Goal: Task Accomplishment & Management: Manage account settings

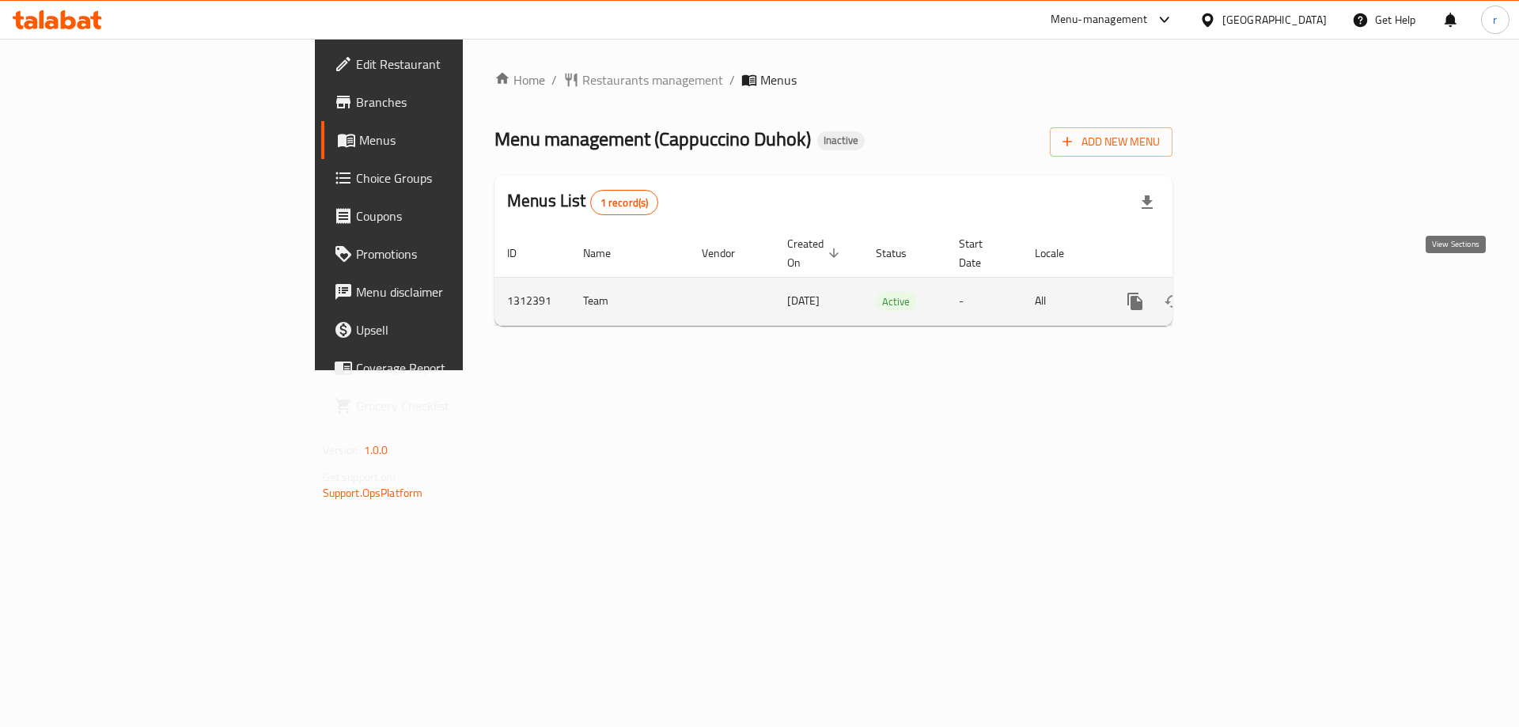
click at [1259, 292] on icon "enhanced table" at bounding box center [1249, 301] width 19 height 19
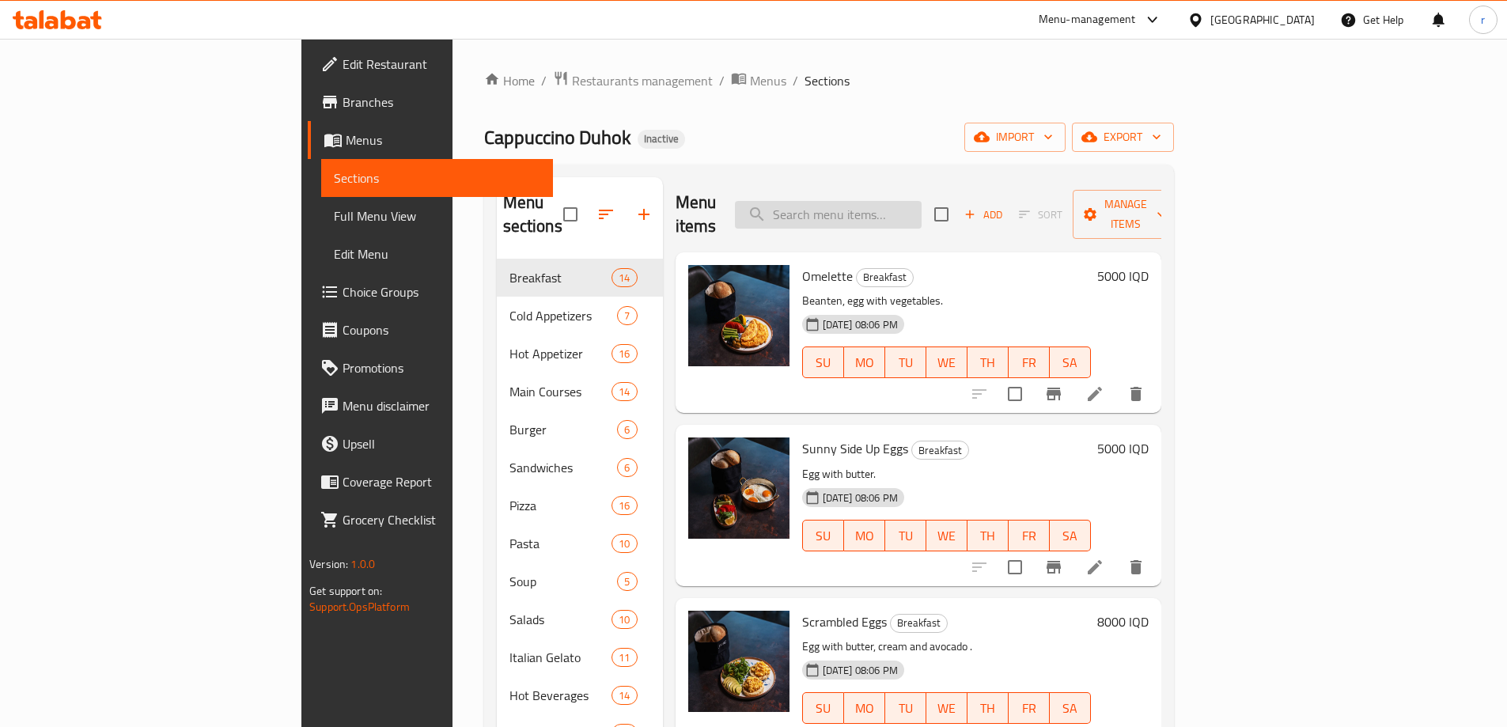
click at [910, 210] on input "search" at bounding box center [828, 215] width 187 height 28
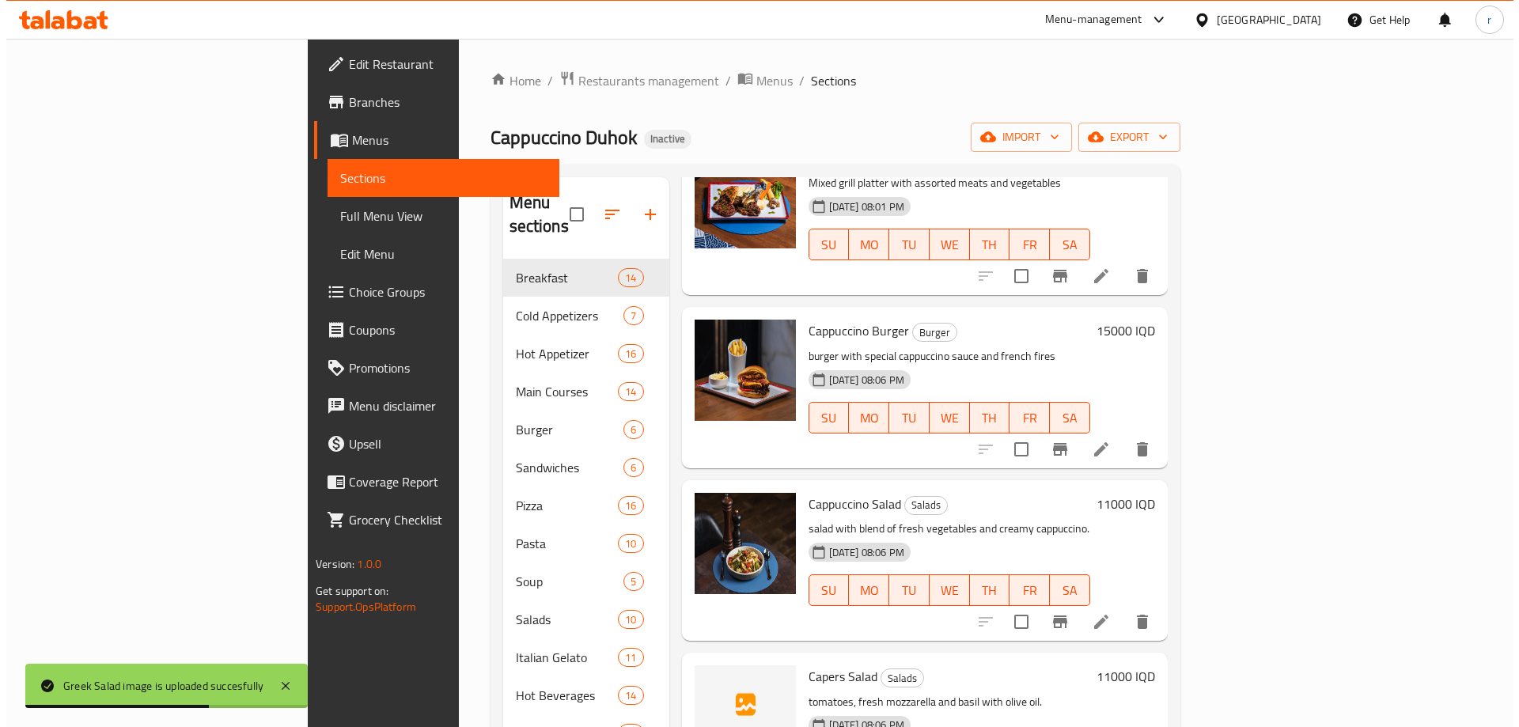
scroll to position [176, 0]
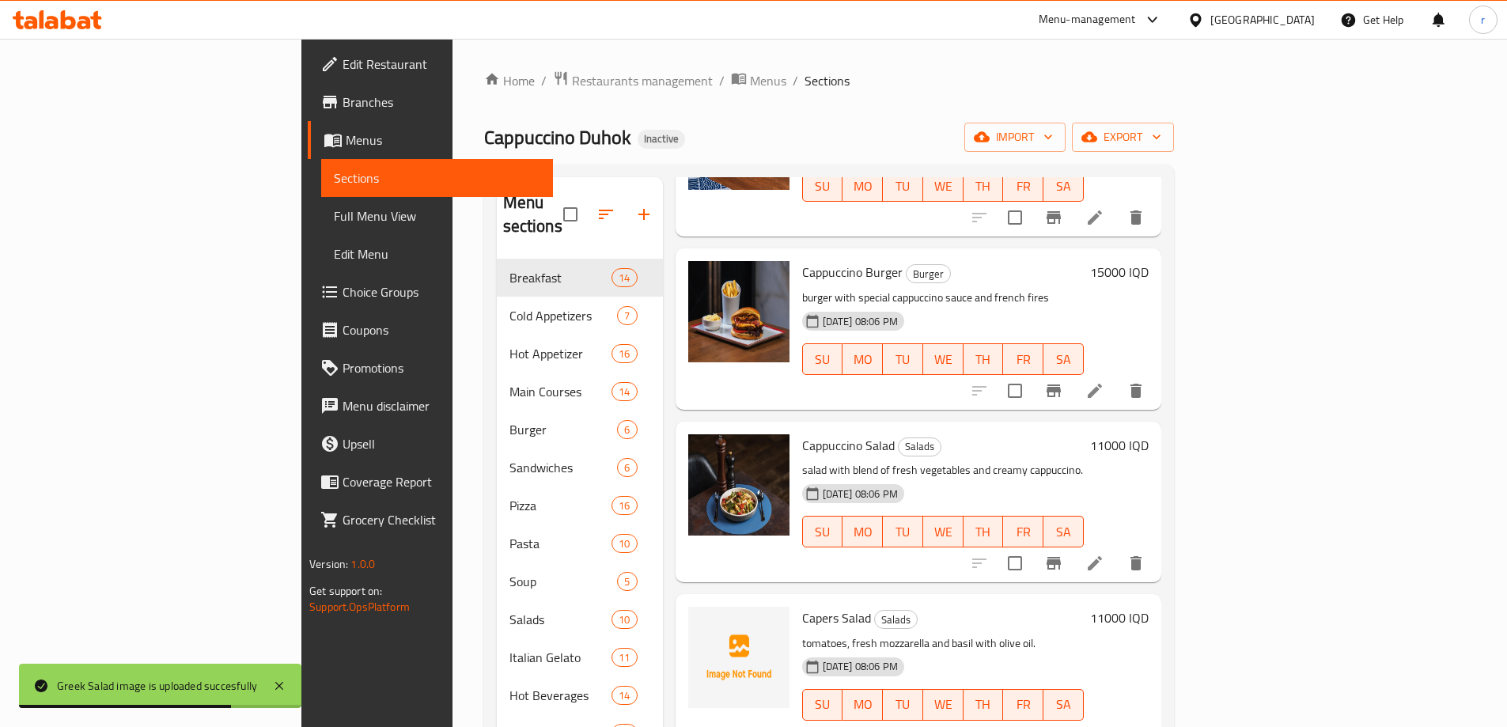
type input "cap"
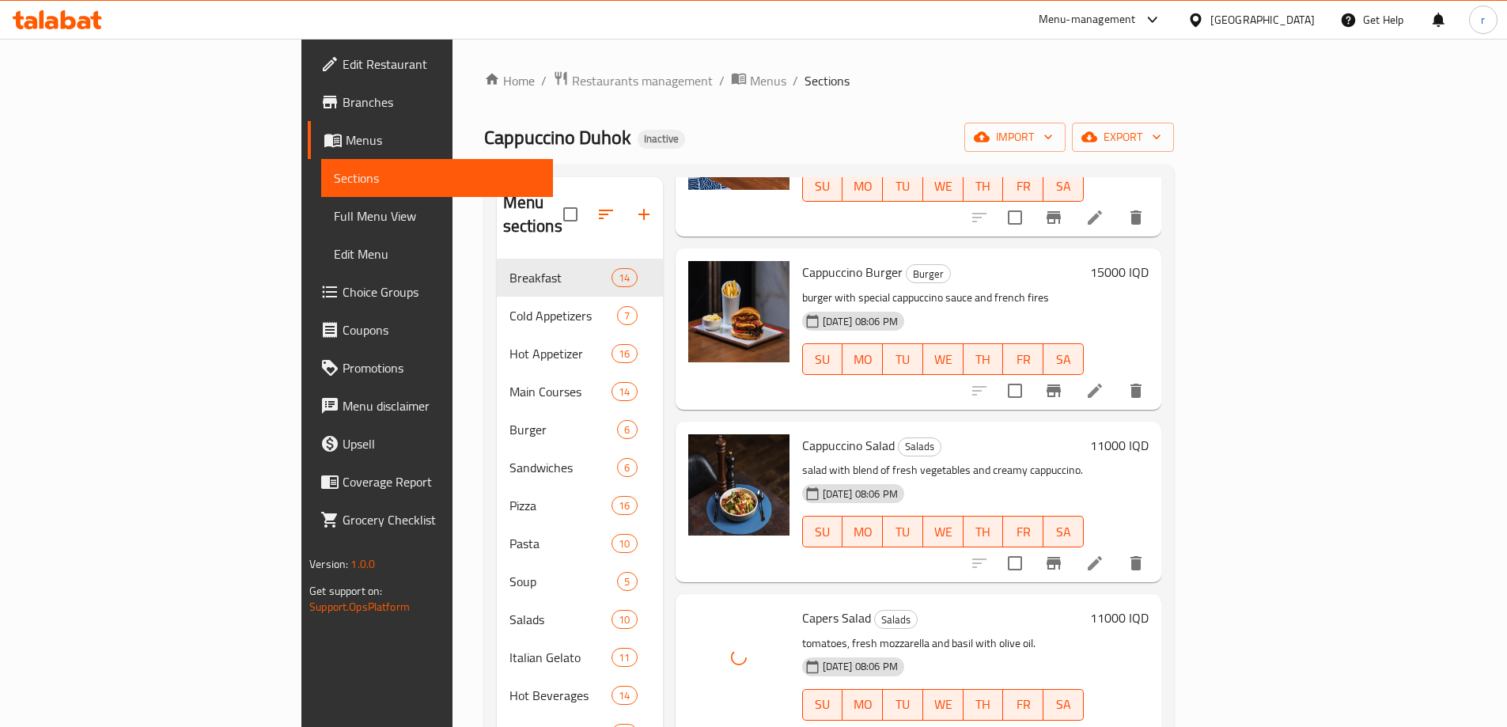
click at [334, 206] on span "Full Menu View" at bounding box center [437, 215] width 206 height 19
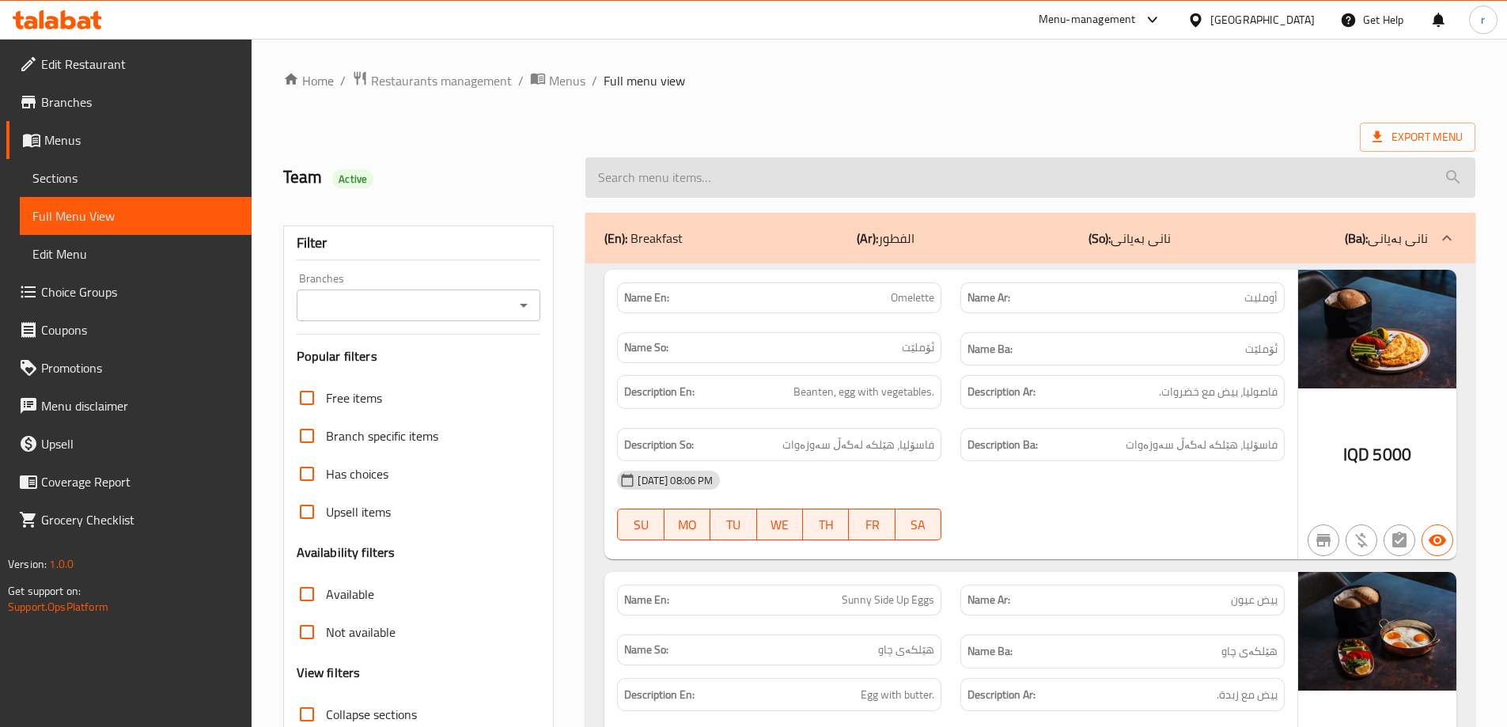
click at [849, 177] on input "search" at bounding box center [1030, 177] width 890 height 40
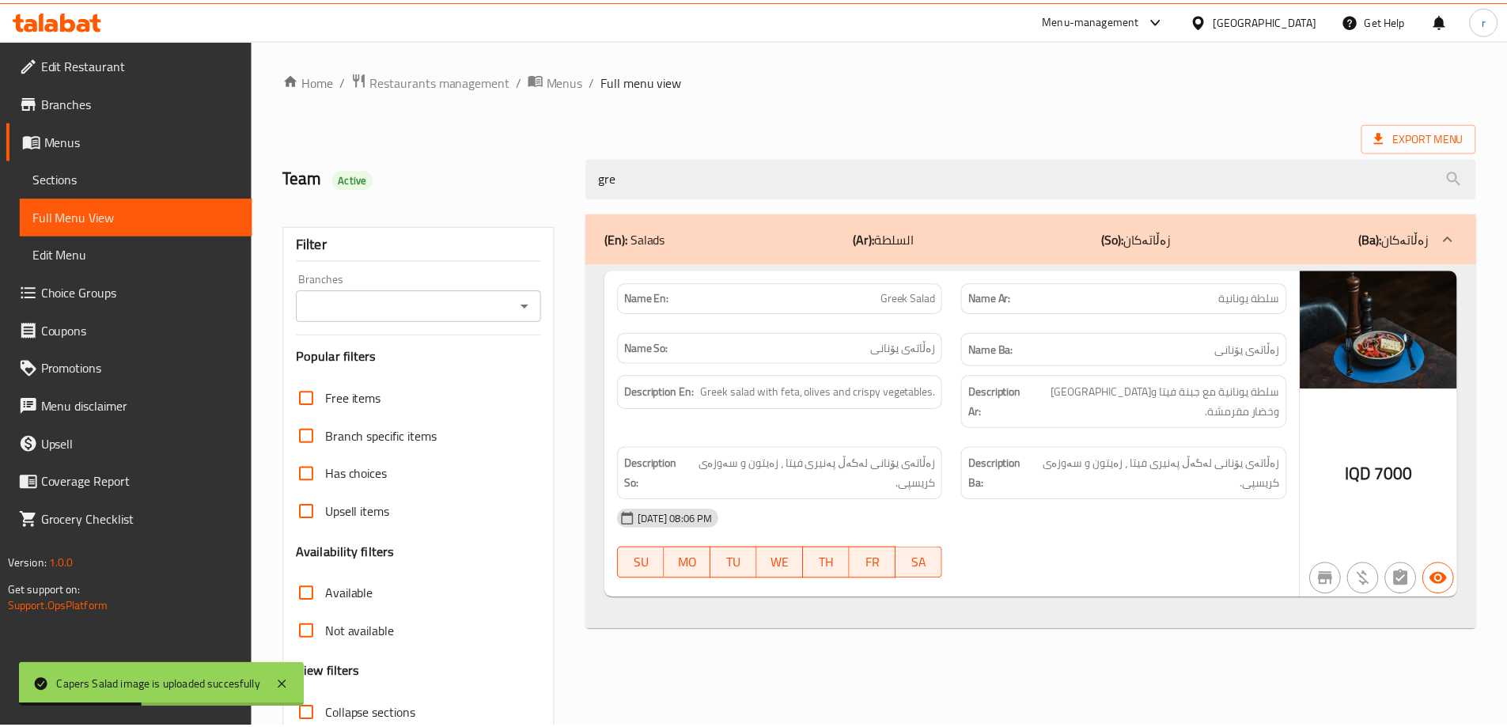
scroll to position [115, 0]
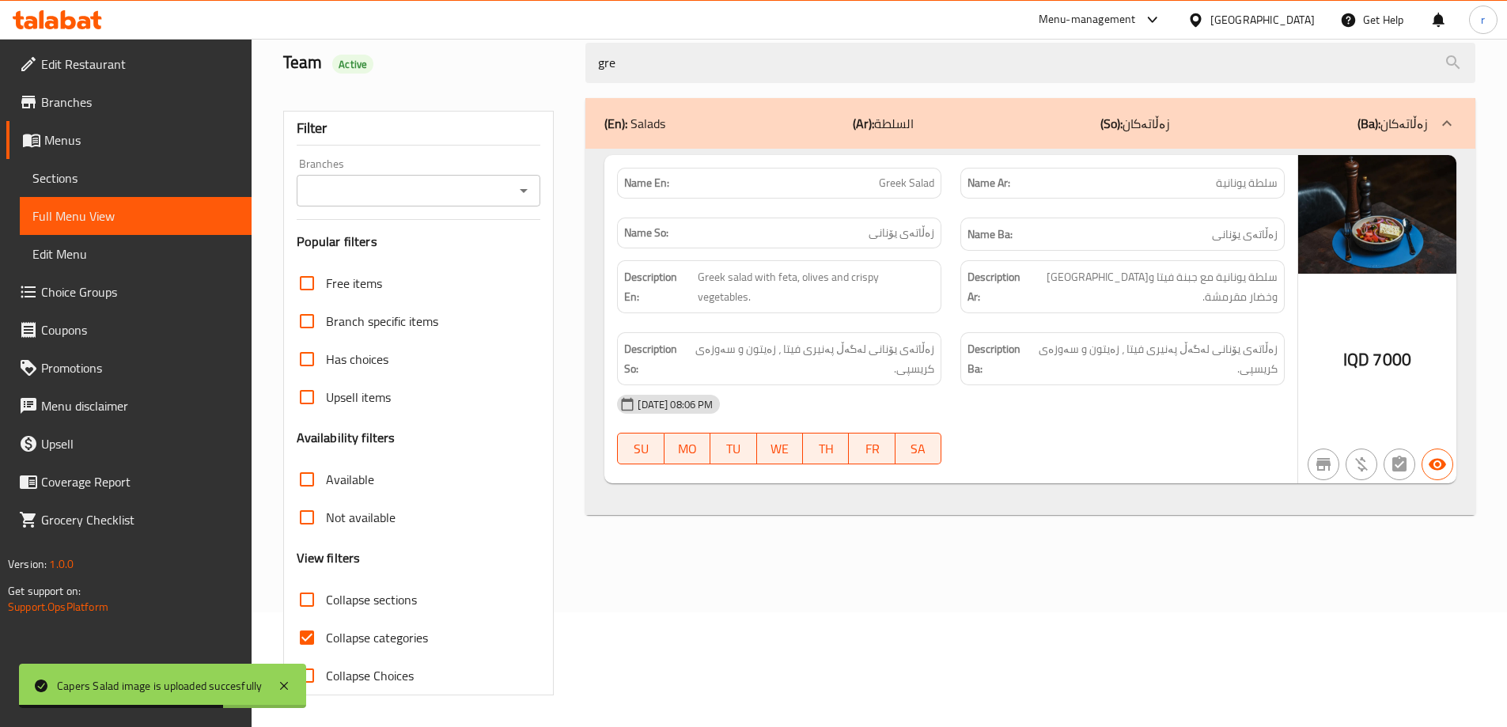
drag, startPoint x: 634, startPoint y: 62, endPoint x: 542, endPoint y: 64, distance: 91.8
click at [542, 64] on div "Team Active gre" at bounding box center [879, 63] width 1211 height 70
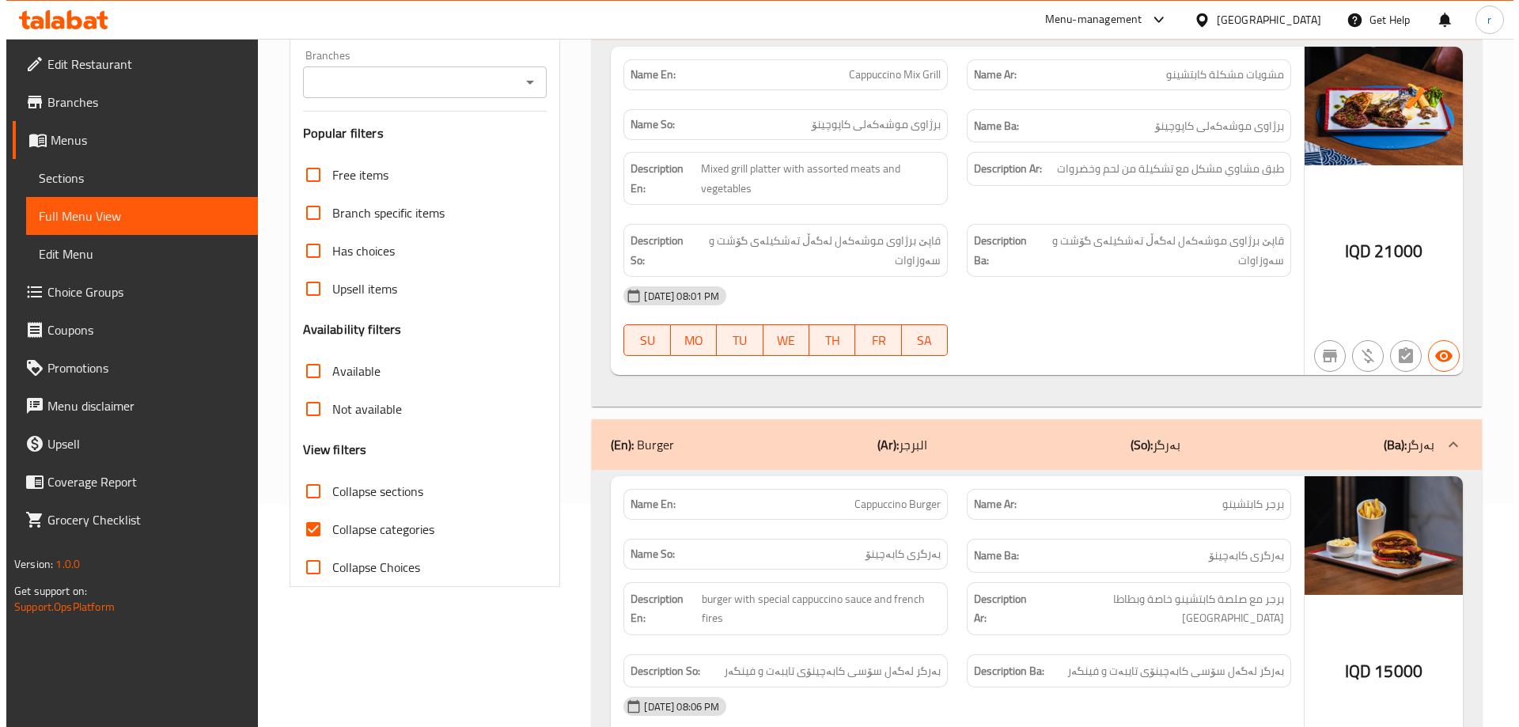
scroll to position [0, 0]
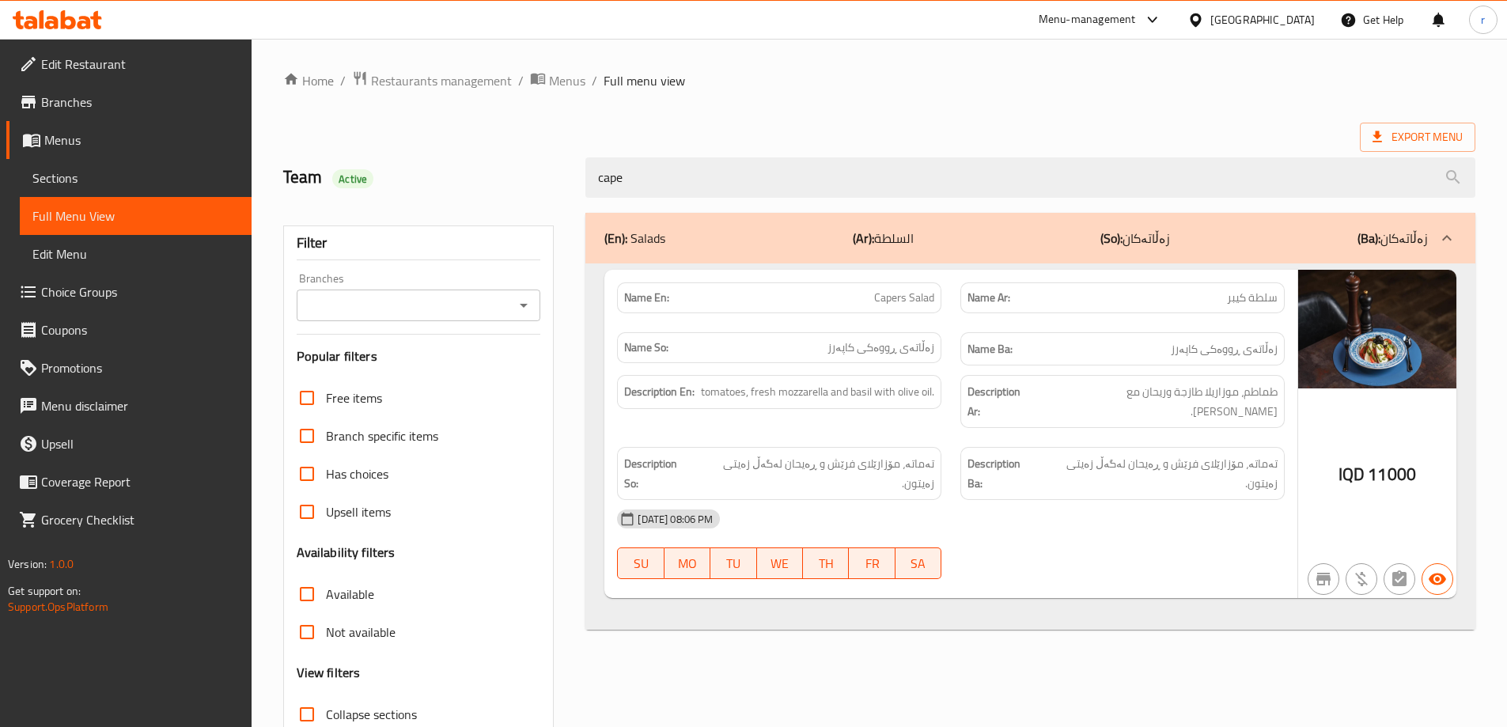
type input "cape"
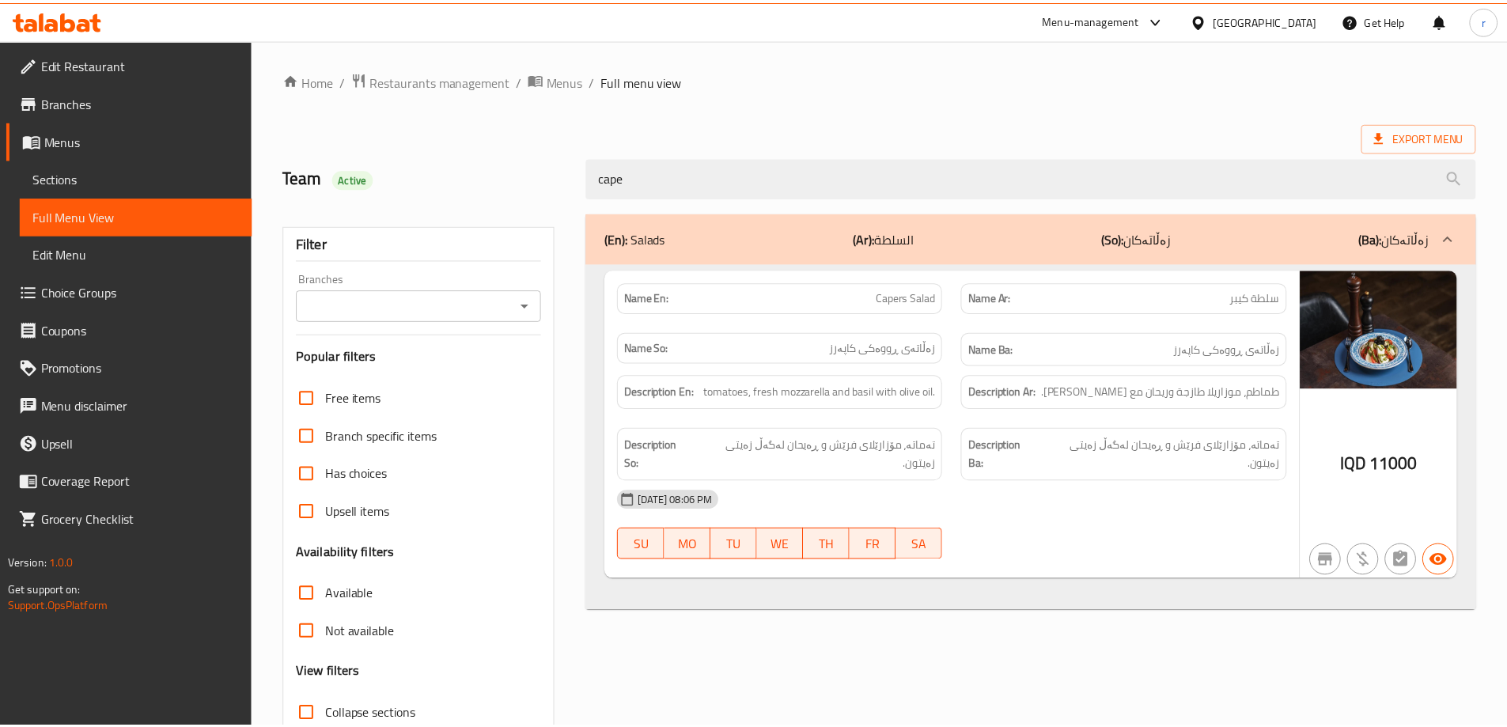
scroll to position [115, 0]
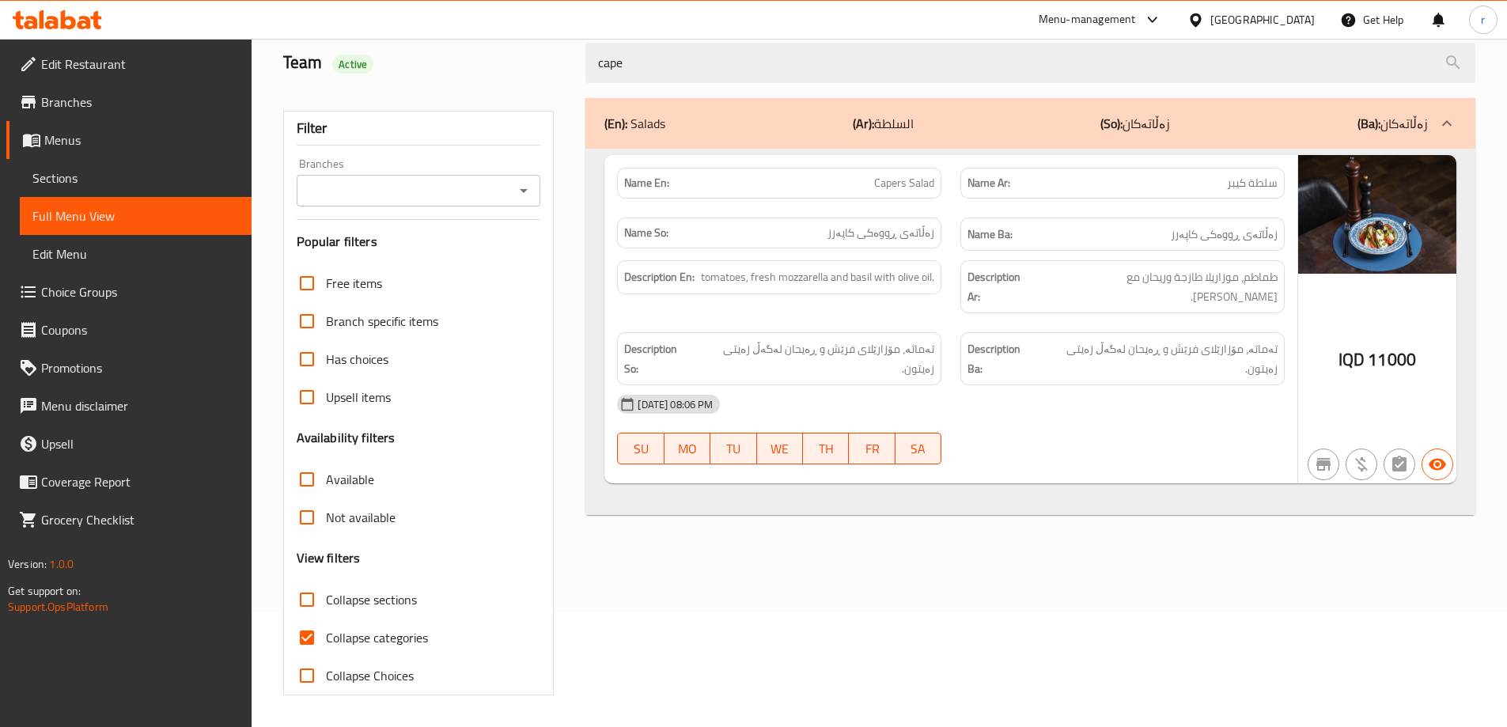
click at [66, 23] on icon at bounding box center [57, 19] width 89 height 19
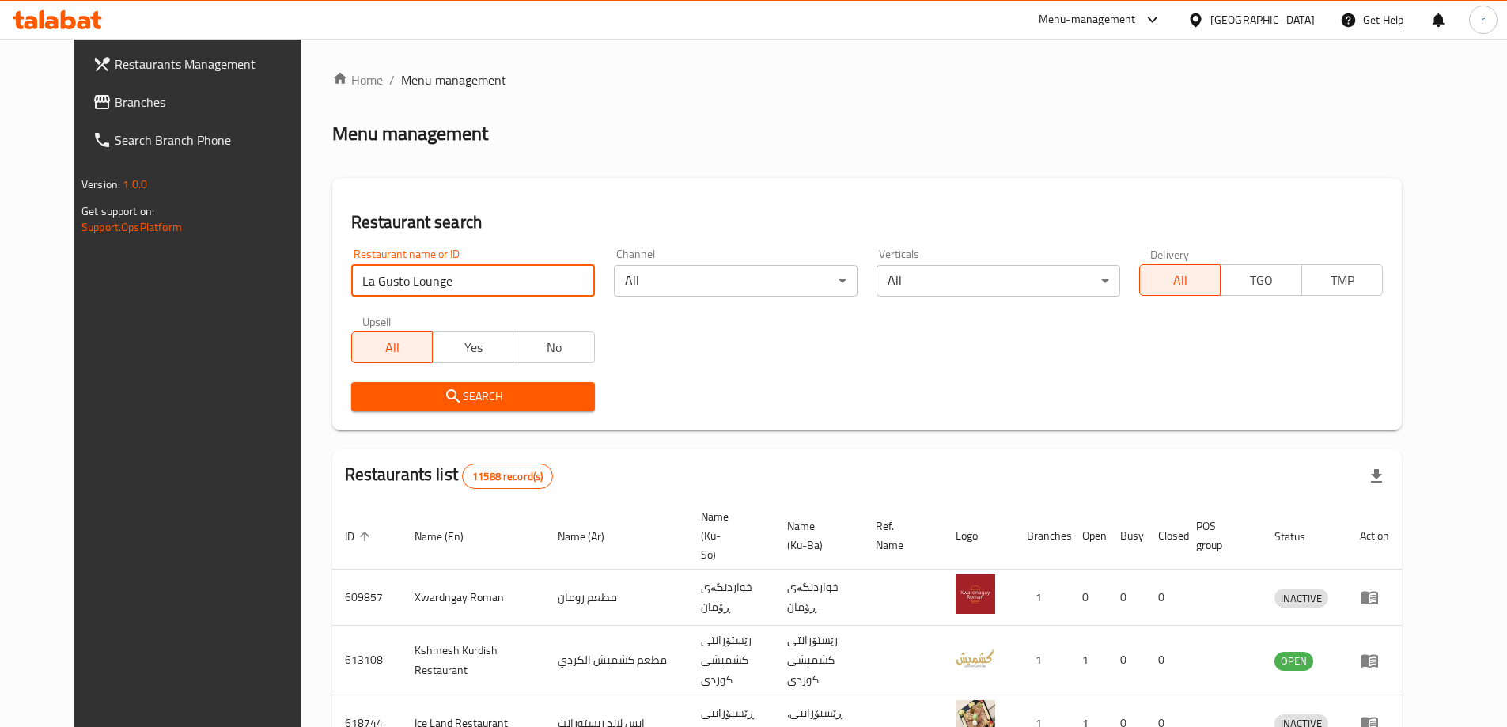
type input "La Gusto Lounge"
click at [358, 411] on button "Search" at bounding box center [473, 396] width 244 height 29
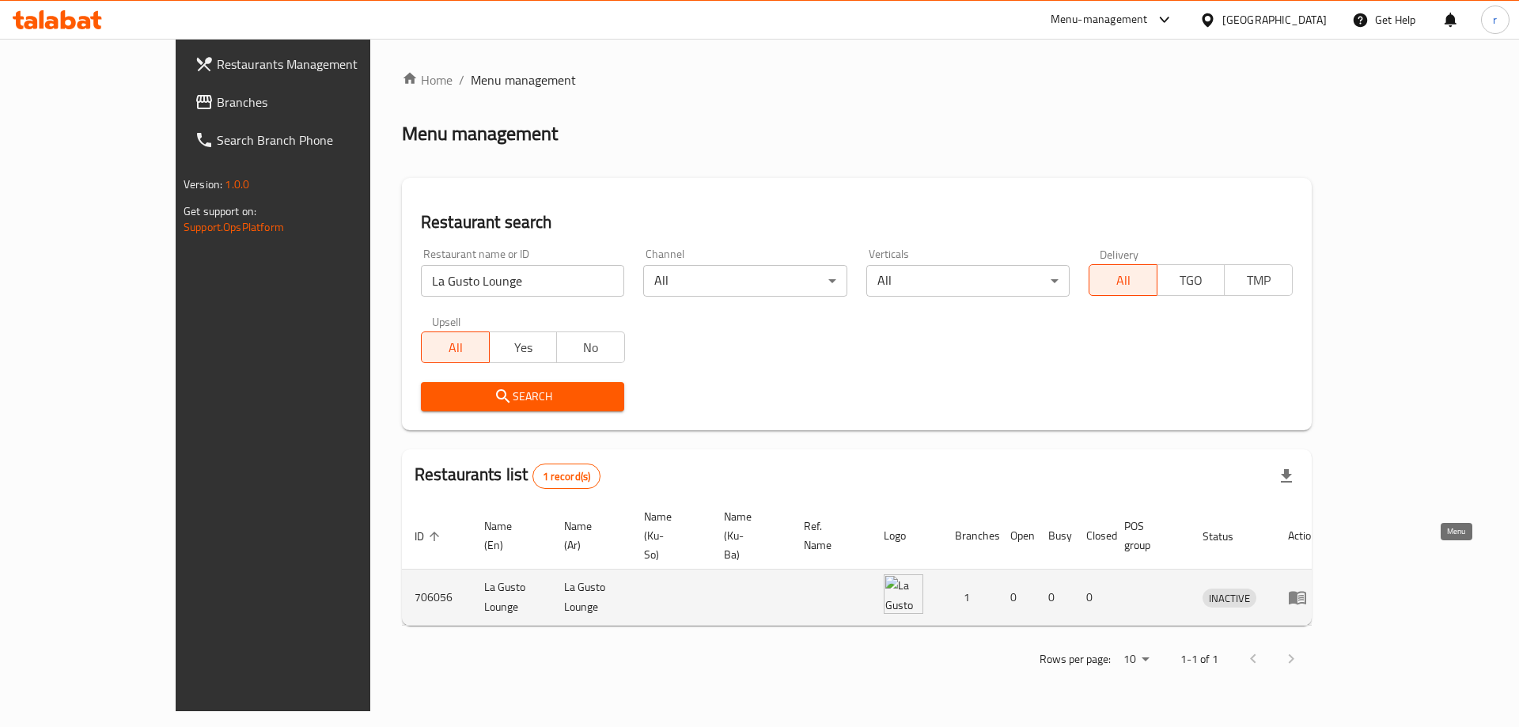
click at [1307, 588] on icon "enhanced table" at bounding box center [1297, 597] width 19 height 19
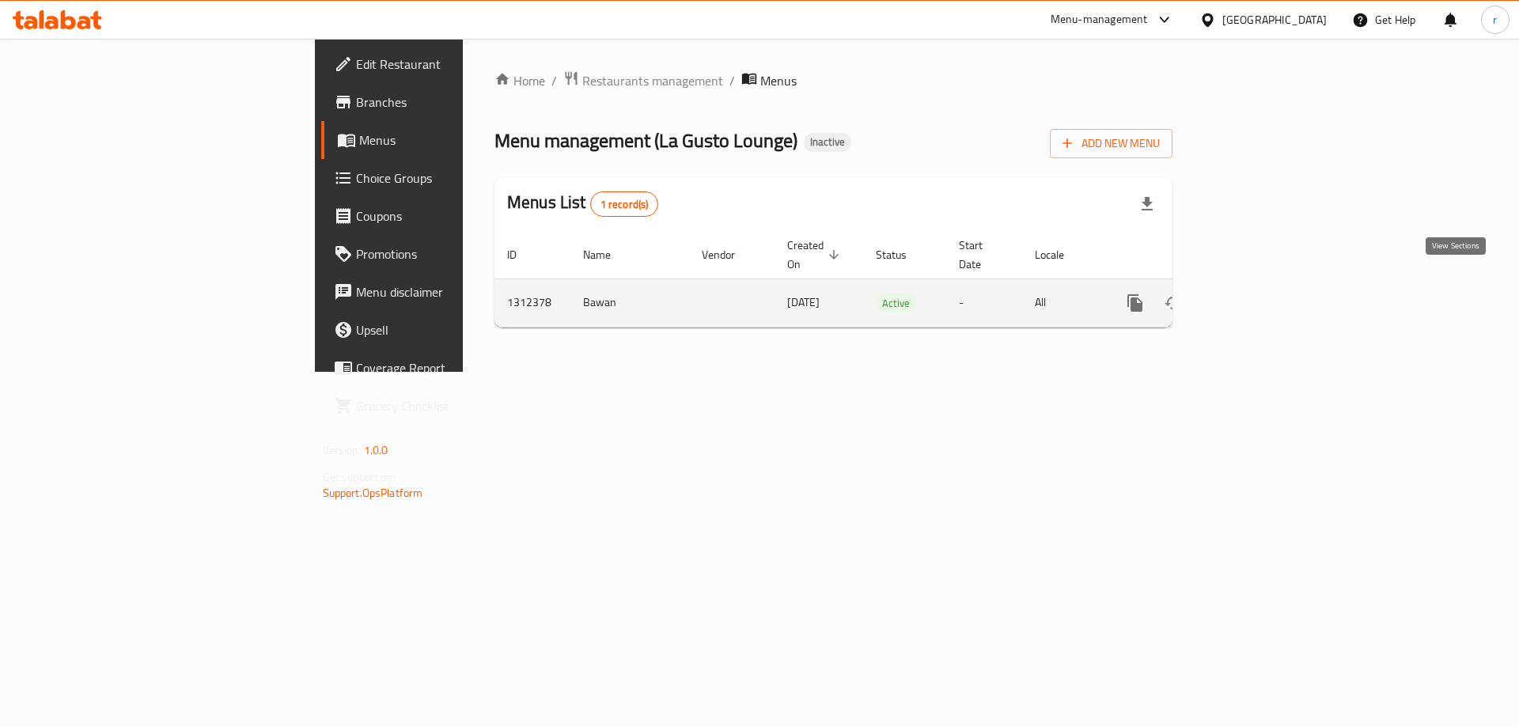
click at [1259, 293] on icon "enhanced table" at bounding box center [1249, 302] width 19 height 19
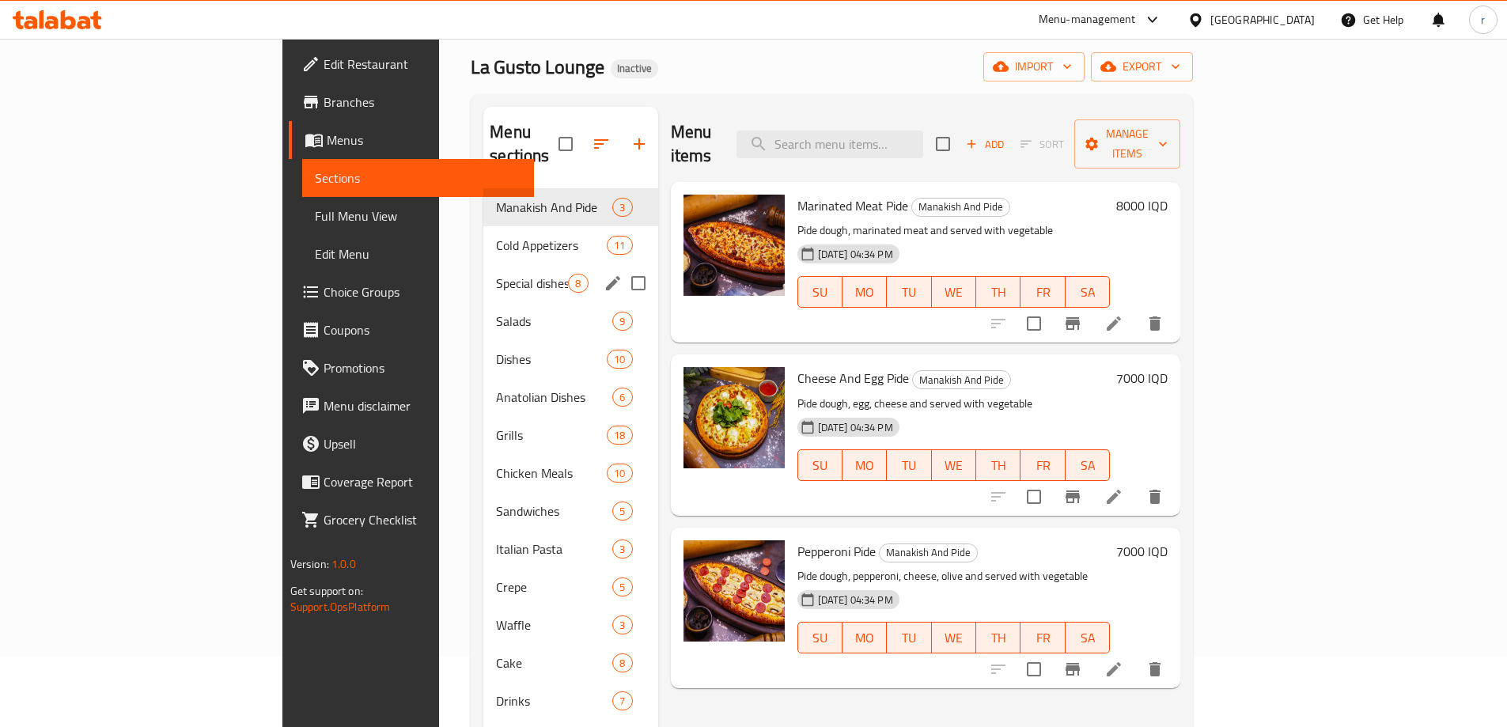
scroll to position [105, 0]
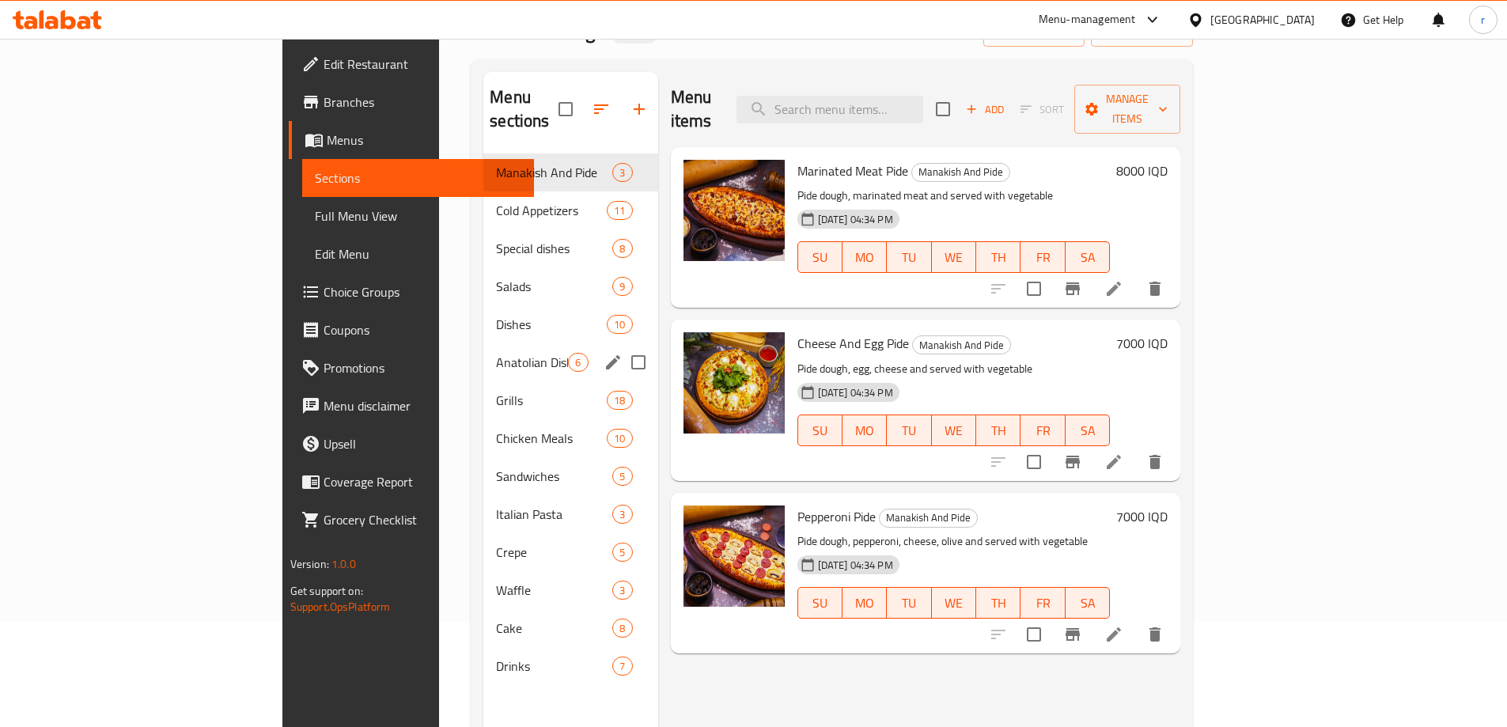
click at [483, 343] on div "Anatolian Dishes 6" at bounding box center [570, 362] width 174 height 38
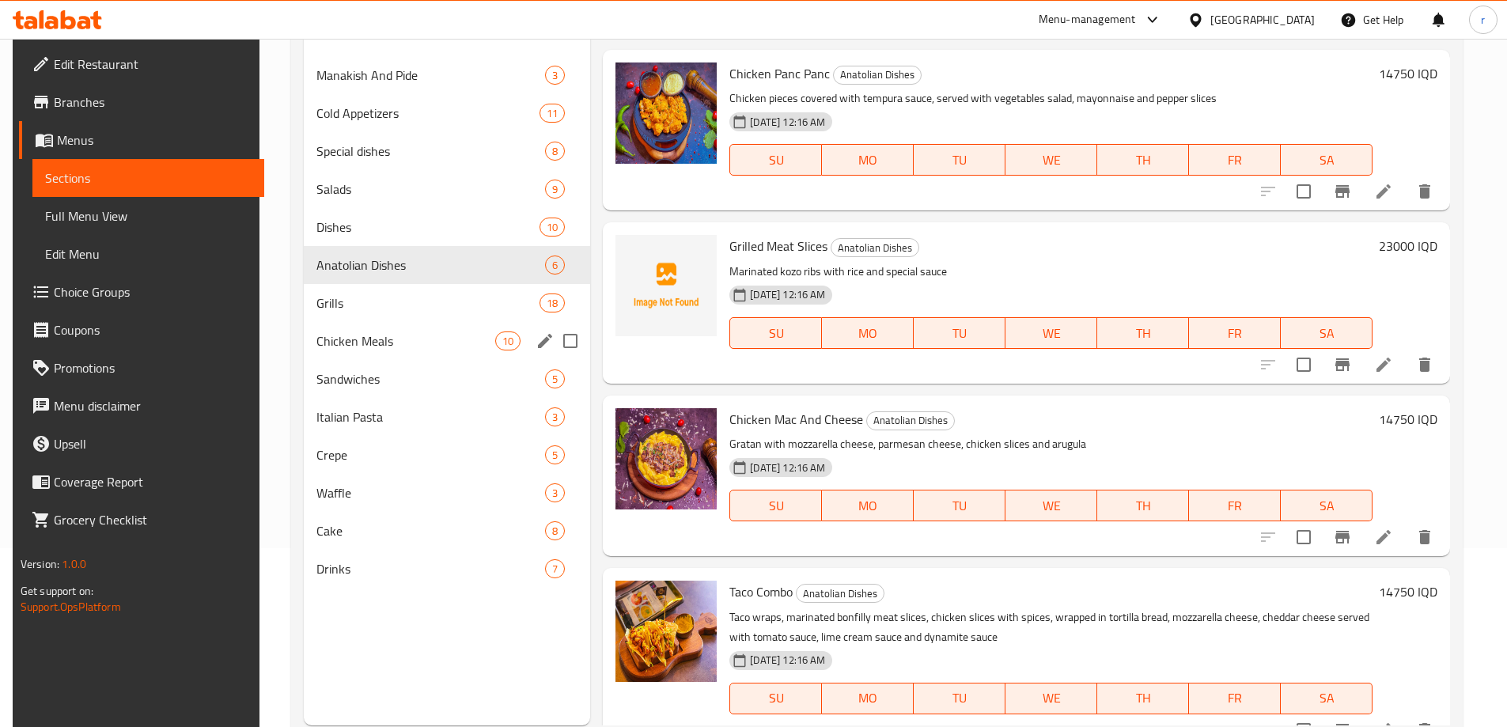
scroll to position [211, 0]
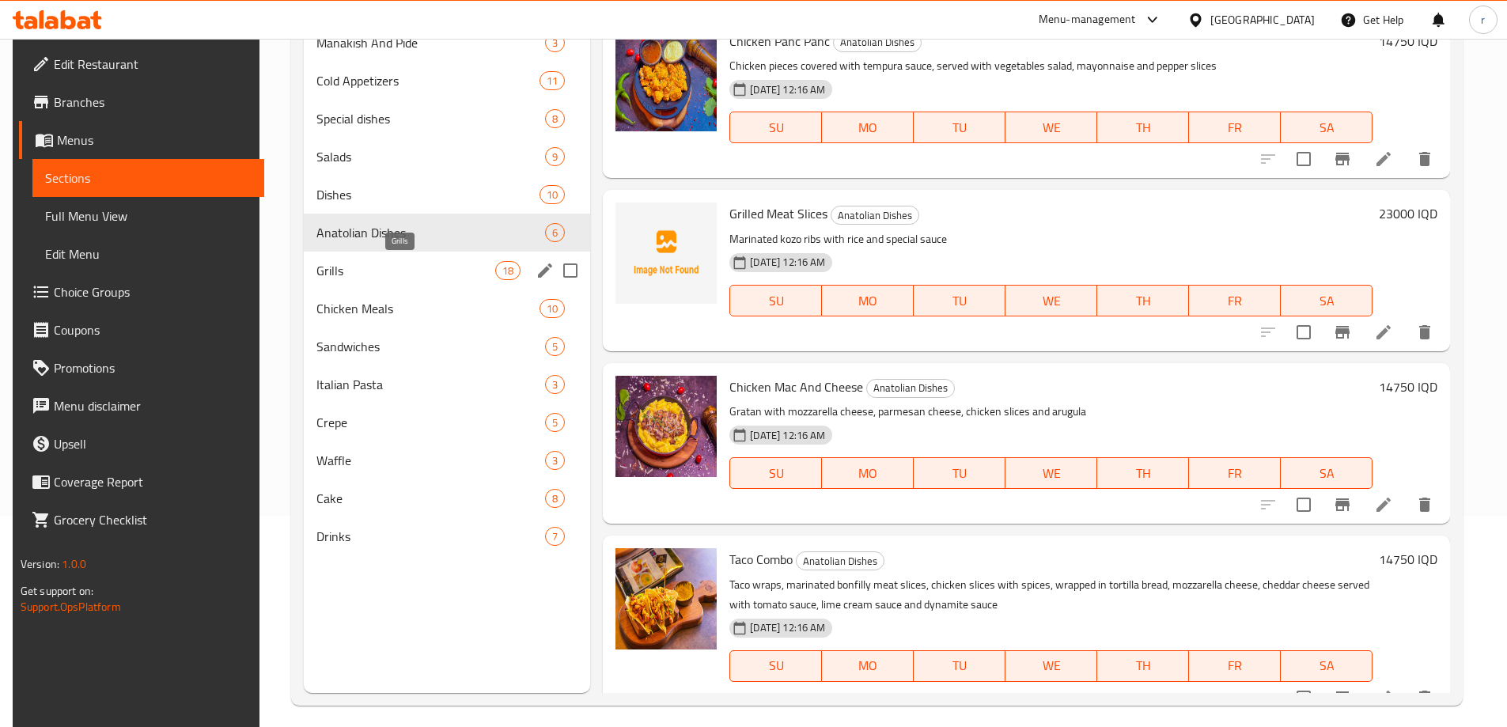
click at [430, 263] on span "Grills" at bounding box center [405, 270] width 179 height 19
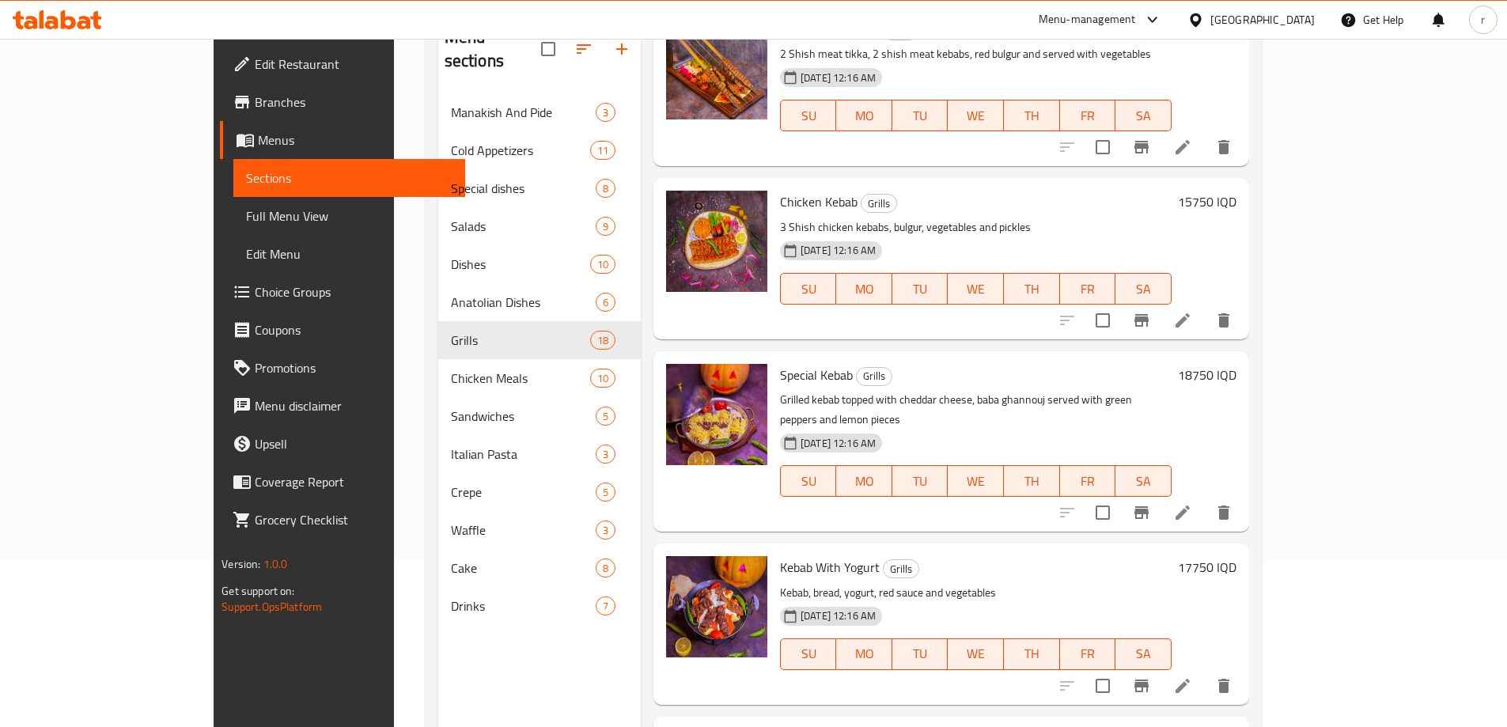
scroll to position [221, 0]
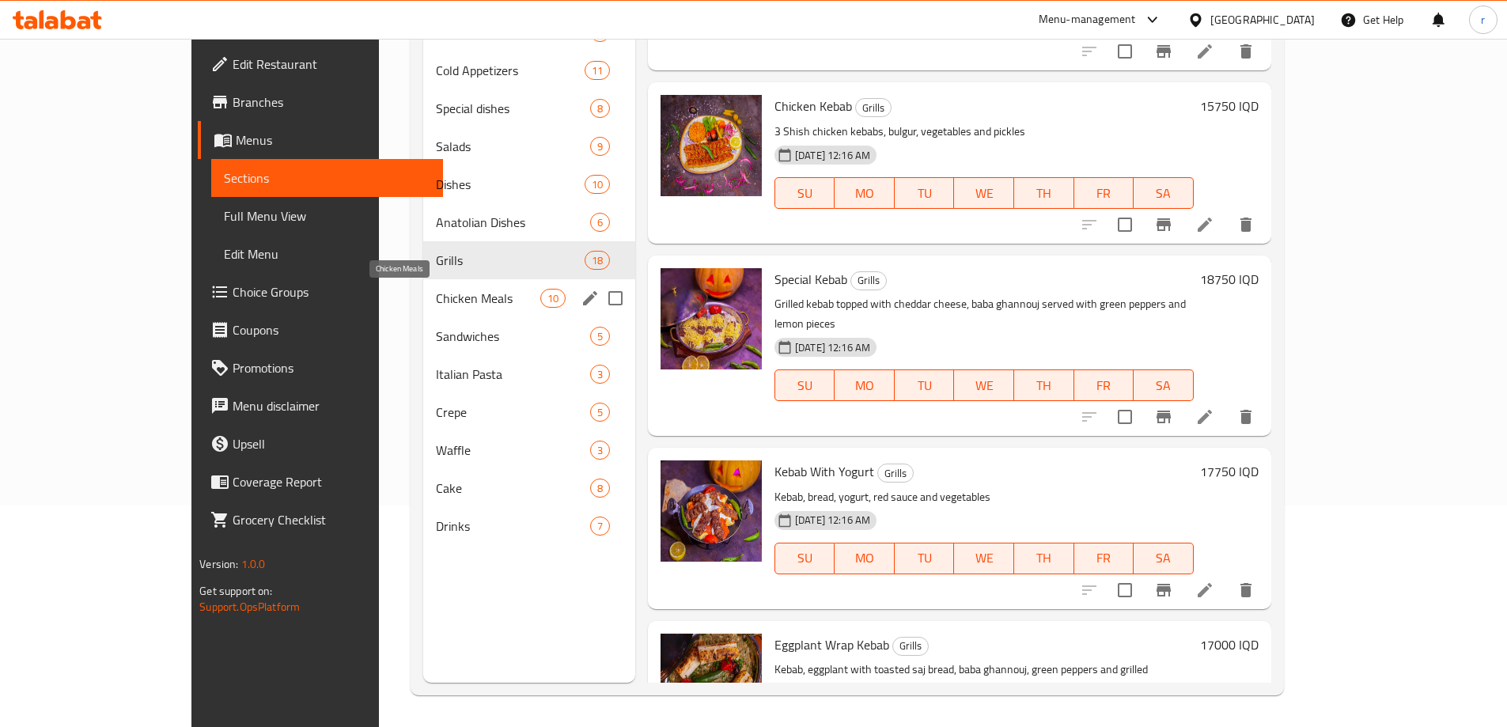
click at [436, 291] on span "Chicken Meals" at bounding box center [488, 298] width 104 height 19
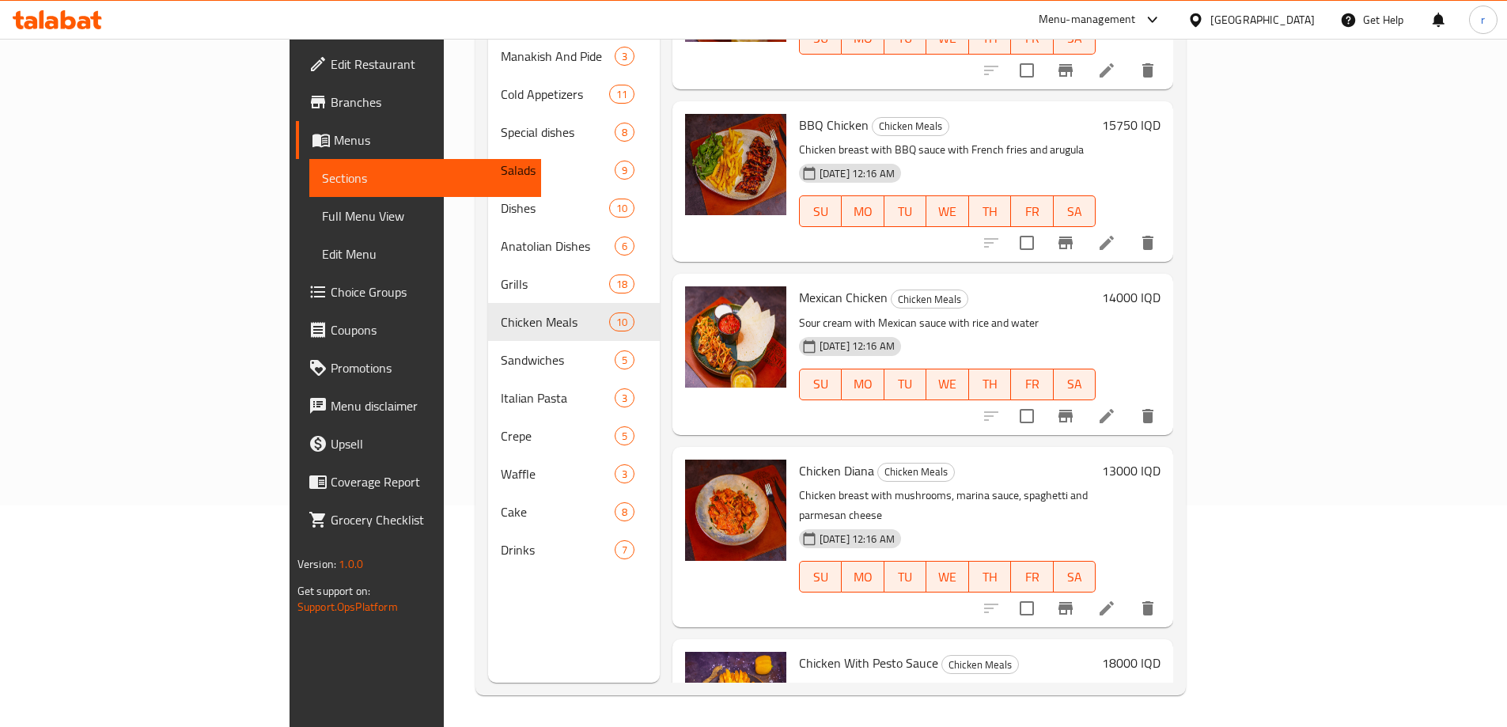
scroll to position [1041, 0]
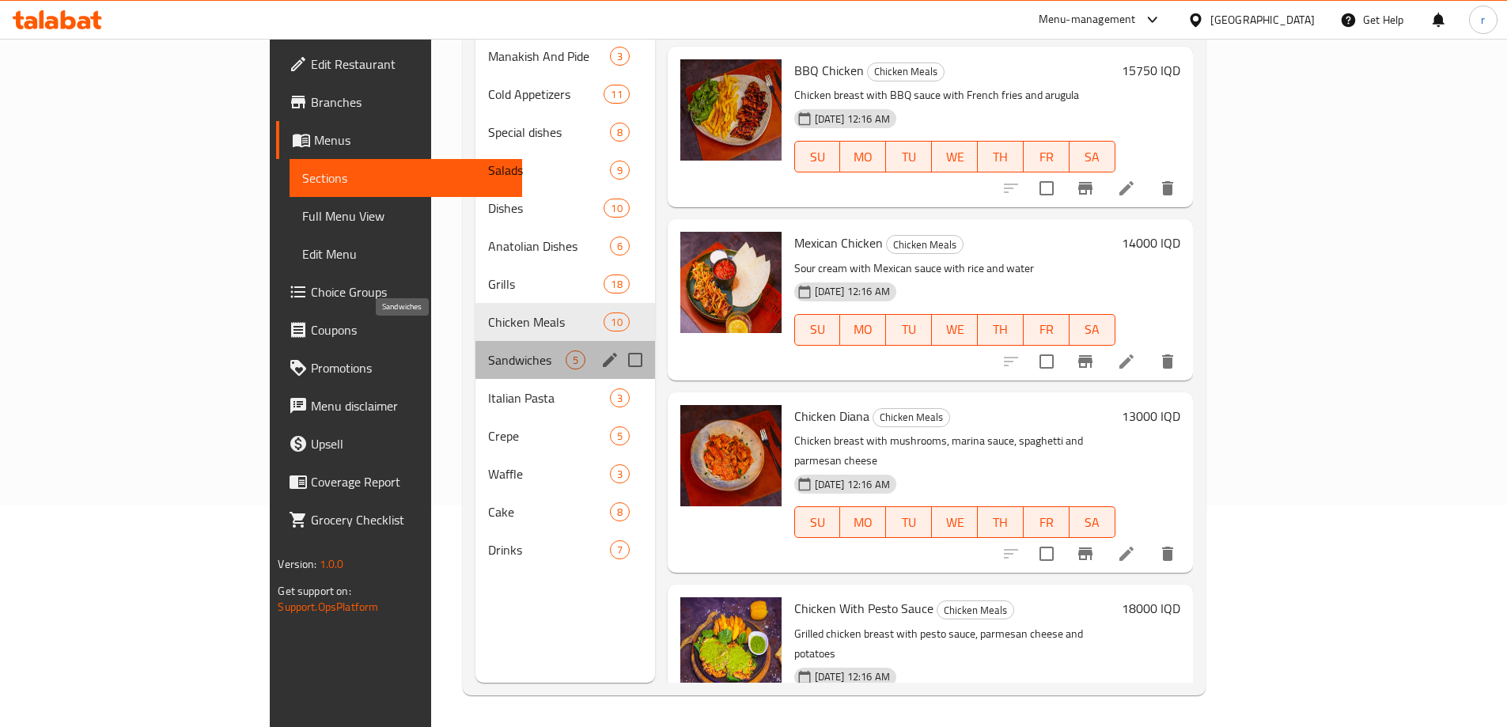
click at [488, 350] on span "Sandwiches" at bounding box center [526, 359] width 77 height 19
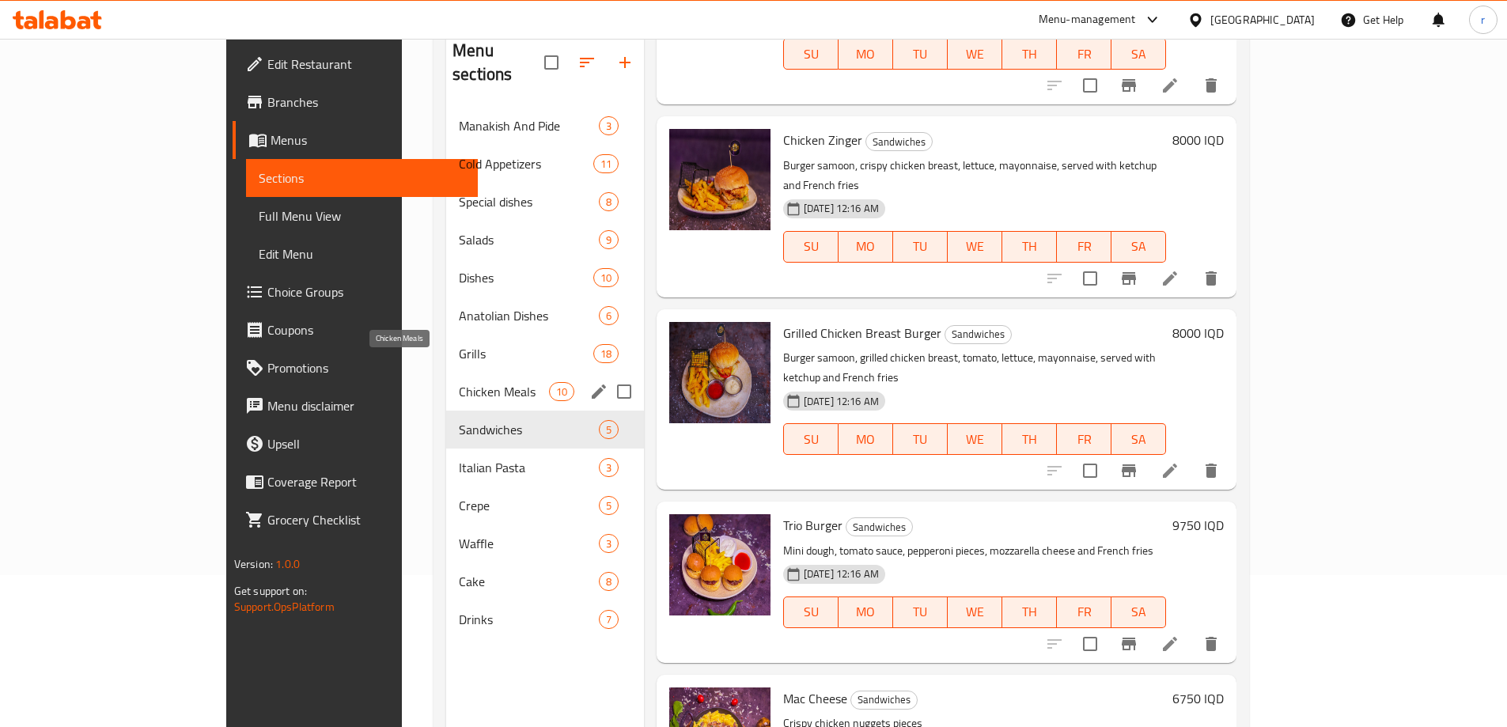
scroll to position [116, 0]
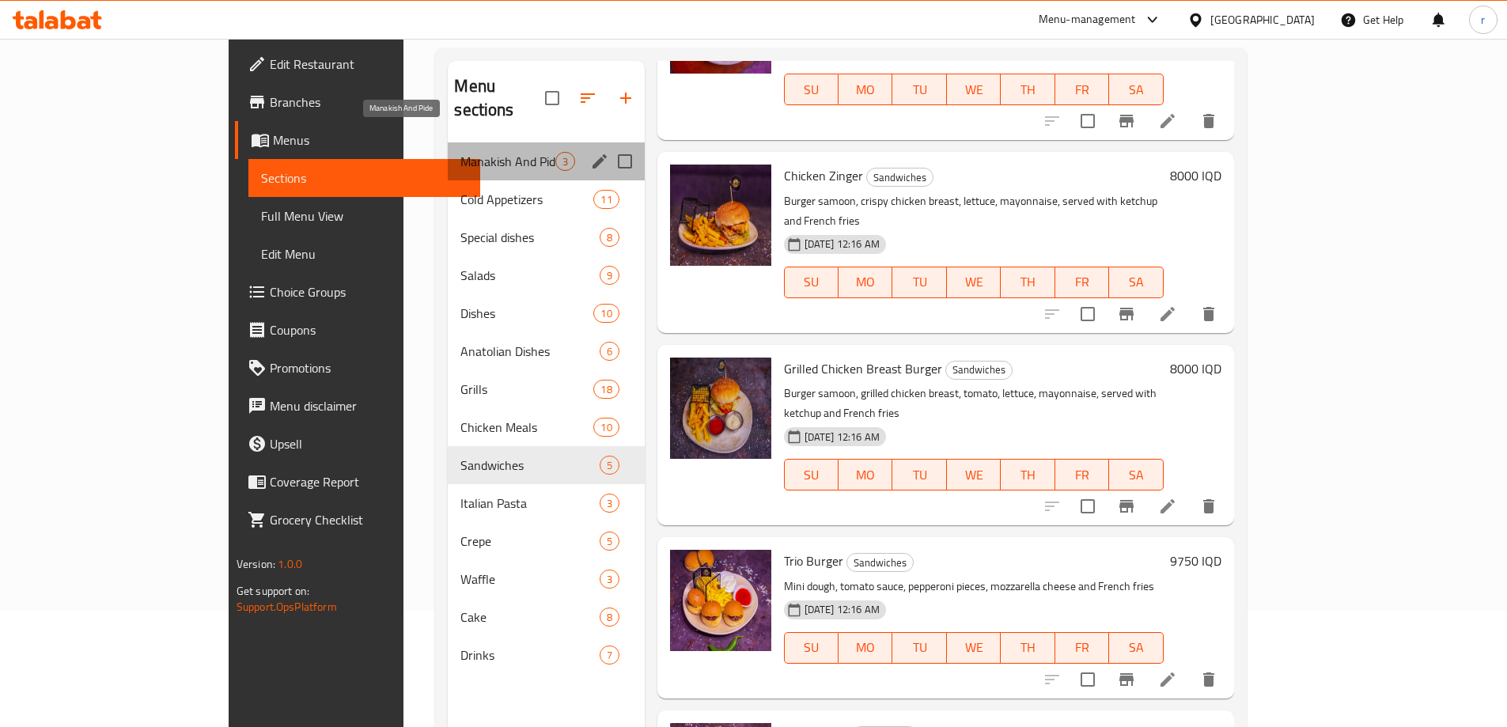
click at [460, 152] on span "Manakish And Pide" at bounding box center [507, 161] width 94 height 19
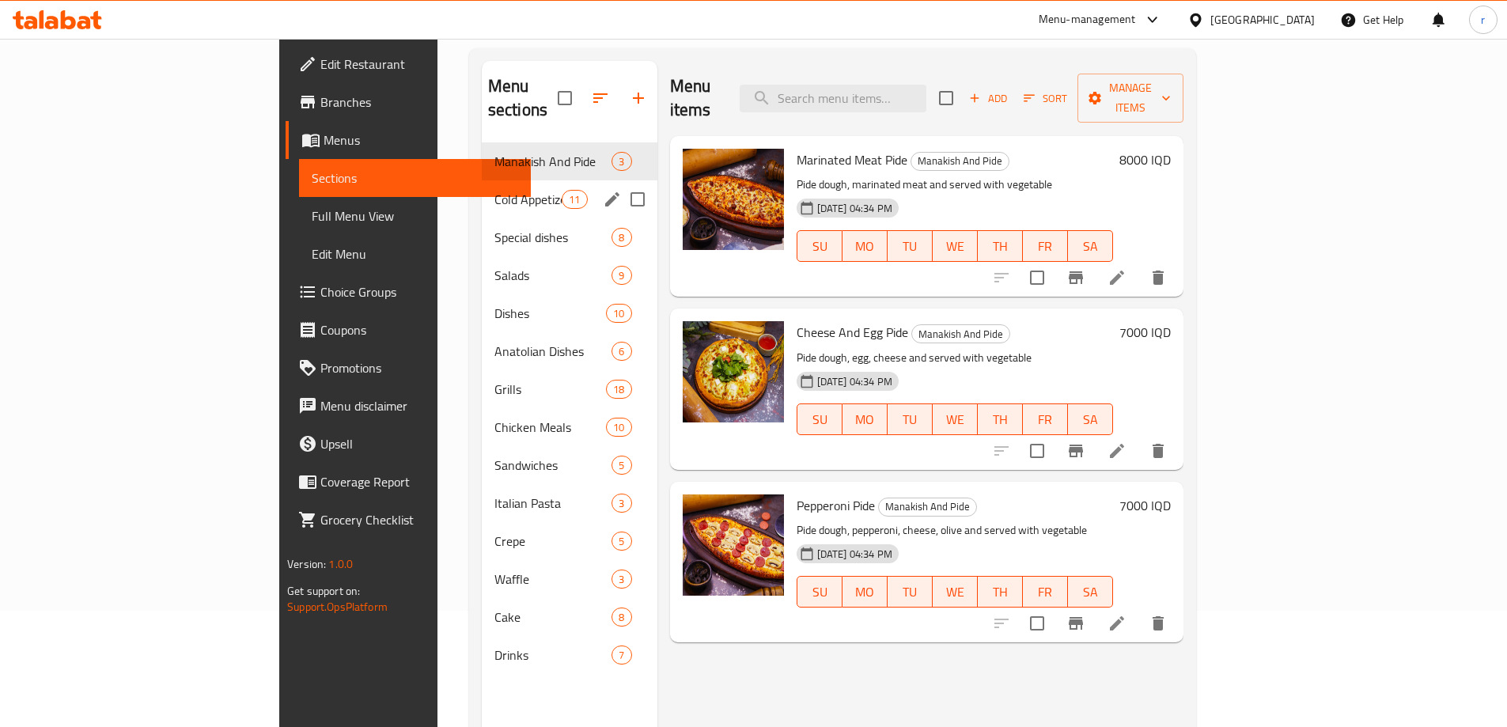
click at [494, 190] on span "Cold Appetizers" at bounding box center [527, 199] width 67 height 19
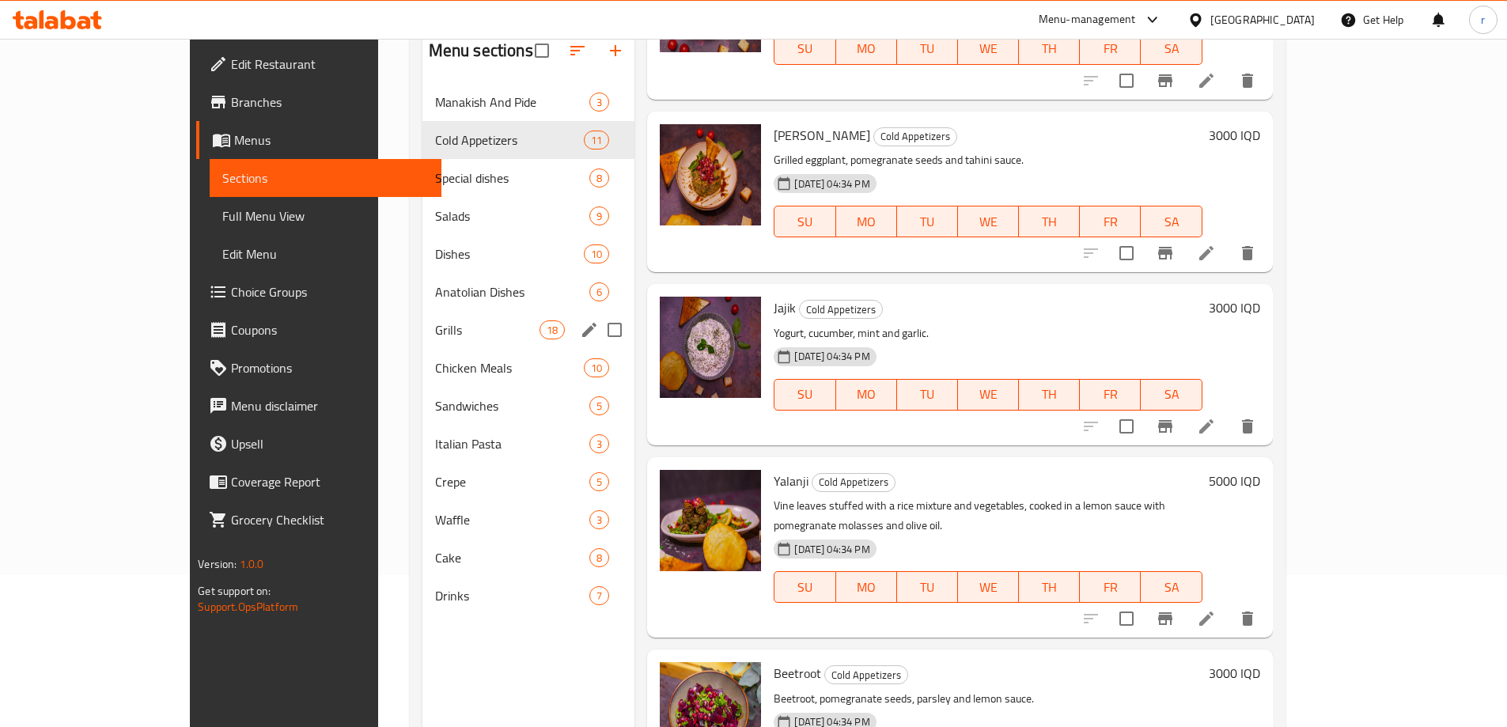
scroll to position [116, 0]
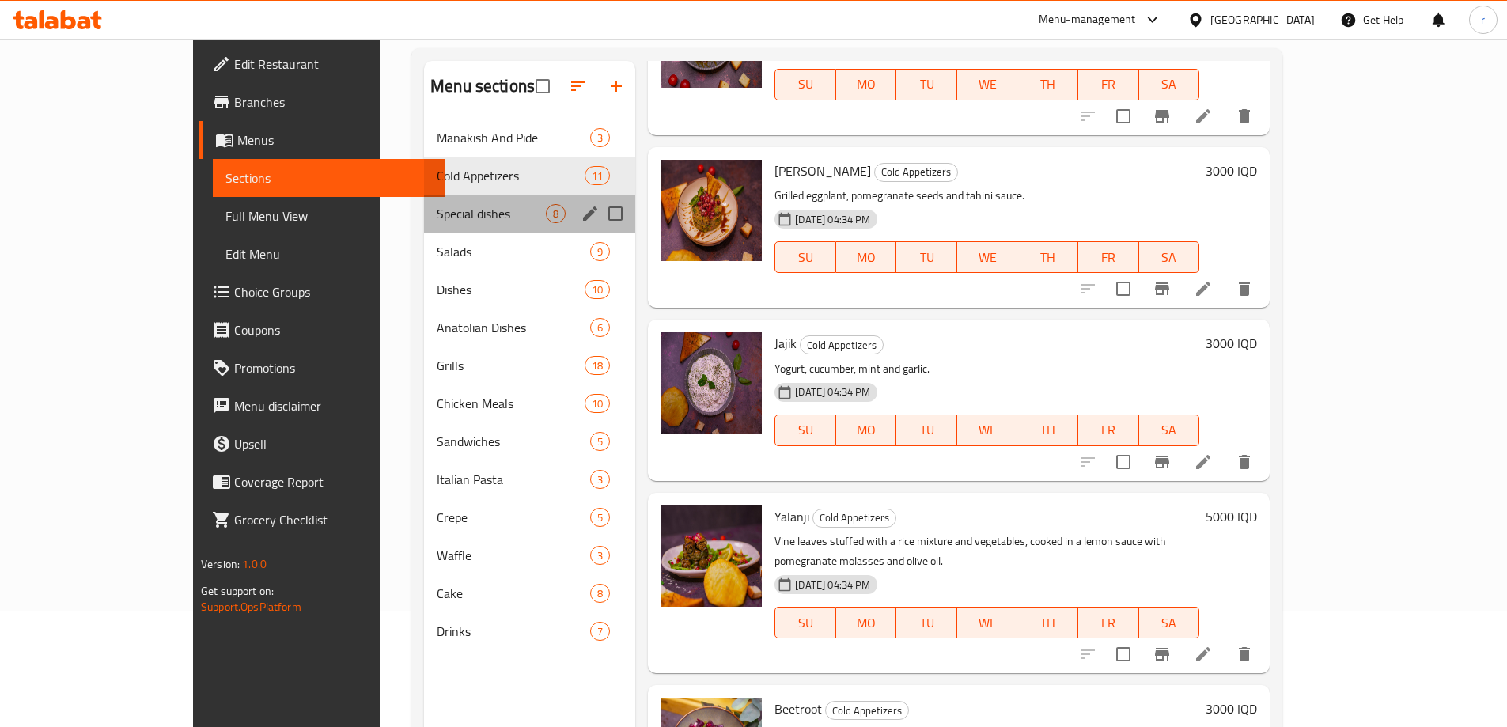
click at [439, 225] on div "Special dishes 8" at bounding box center [529, 214] width 211 height 38
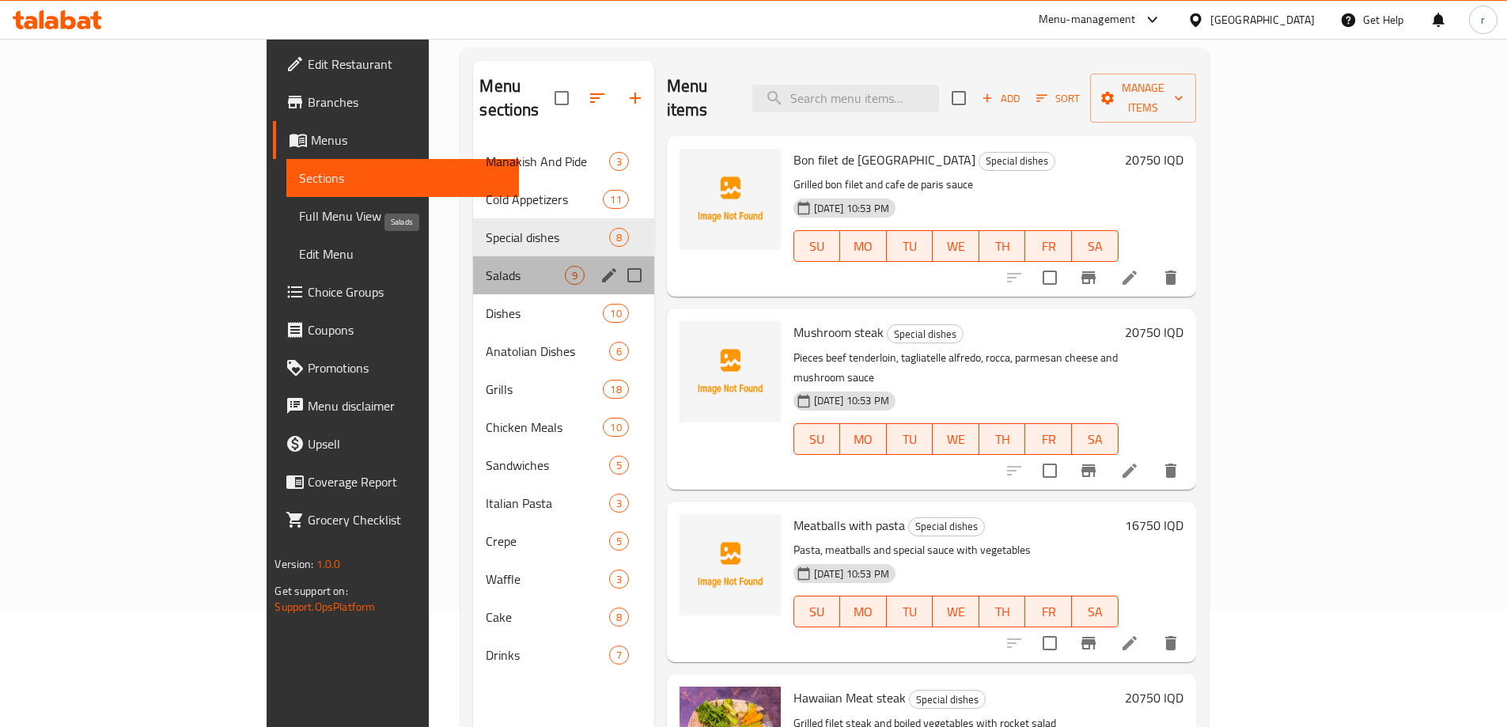
click at [490, 266] on span "Salads" at bounding box center [525, 275] width 78 height 19
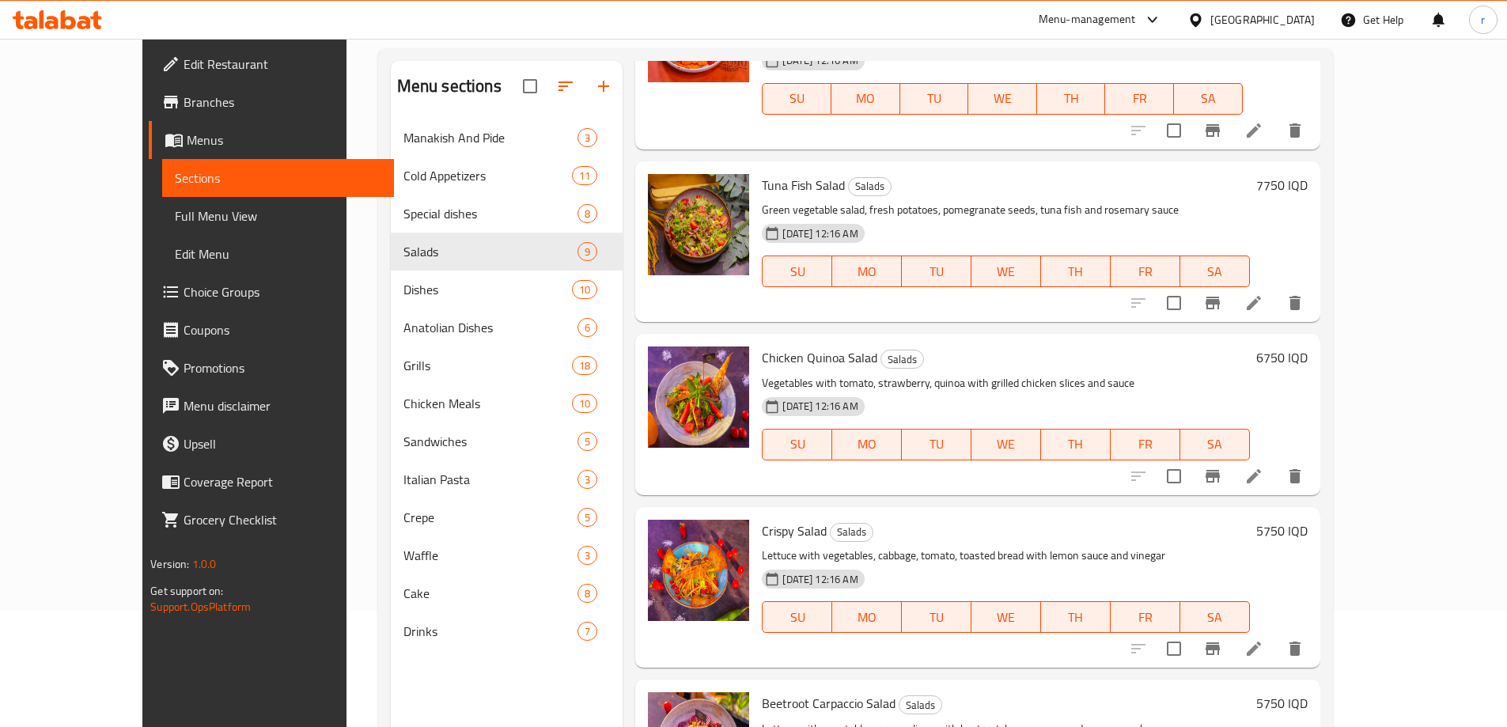
scroll to position [738, 0]
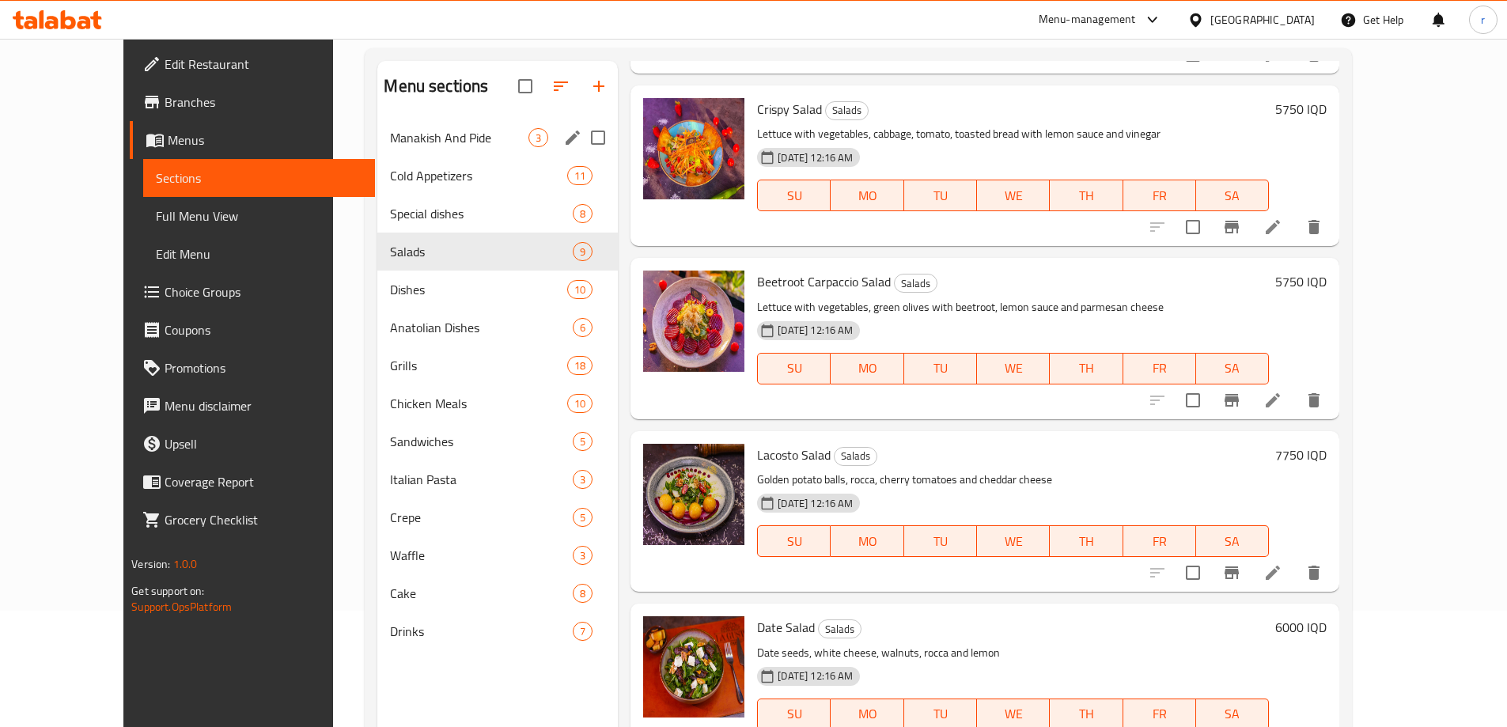
click at [445, 147] on div "Manakish And Pide 3" at bounding box center [497, 138] width 240 height 38
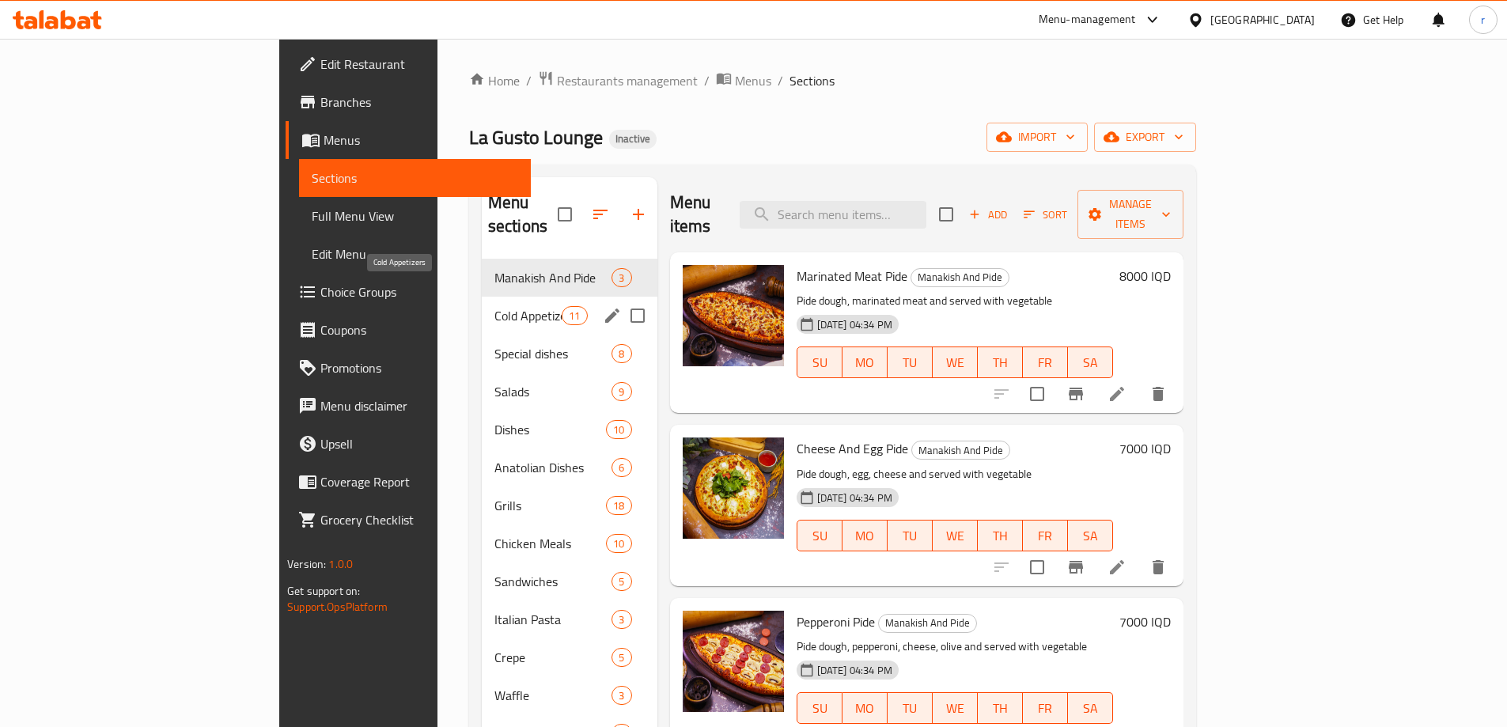
click at [494, 306] on span "Cold Appetizers" at bounding box center [527, 315] width 67 height 19
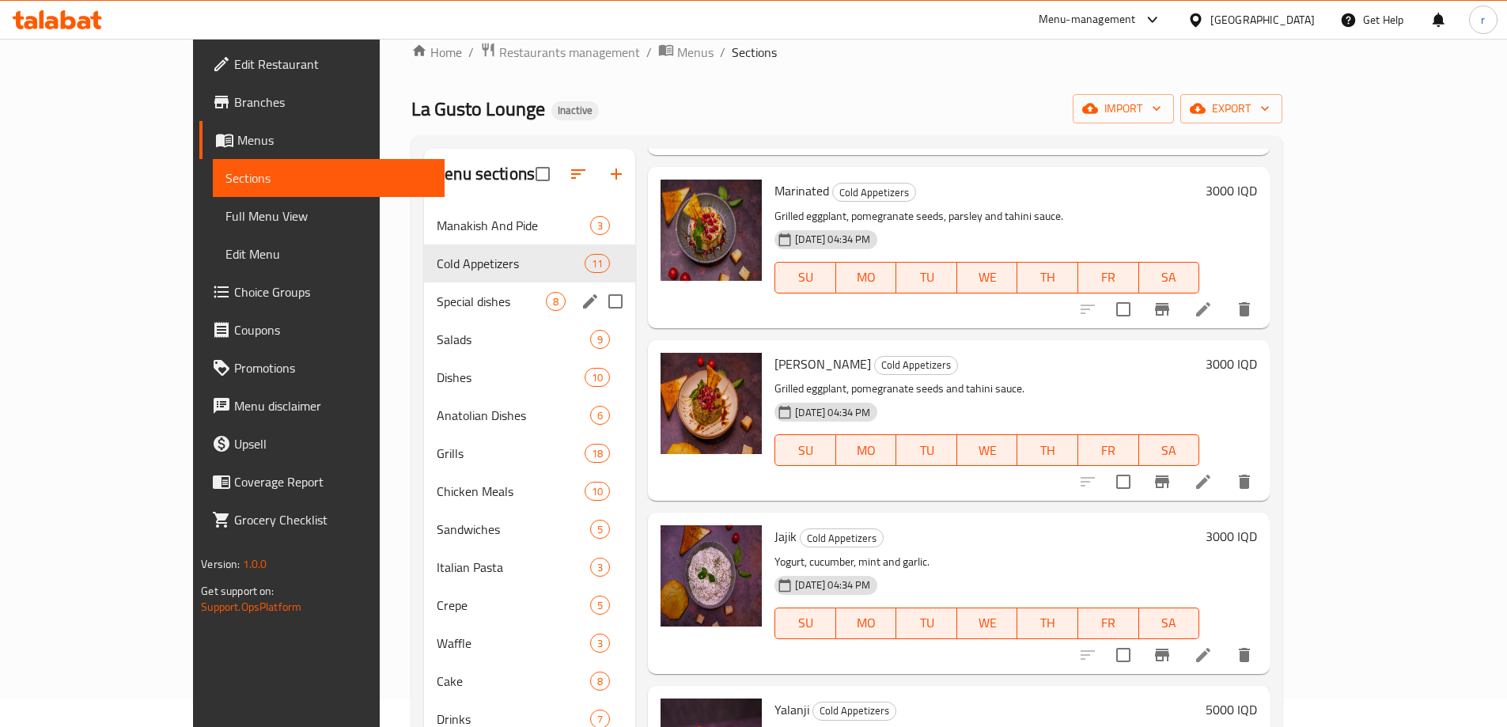
scroll to position [10, 0]
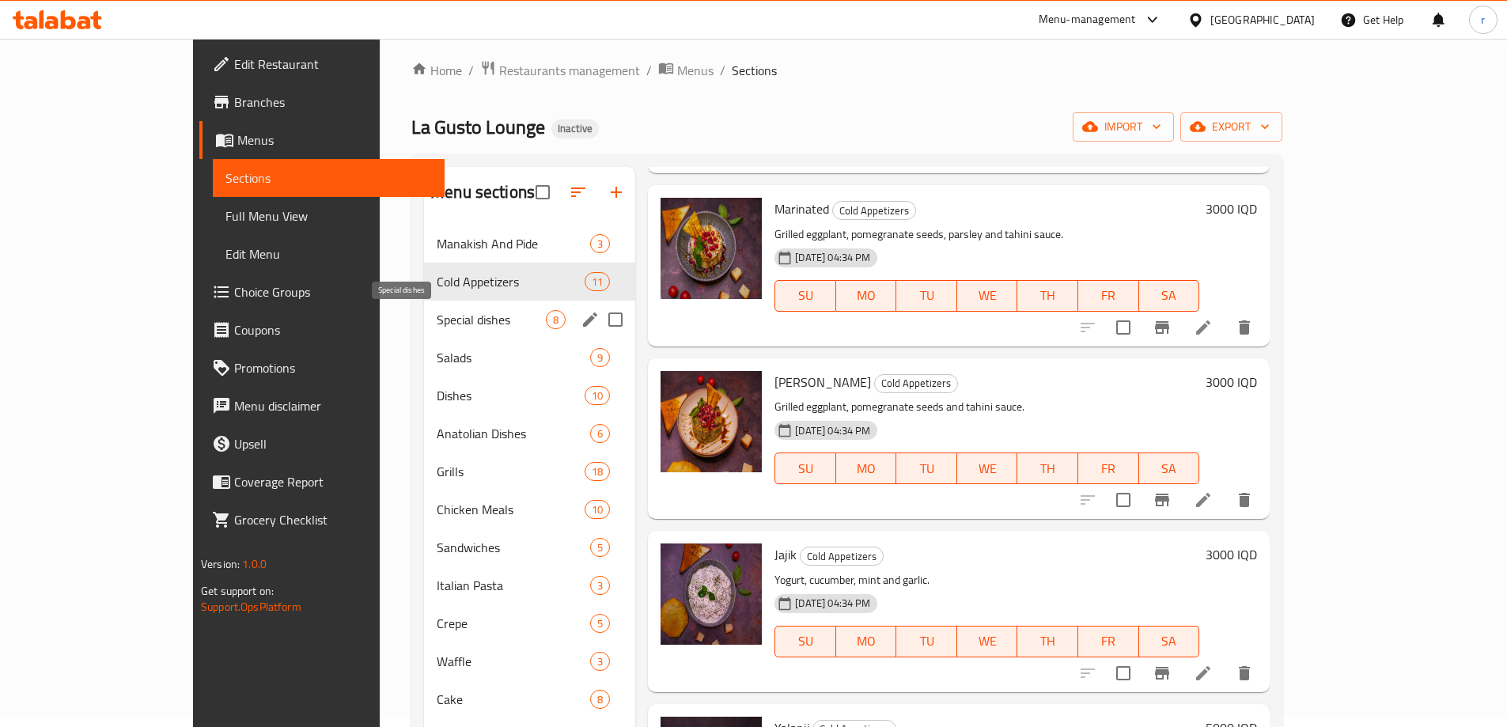
click at [460, 317] on span "Special dishes" at bounding box center [491, 319] width 109 height 19
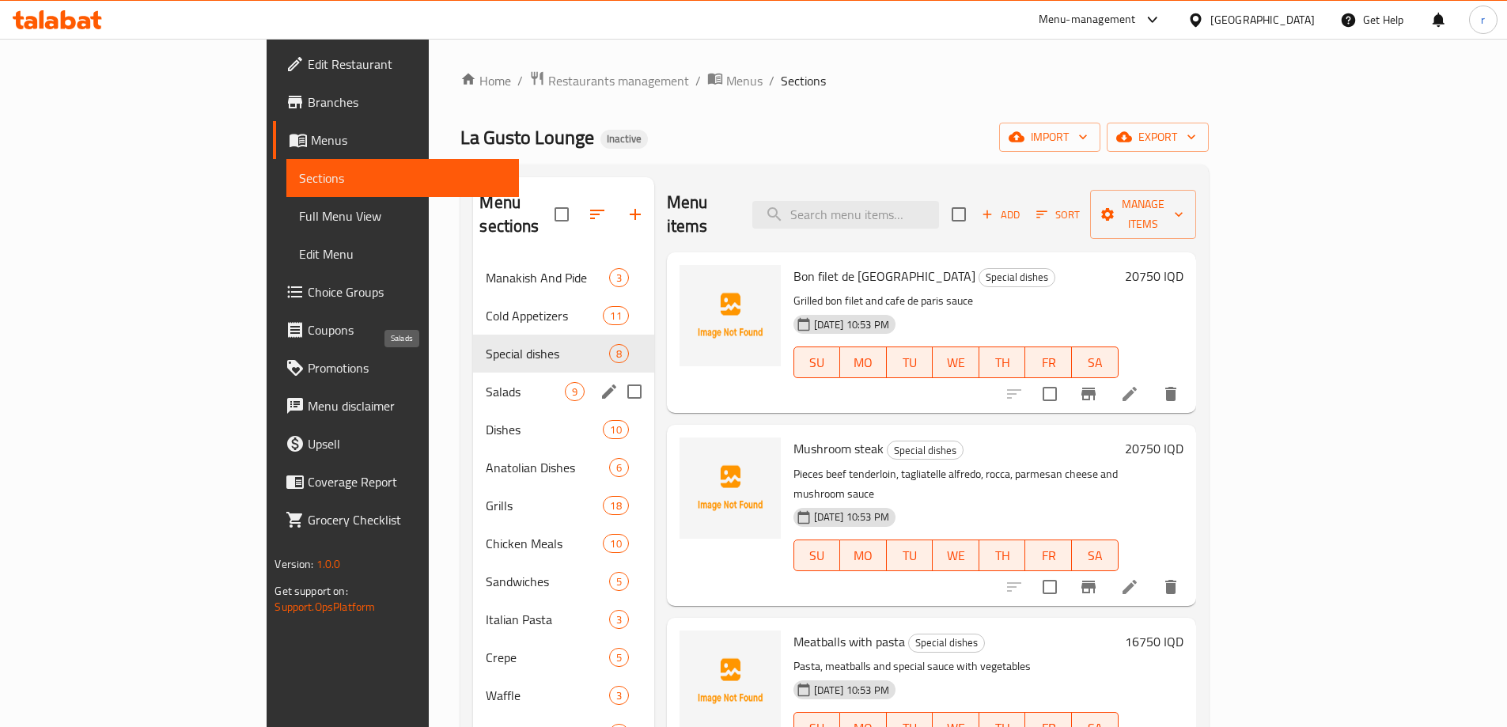
click at [486, 382] on span "Salads" at bounding box center [525, 391] width 78 height 19
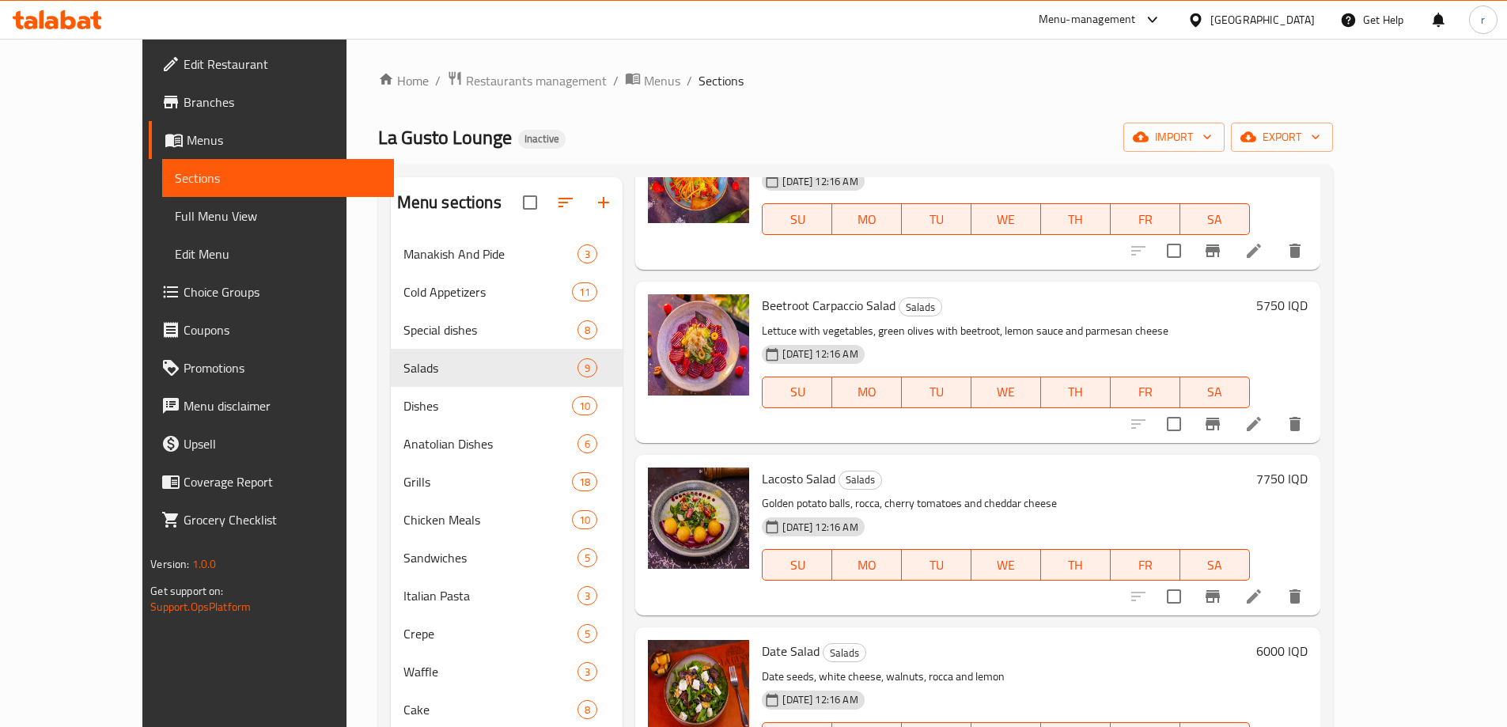
scroll to position [888, 0]
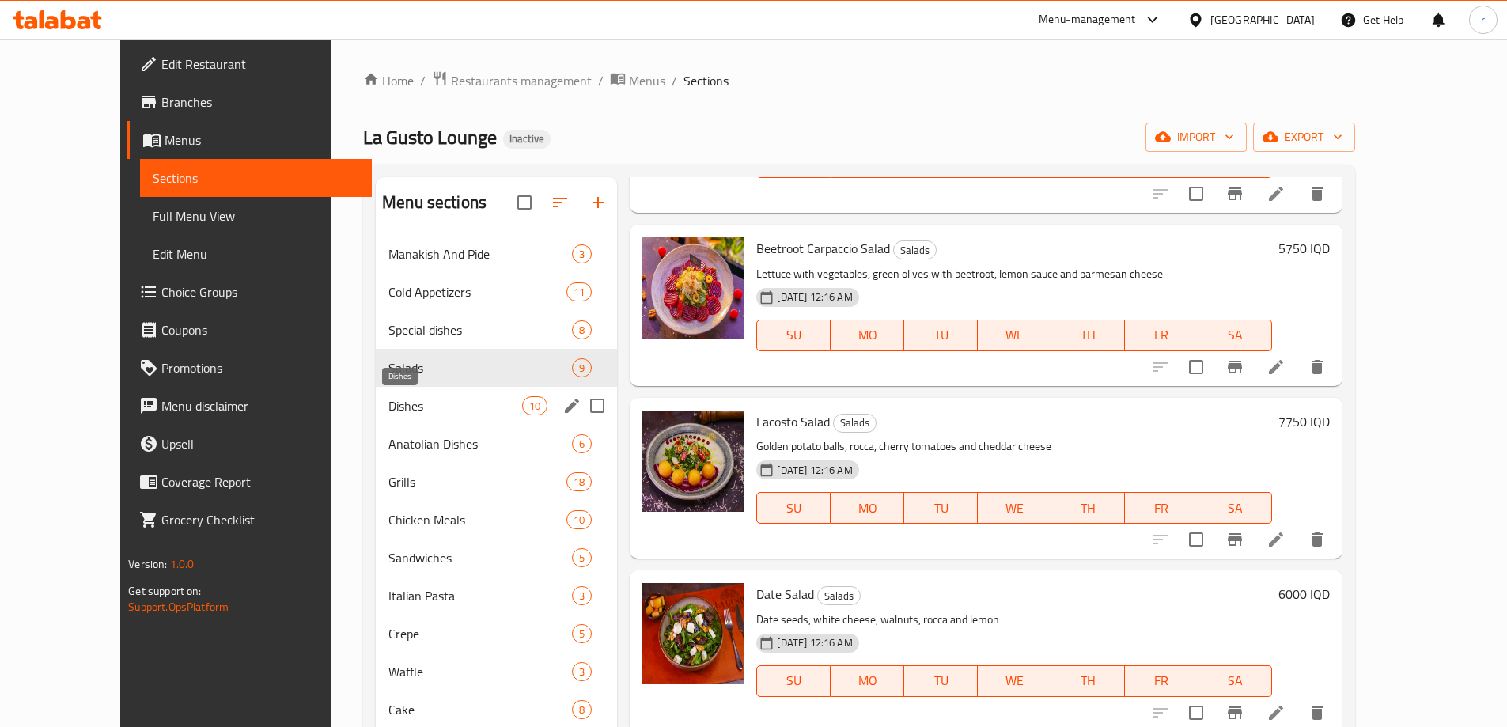
click at [431, 400] on span "Dishes" at bounding box center [455, 405] width 134 height 19
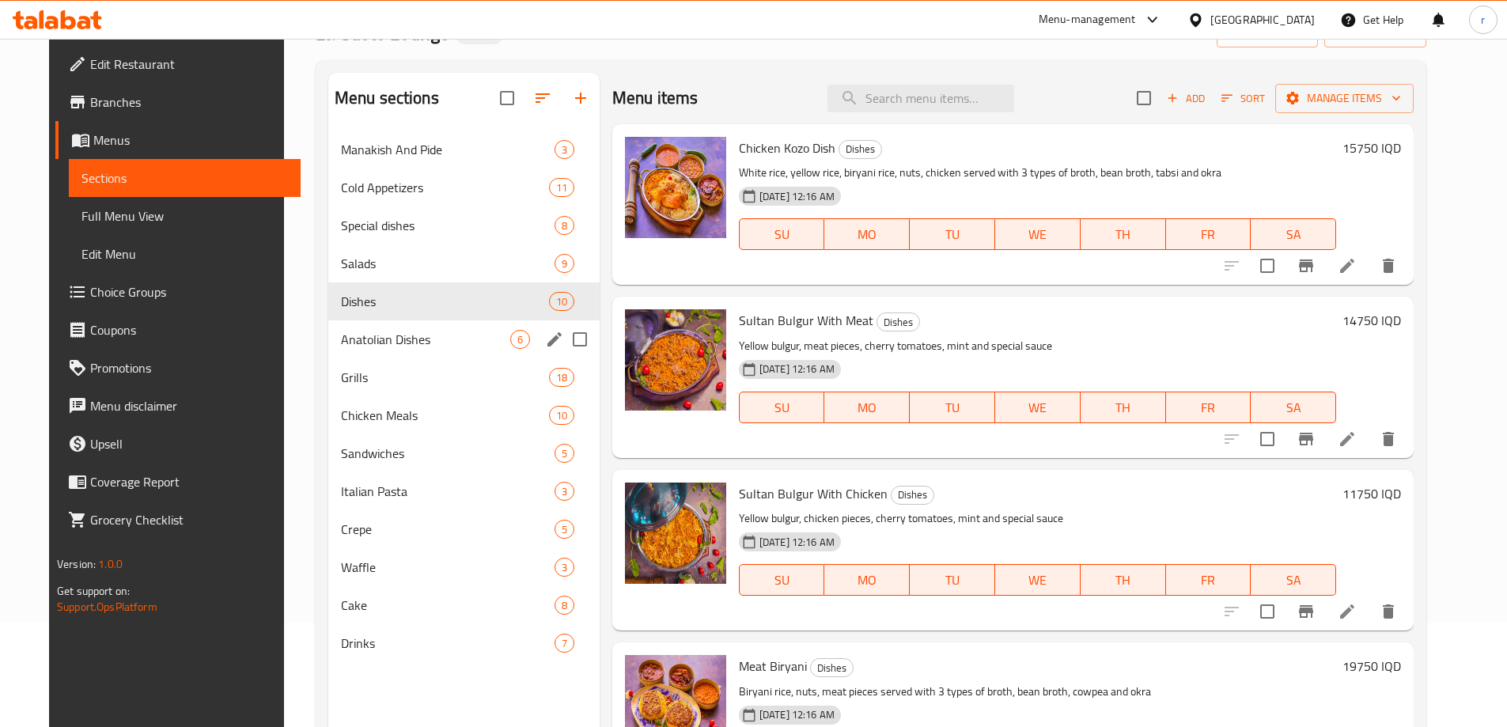
scroll to position [105, 0]
click at [444, 347] on span "Anatolian Dishes" at bounding box center [425, 338] width 169 height 19
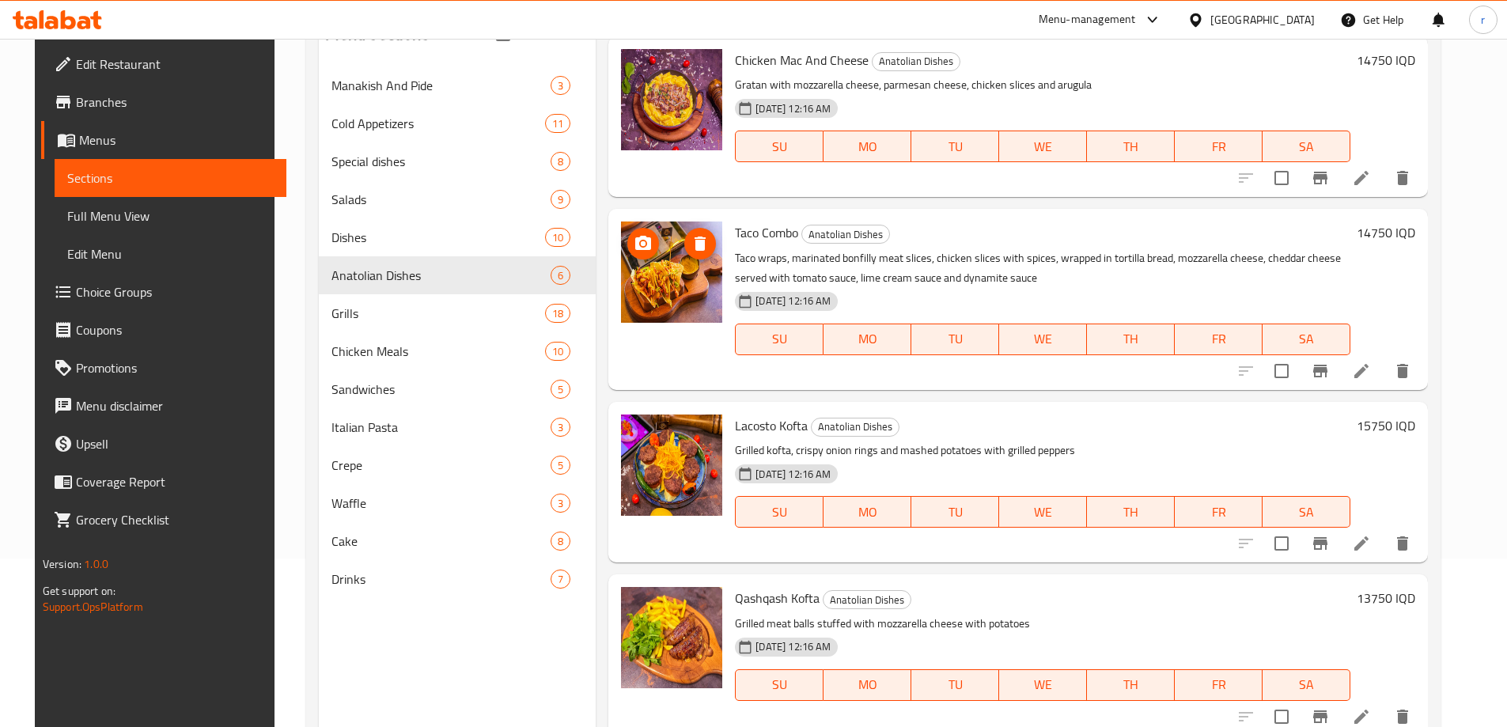
scroll to position [221, 0]
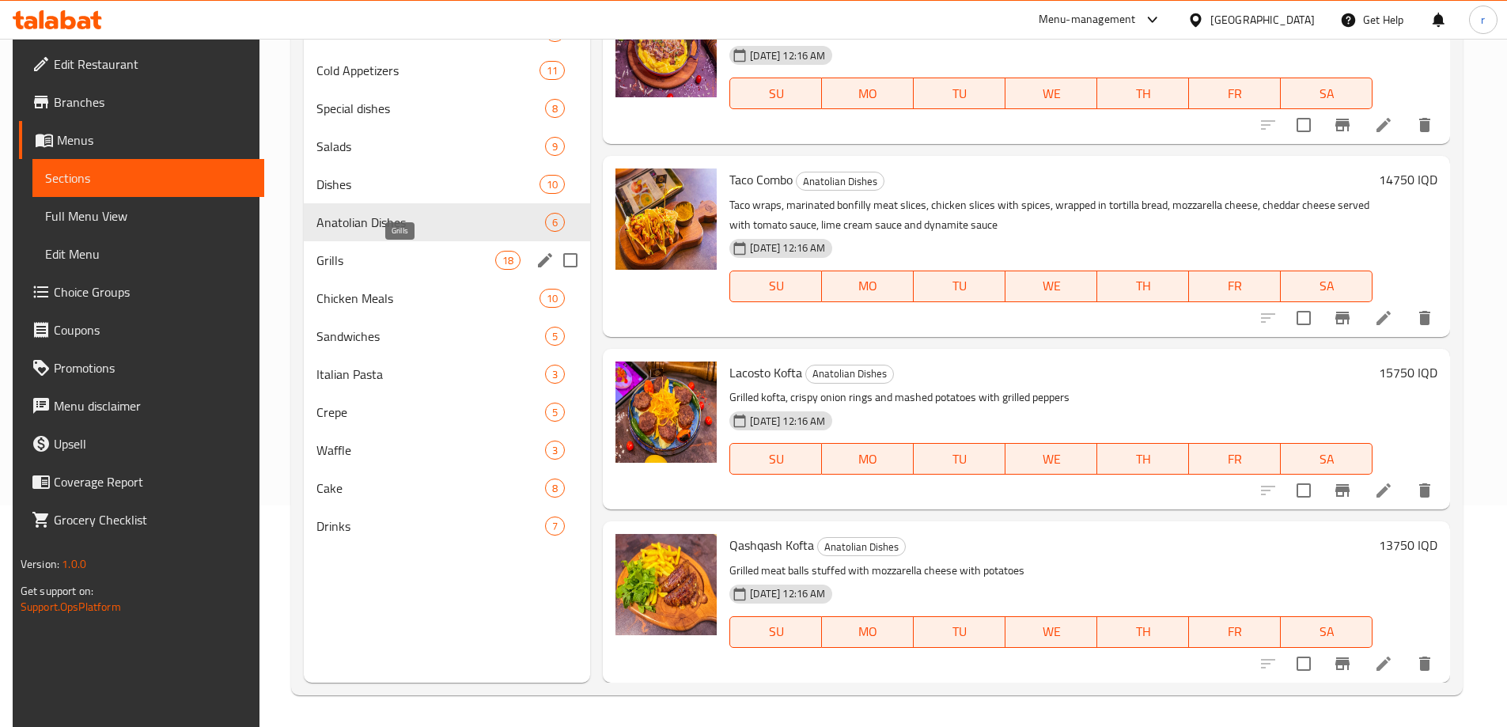
click at [411, 268] on span "Grills" at bounding box center [405, 260] width 179 height 19
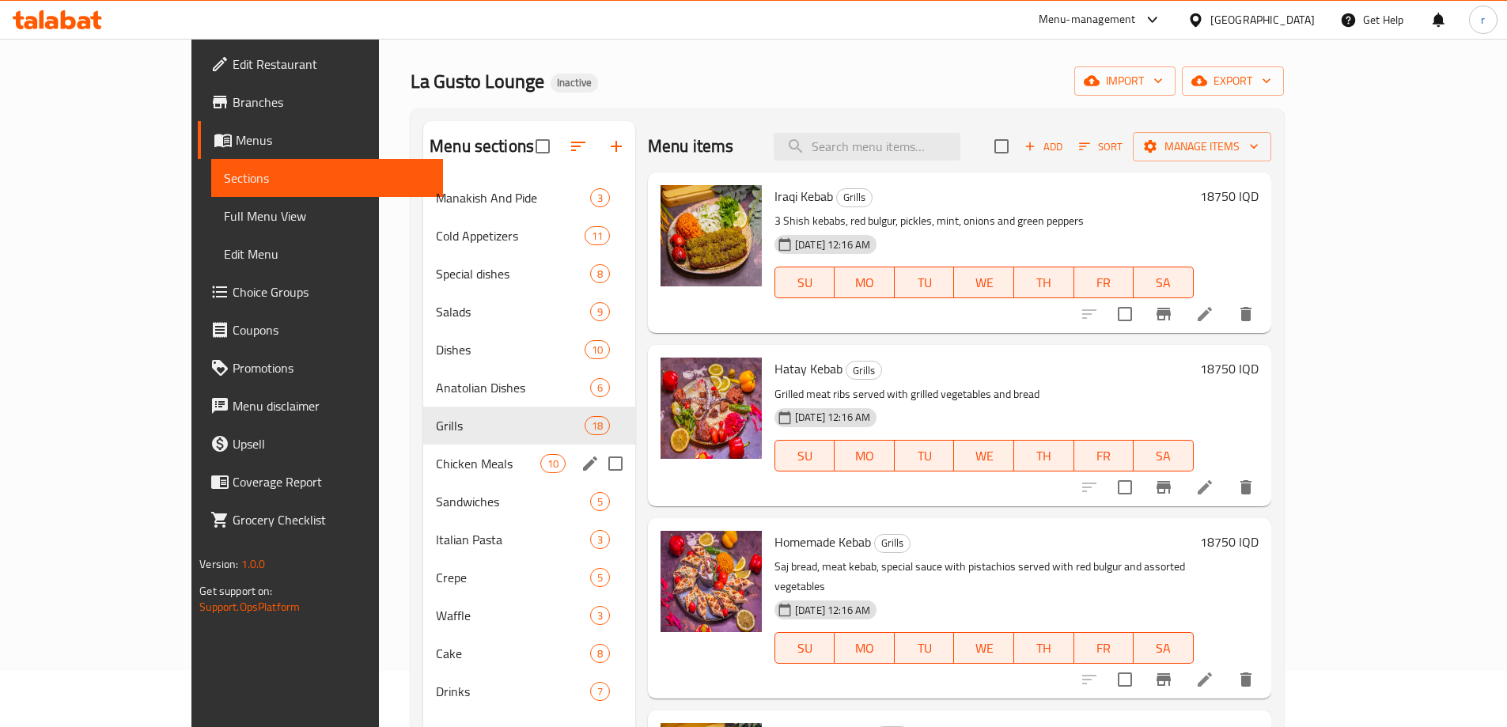
scroll to position [105, 0]
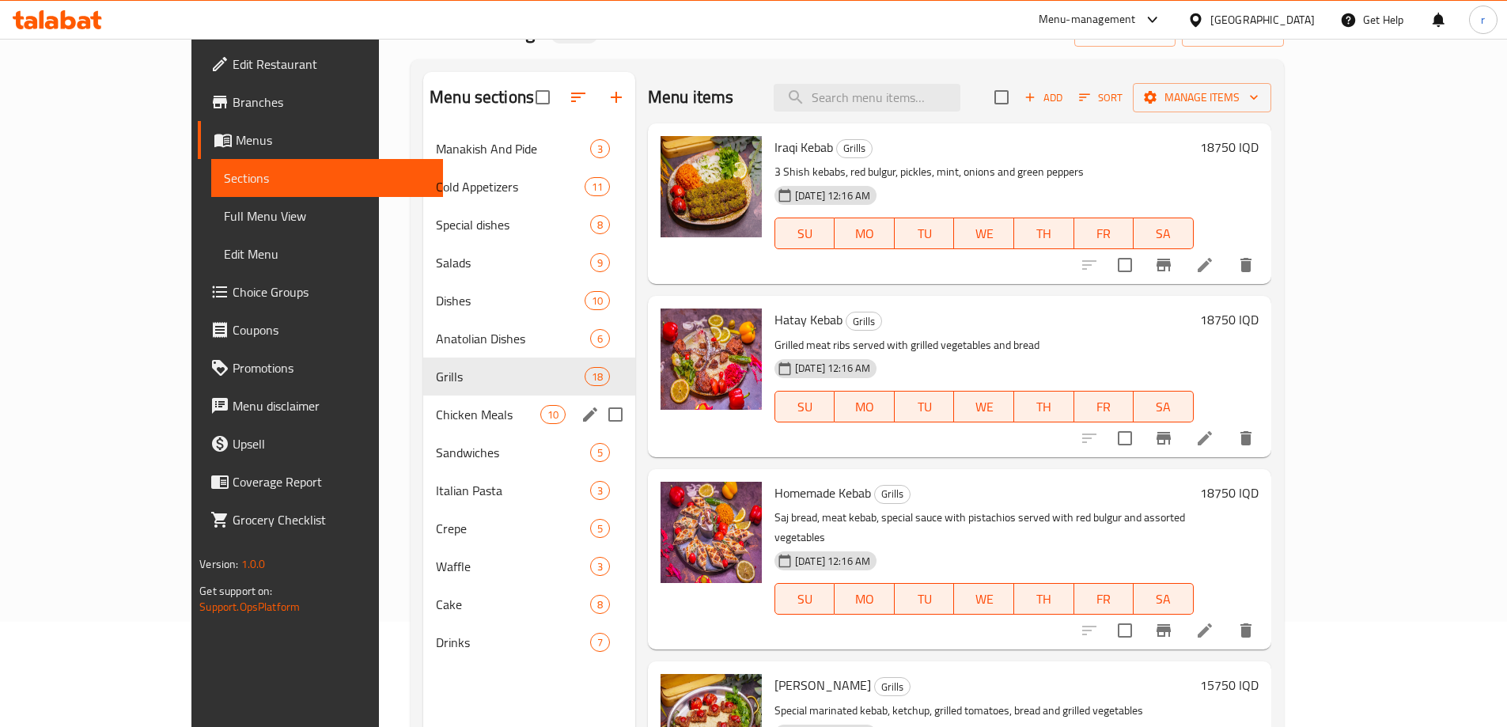
click at [436, 405] on span "Chicken Meals" at bounding box center [488, 414] width 104 height 19
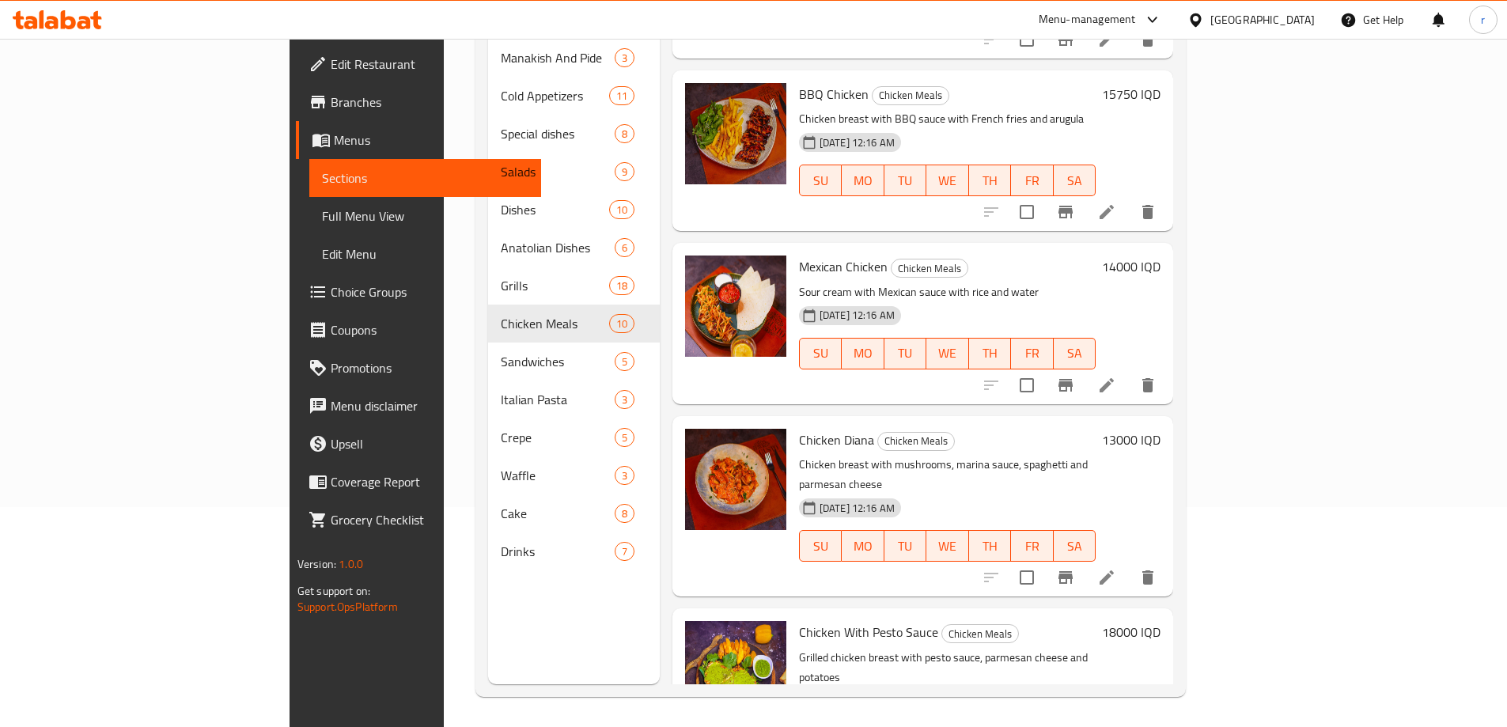
scroll to position [221, 0]
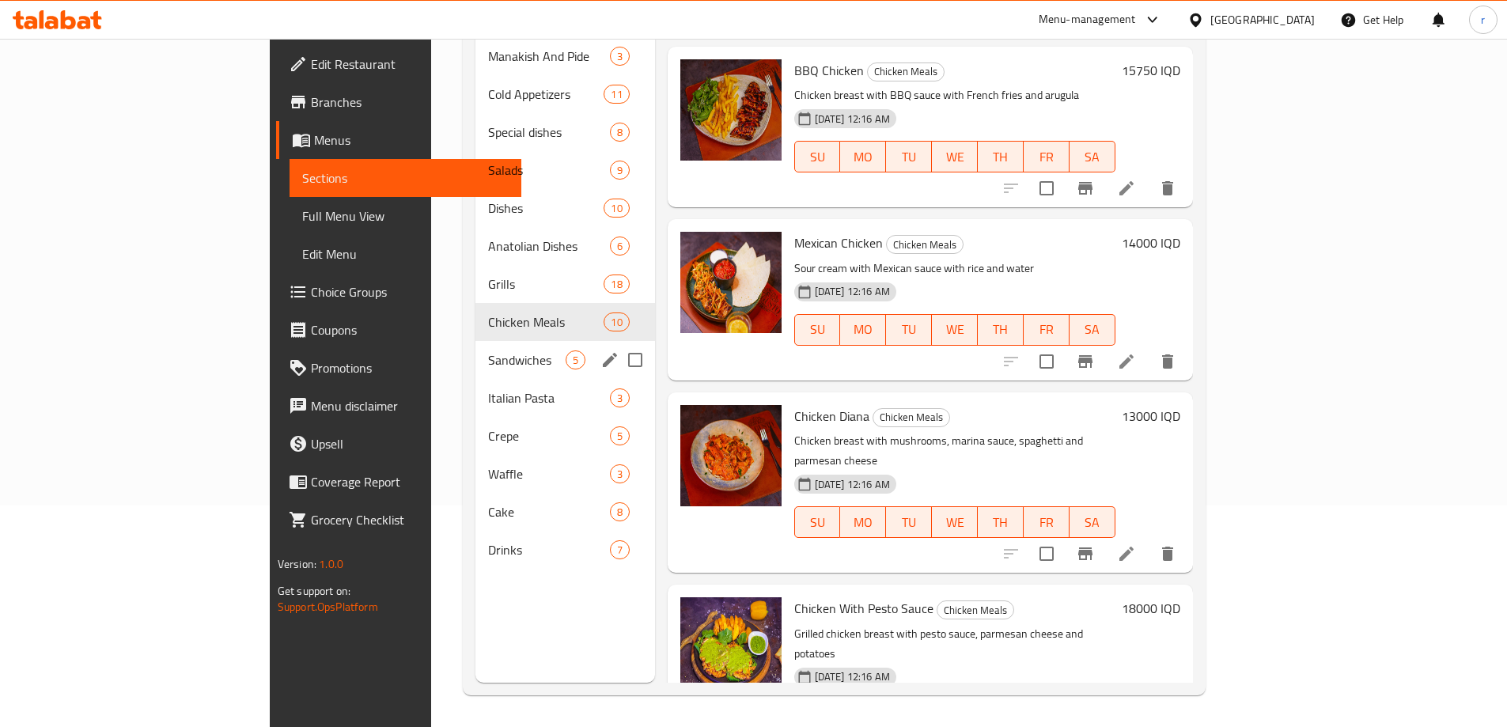
click at [488, 350] on span "Sandwiches" at bounding box center [526, 359] width 77 height 19
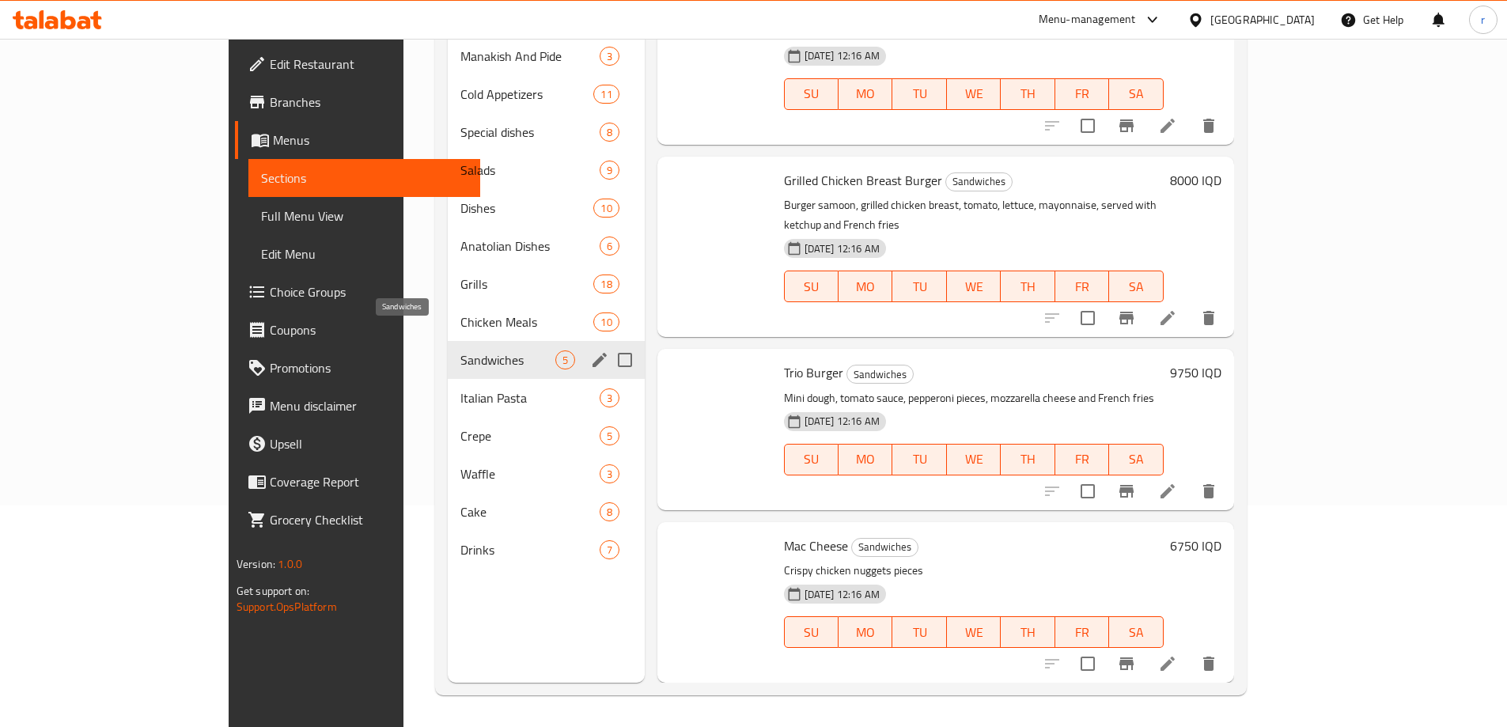
scroll to position [176, 0]
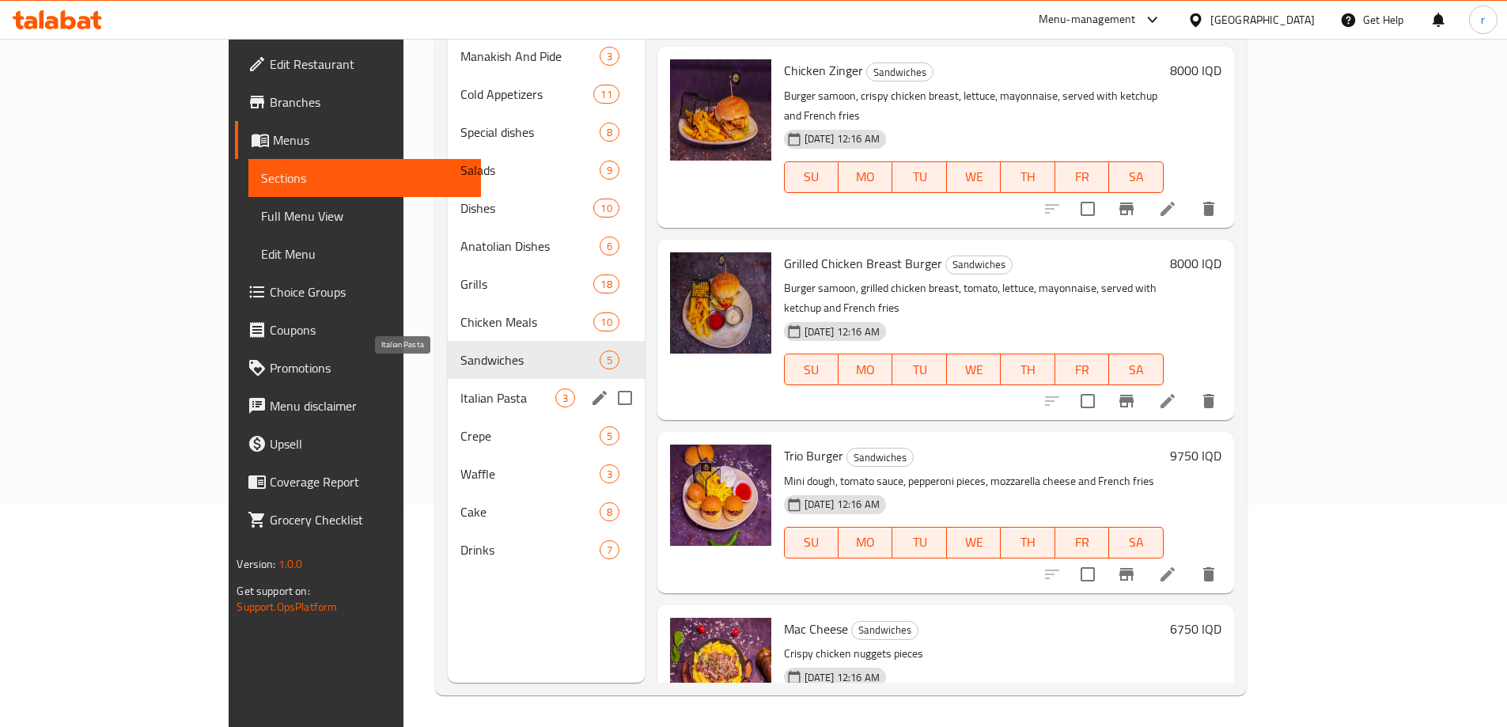
click at [460, 388] on span "Italian Pasta" at bounding box center [507, 397] width 94 height 19
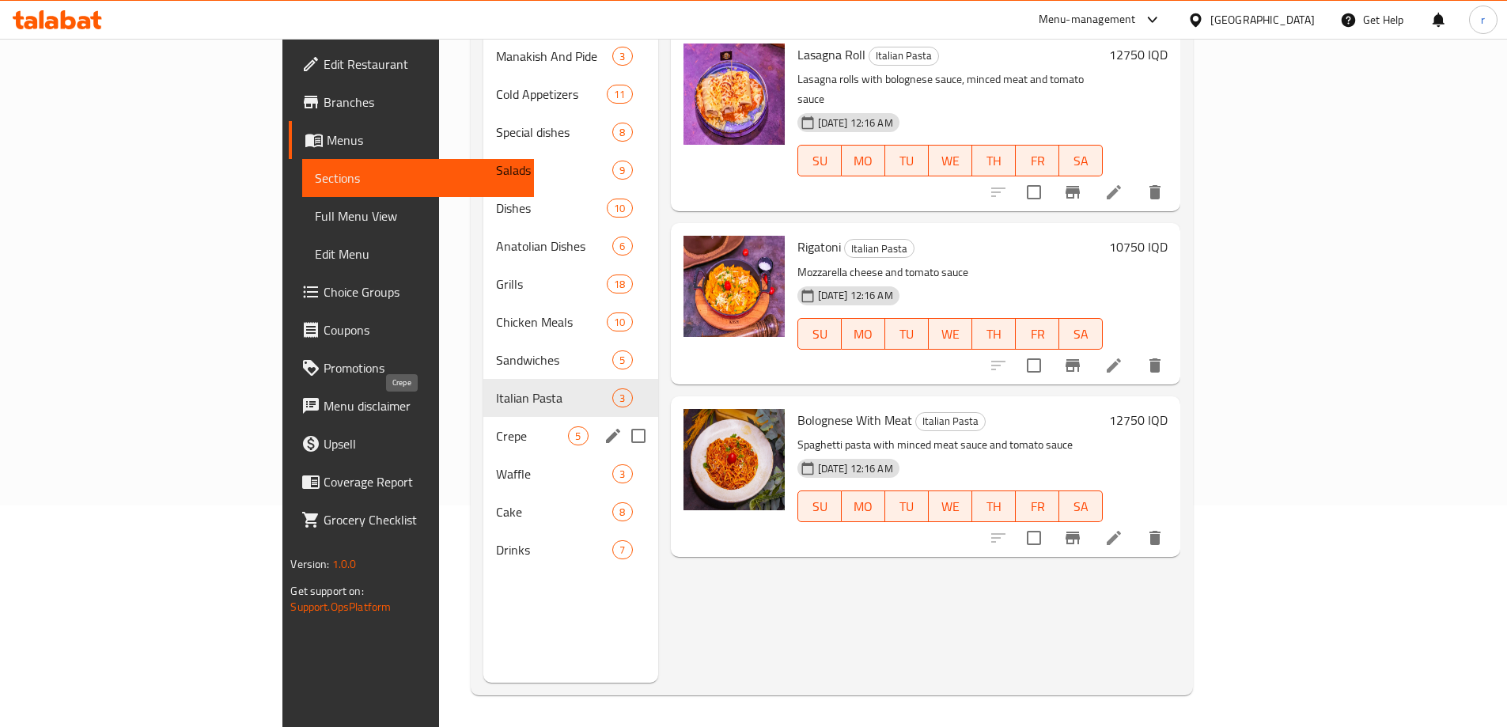
click at [496, 426] on span "Crepe" at bounding box center [532, 435] width 72 height 19
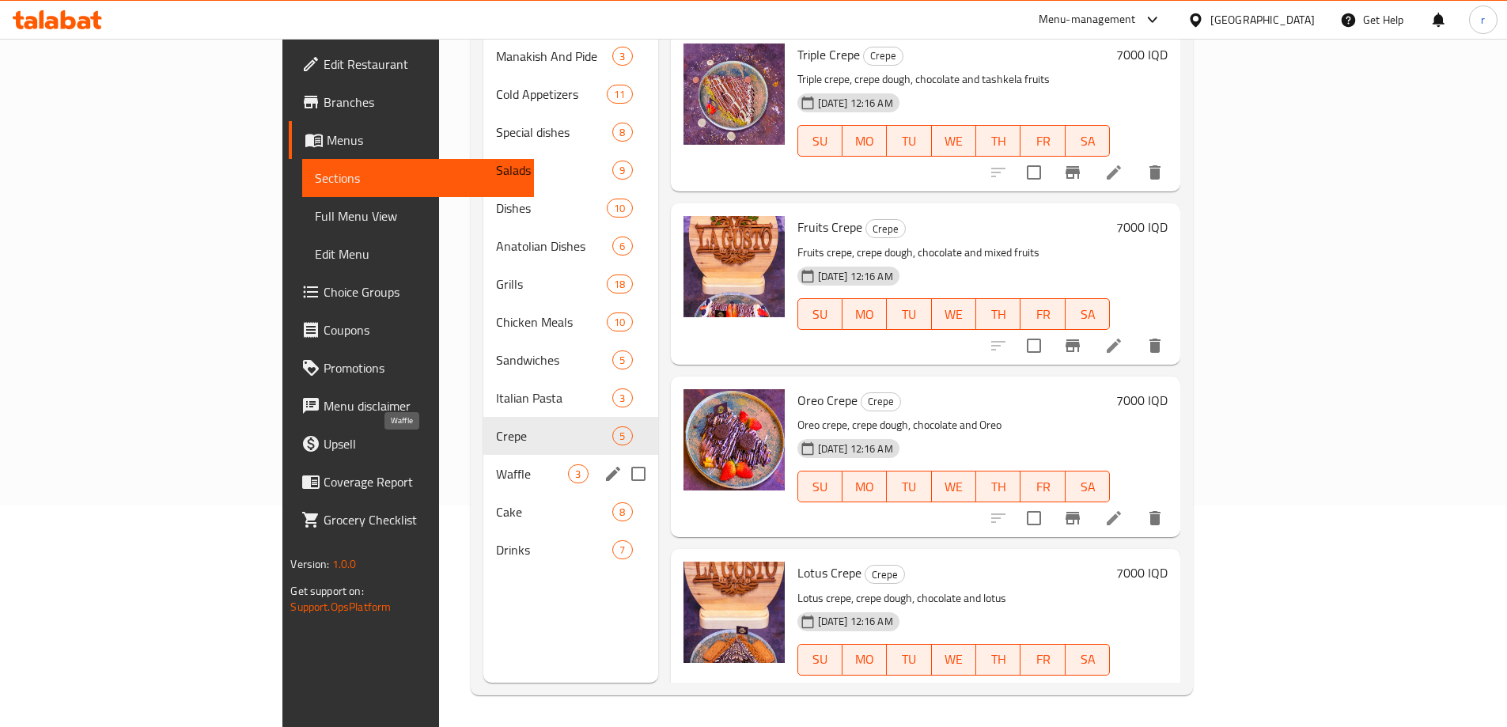
click at [496, 464] on span "Waffle" at bounding box center [532, 473] width 72 height 19
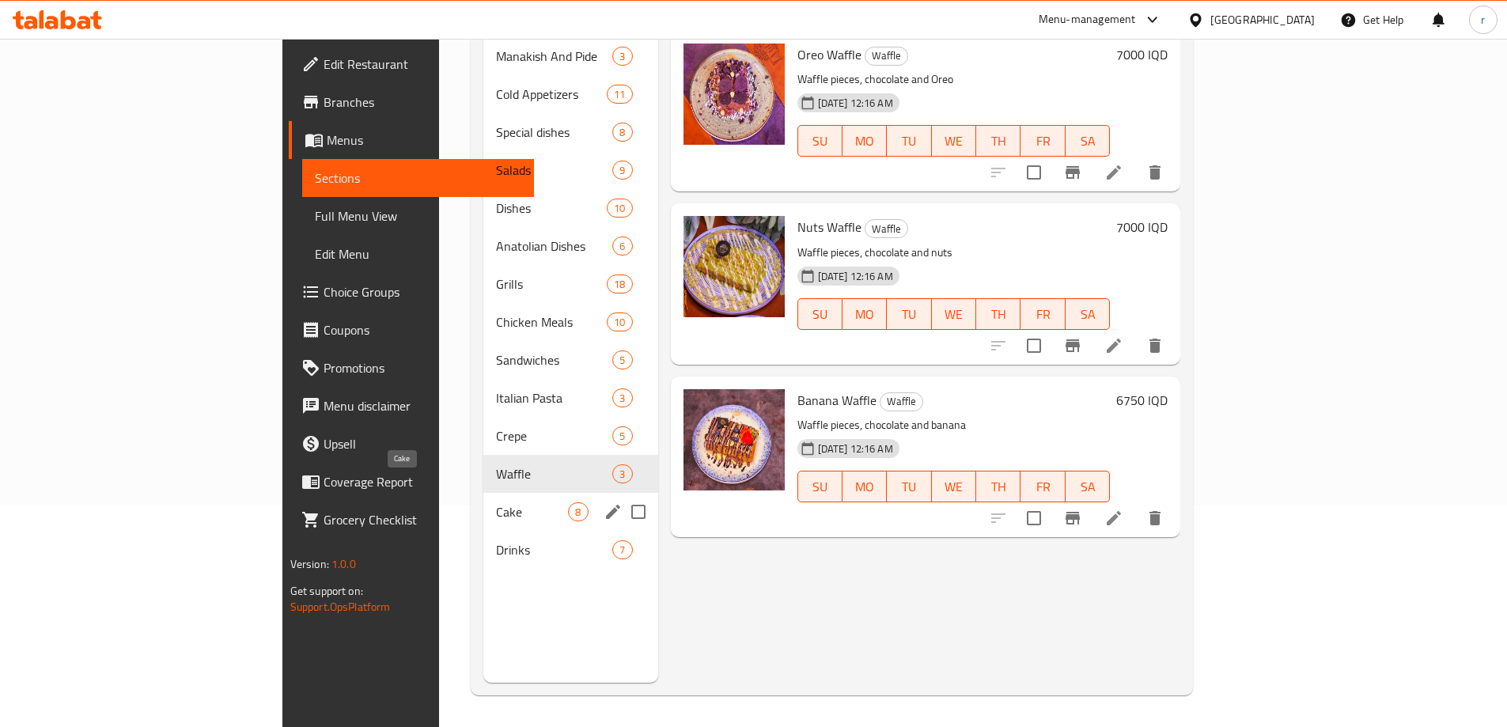
click at [496, 502] on span "Cake" at bounding box center [532, 511] width 72 height 19
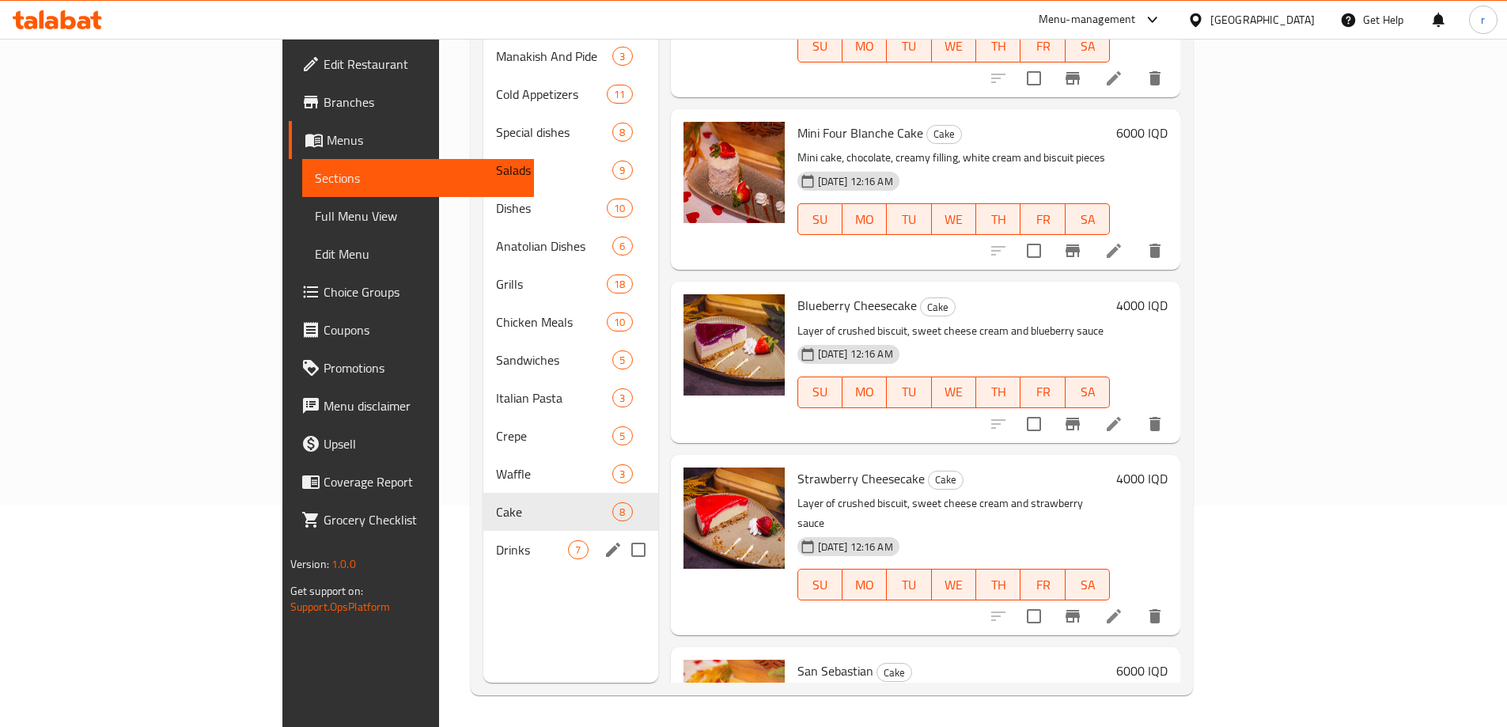
click at [483, 531] on div "Drinks 7" at bounding box center [570, 550] width 174 height 38
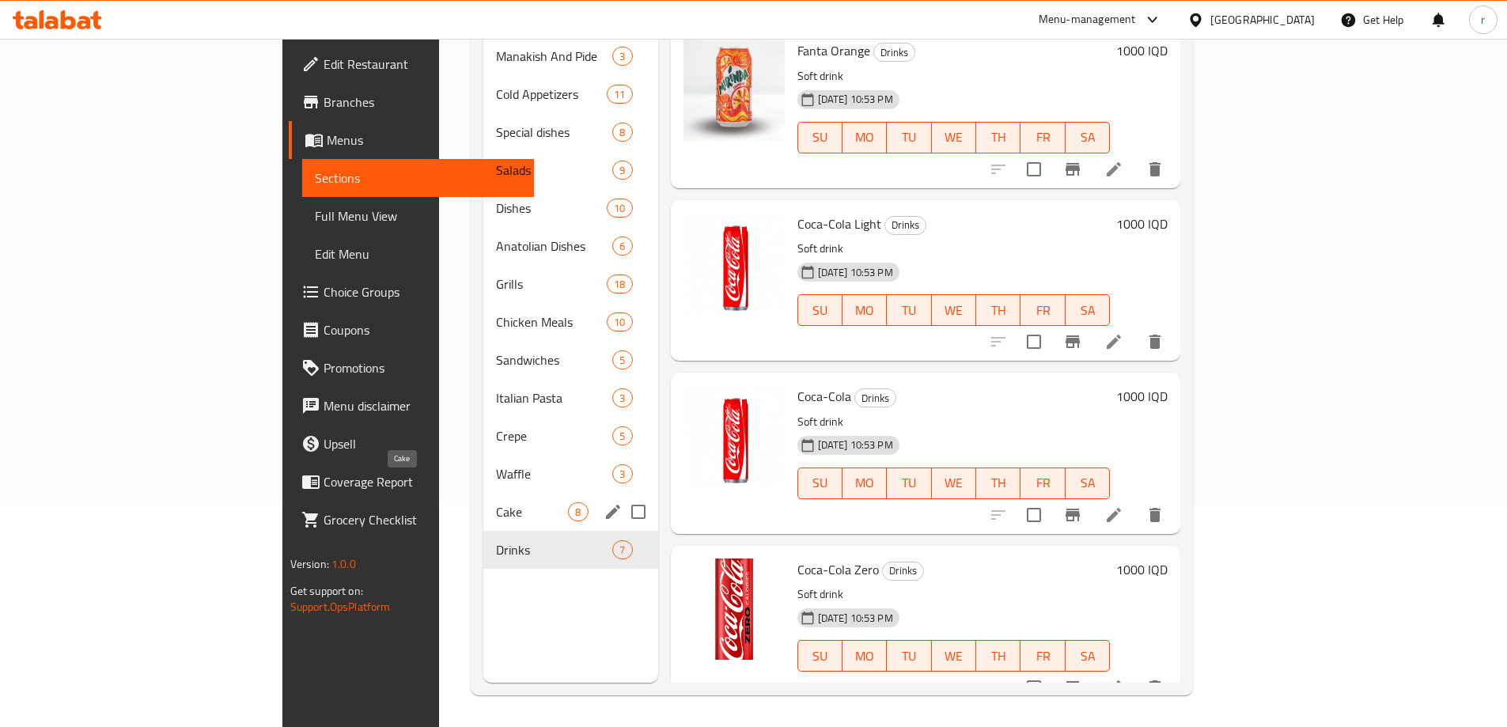
click at [496, 502] on span "Cake" at bounding box center [532, 511] width 72 height 19
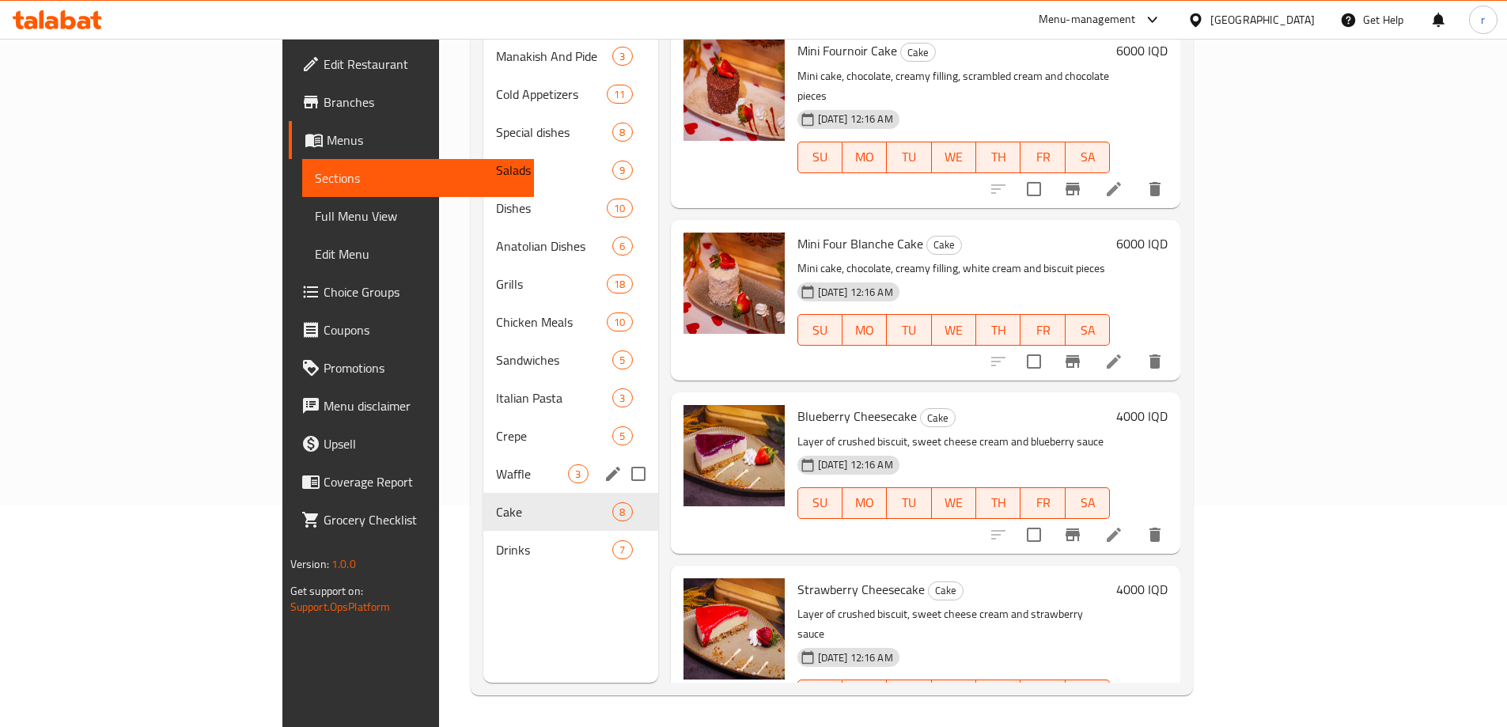
click at [483, 464] on div "Waffle 3" at bounding box center [570, 474] width 174 height 38
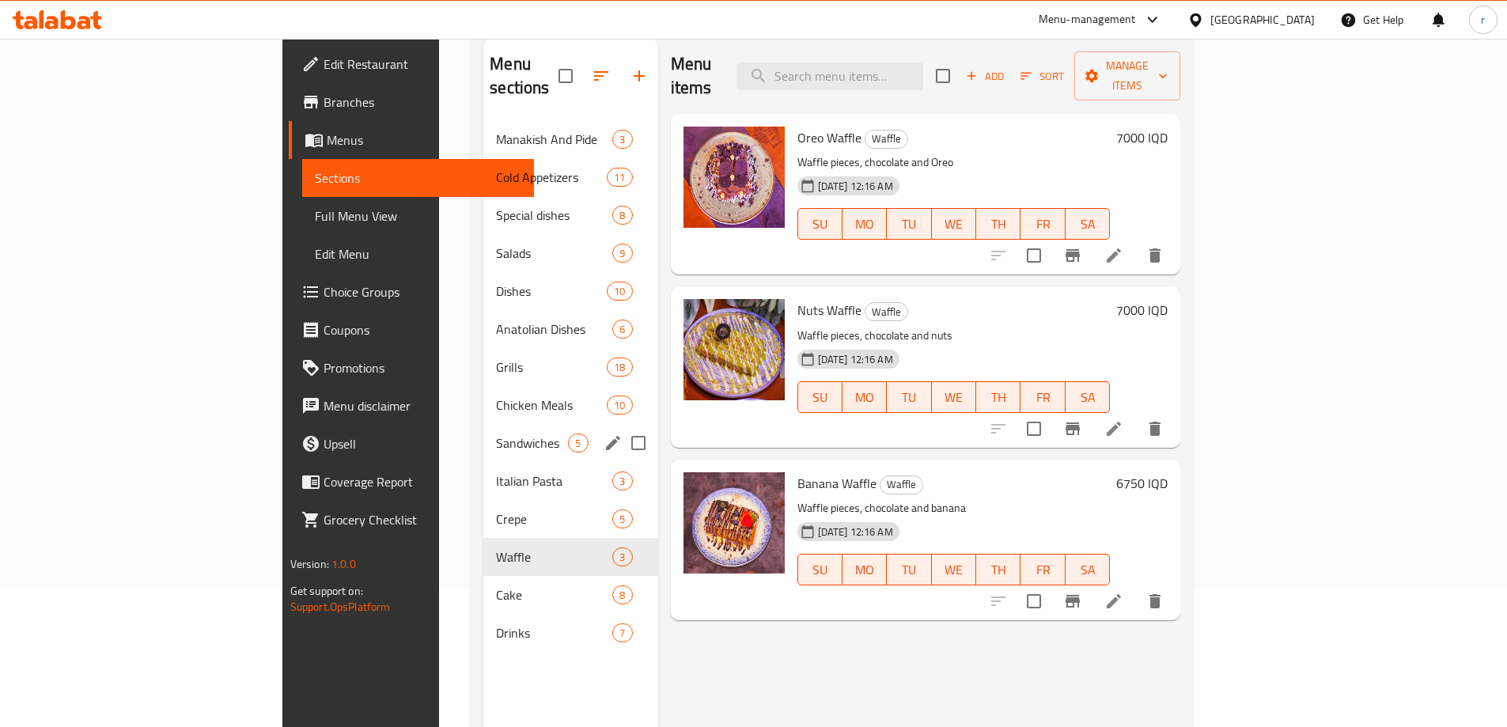
scroll to position [116, 0]
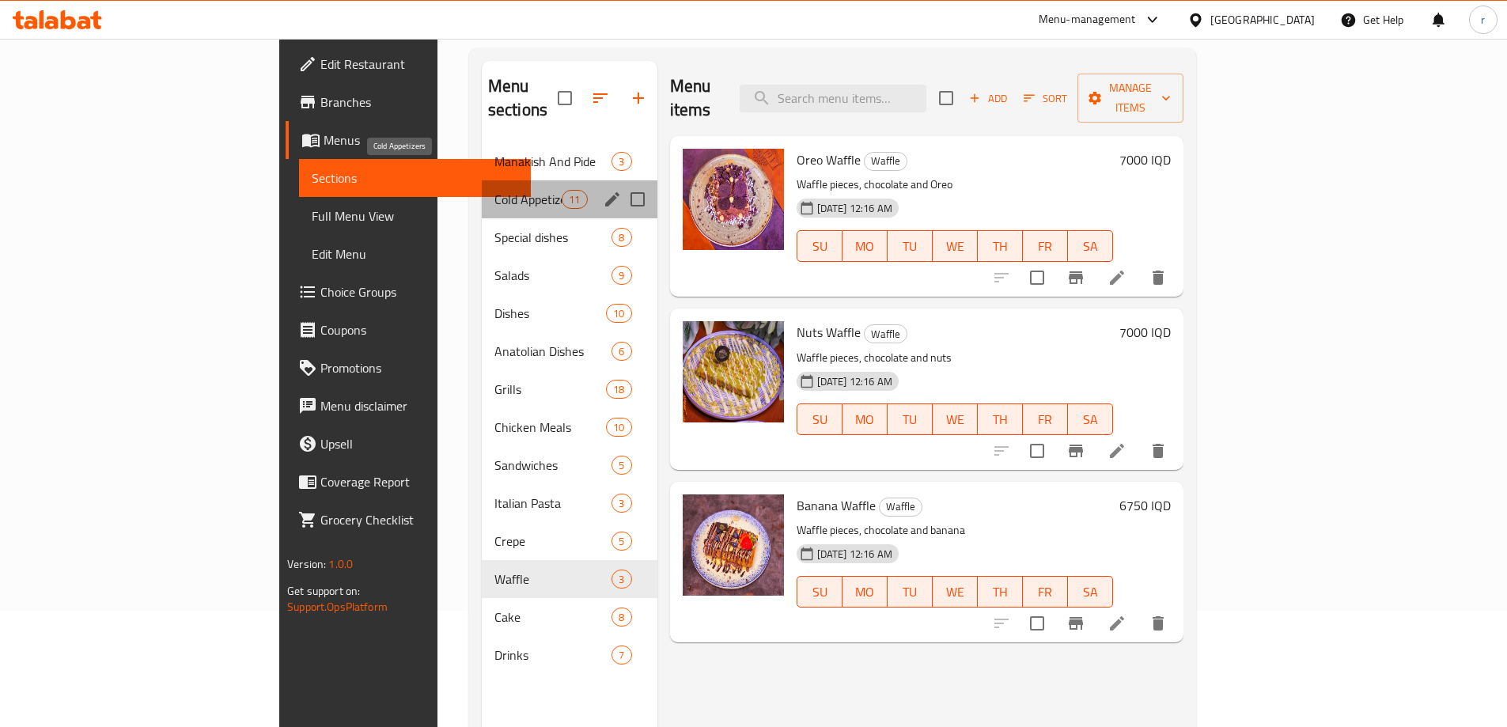
click at [494, 190] on span "Cold Appetizers" at bounding box center [527, 199] width 67 height 19
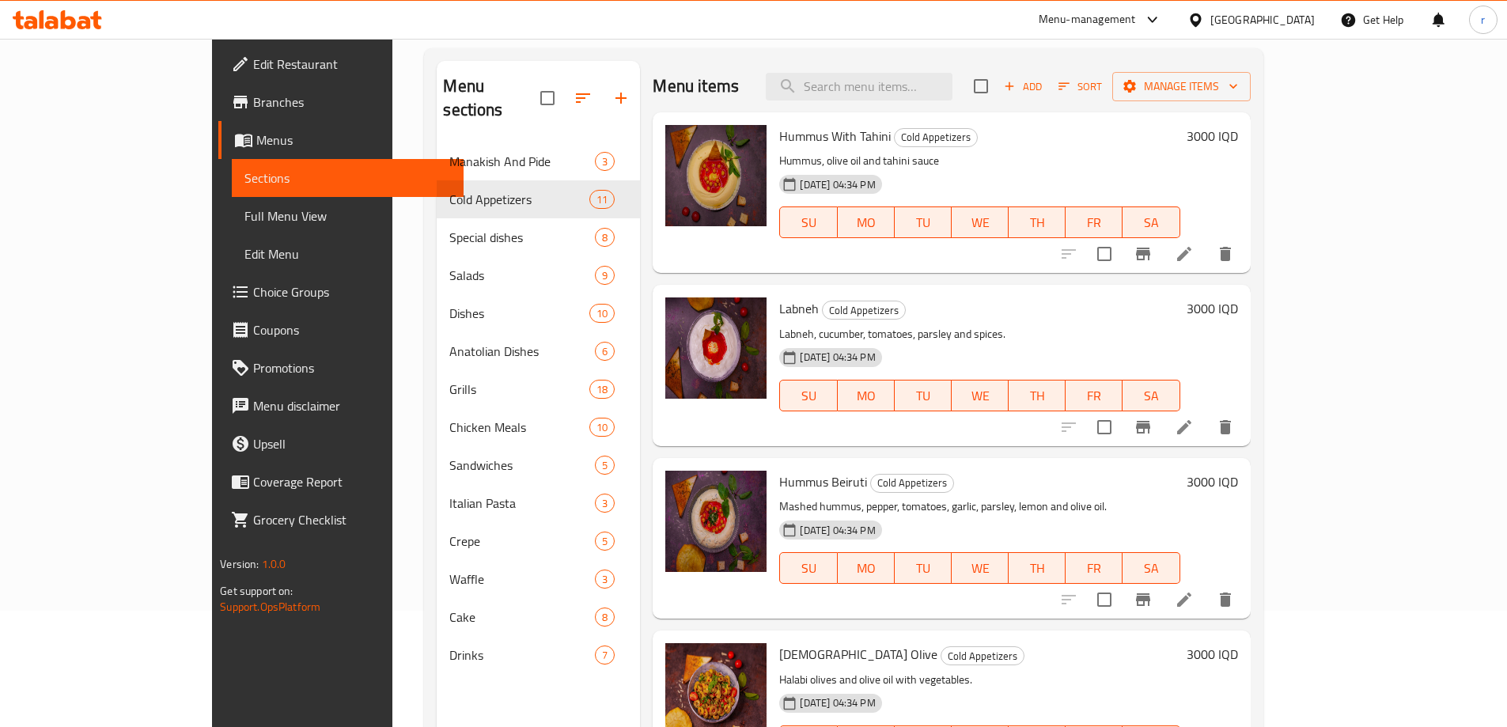
click at [232, 198] on link "Full Menu View" at bounding box center [348, 216] width 232 height 38
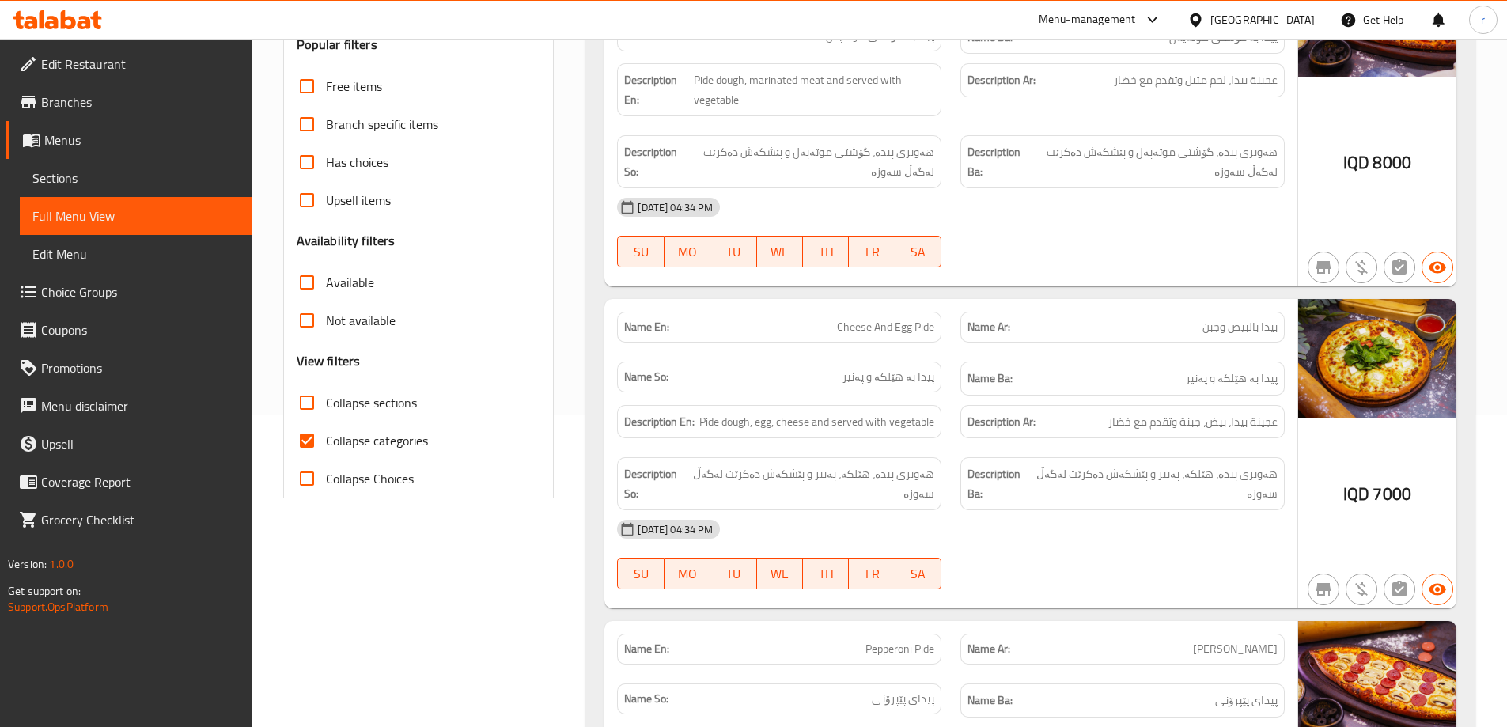
scroll to position [327, 0]
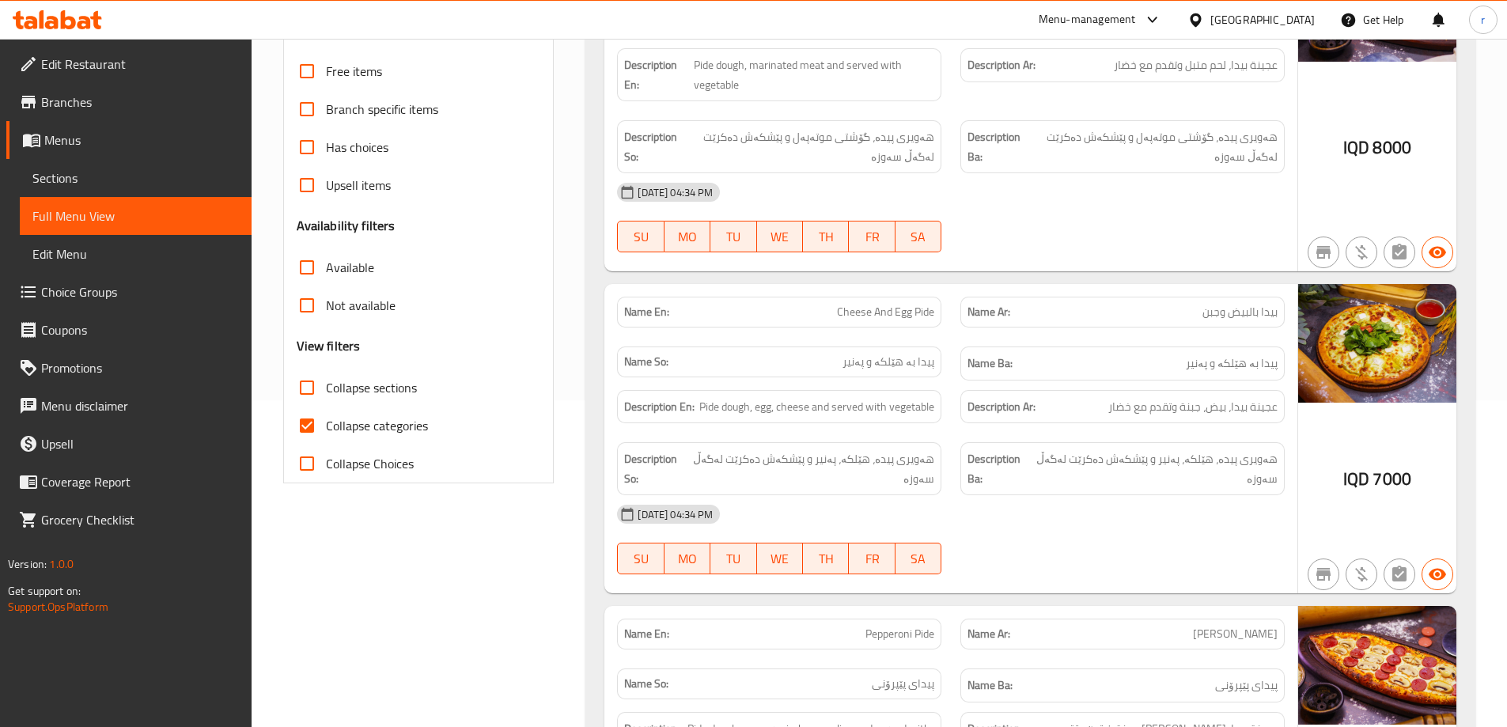
click at [316, 418] on input "Collapse categories" at bounding box center [307, 426] width 38 height 38
checkbox input "false"
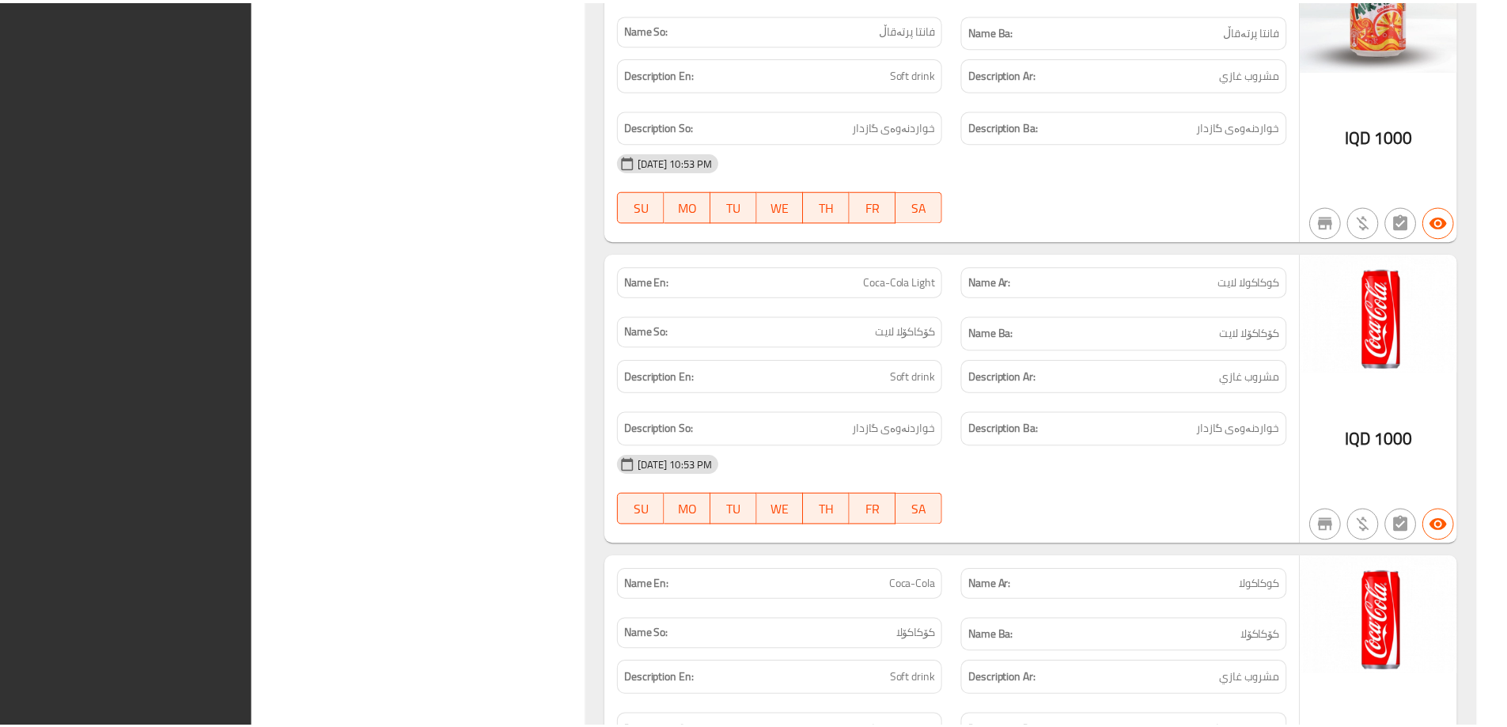
scroll to position [36035, 0]
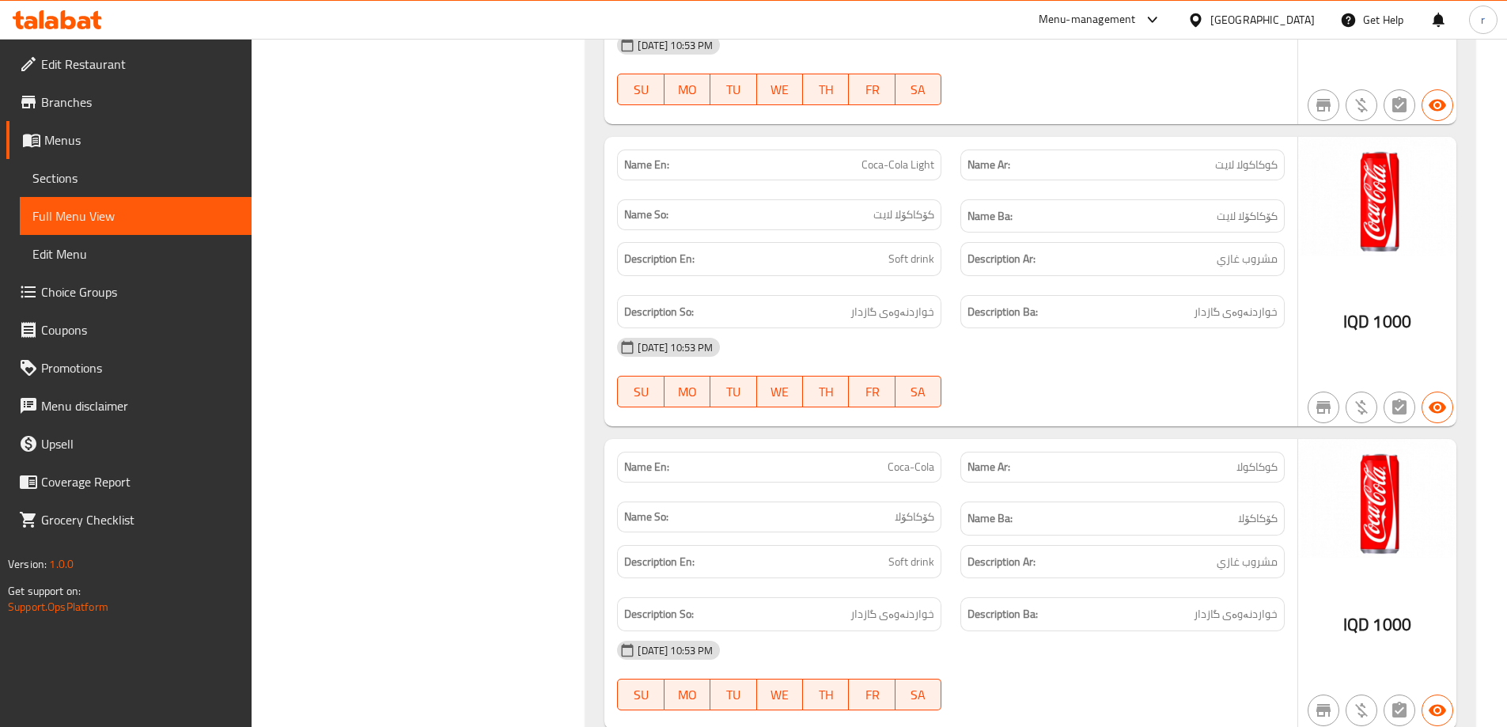
click at [193, 178] on span "Sections" at bounding box center [135, 177] width 206 height 19
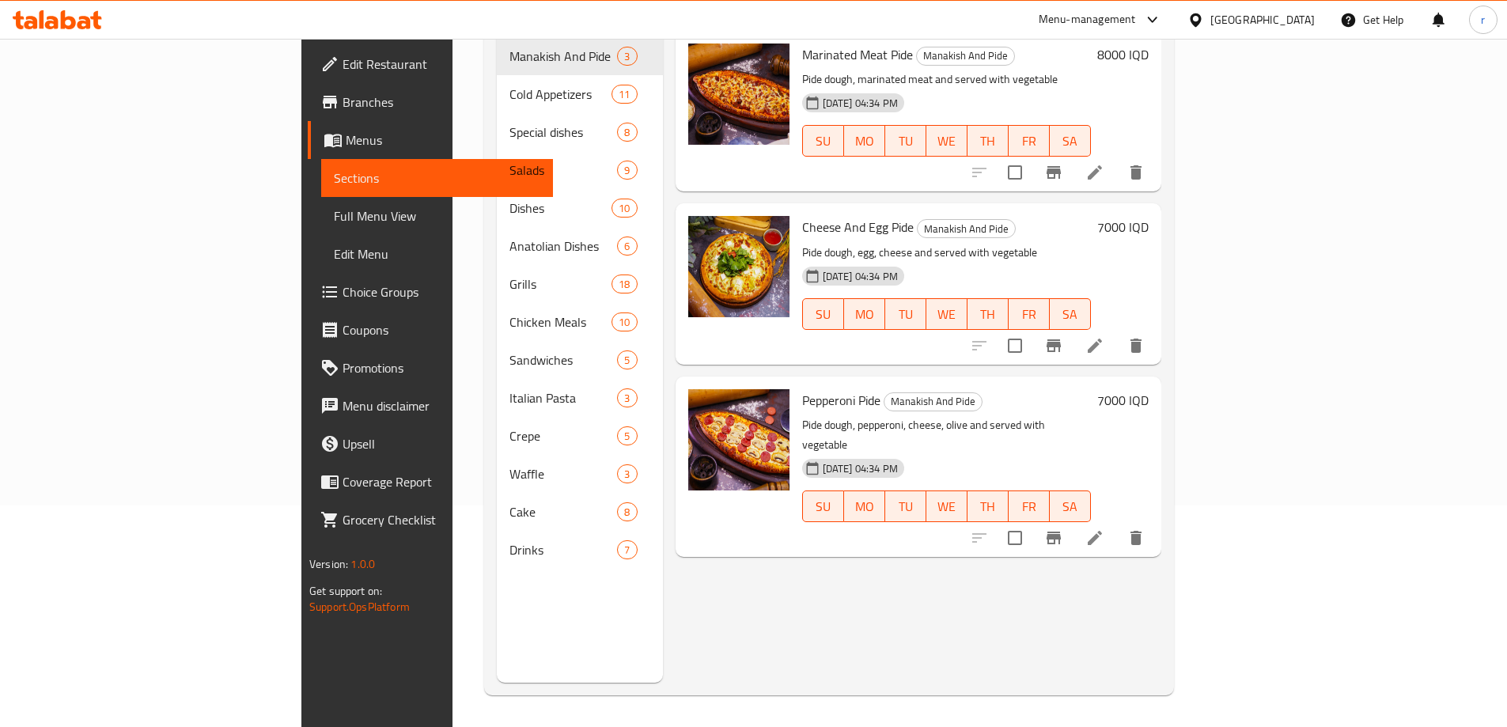
scroll to position [221, 0]
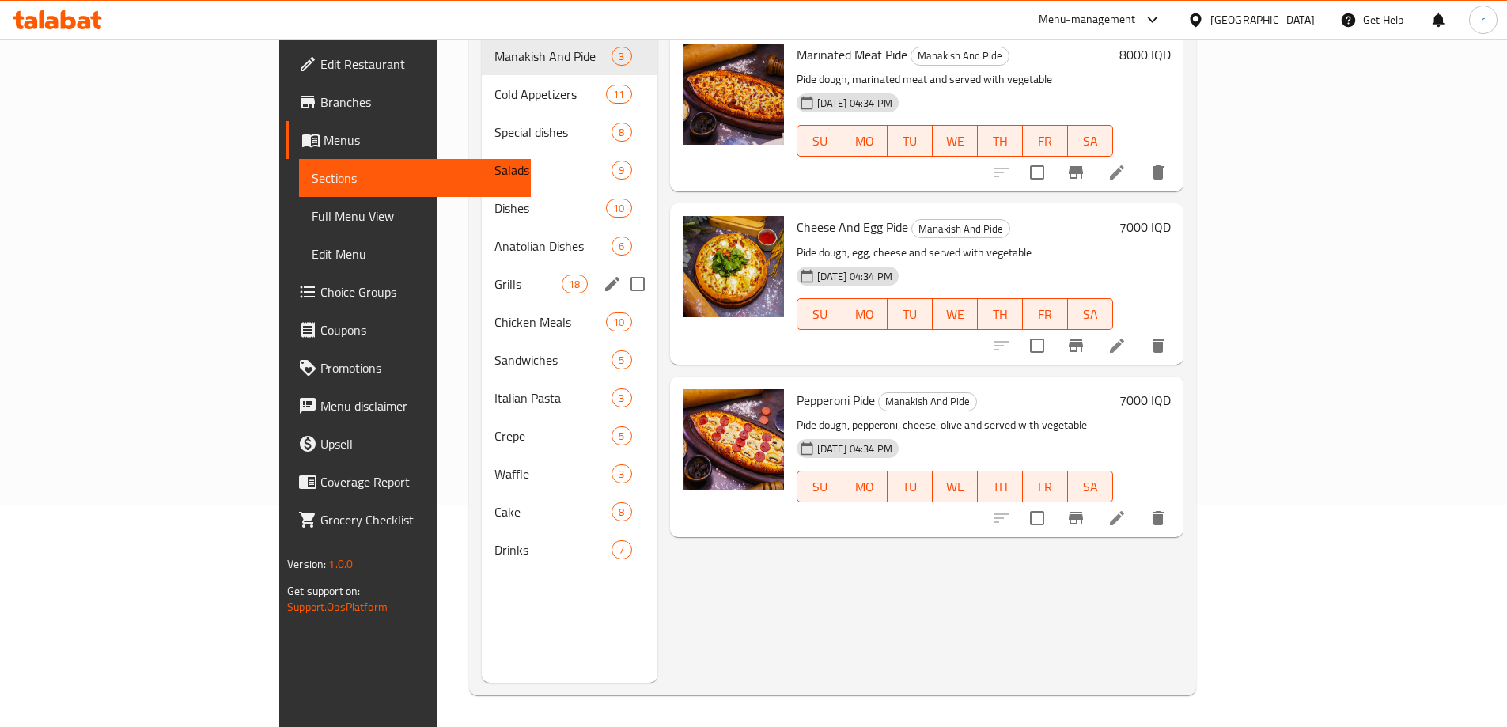
click at [482, 274] on div "Grills 18" at bounding box center [570, 284] width 176 height 38
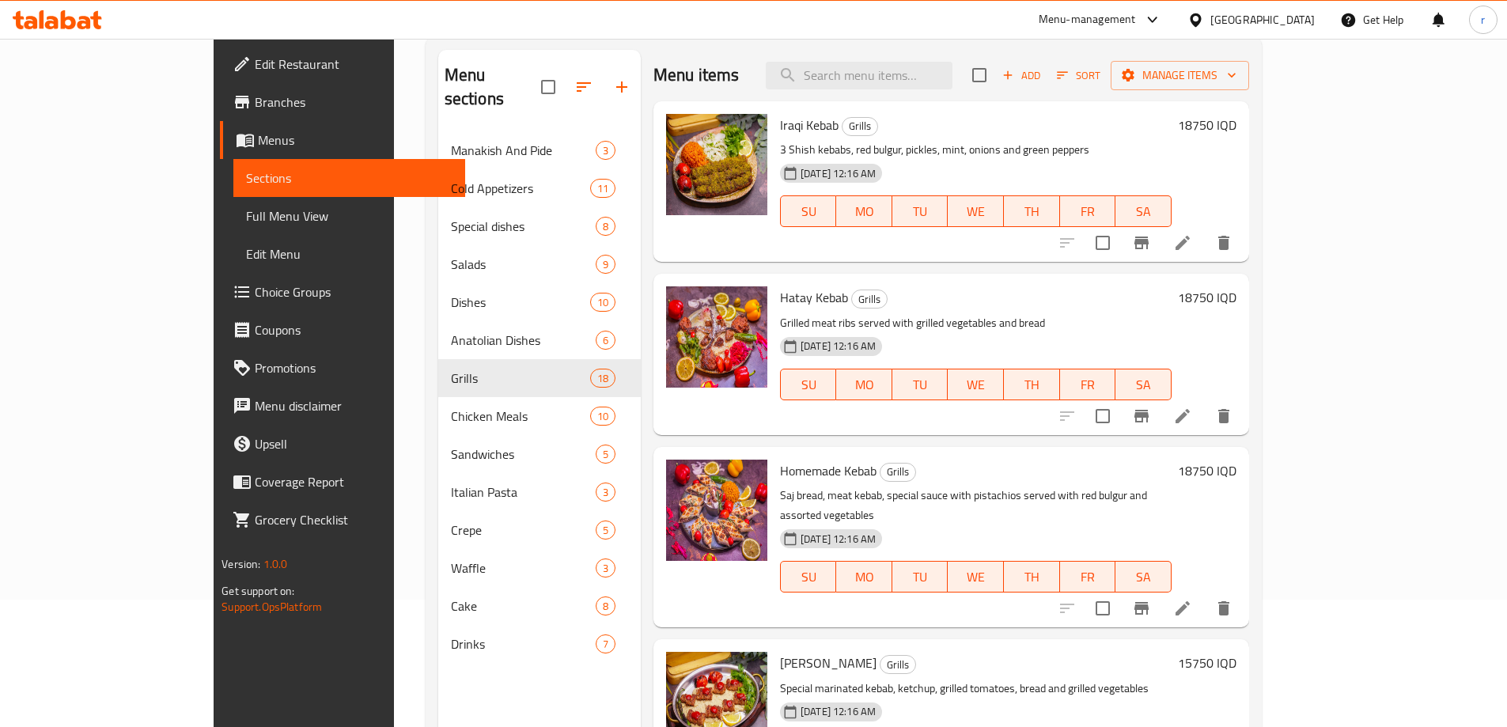
scroll to position [116, 0]
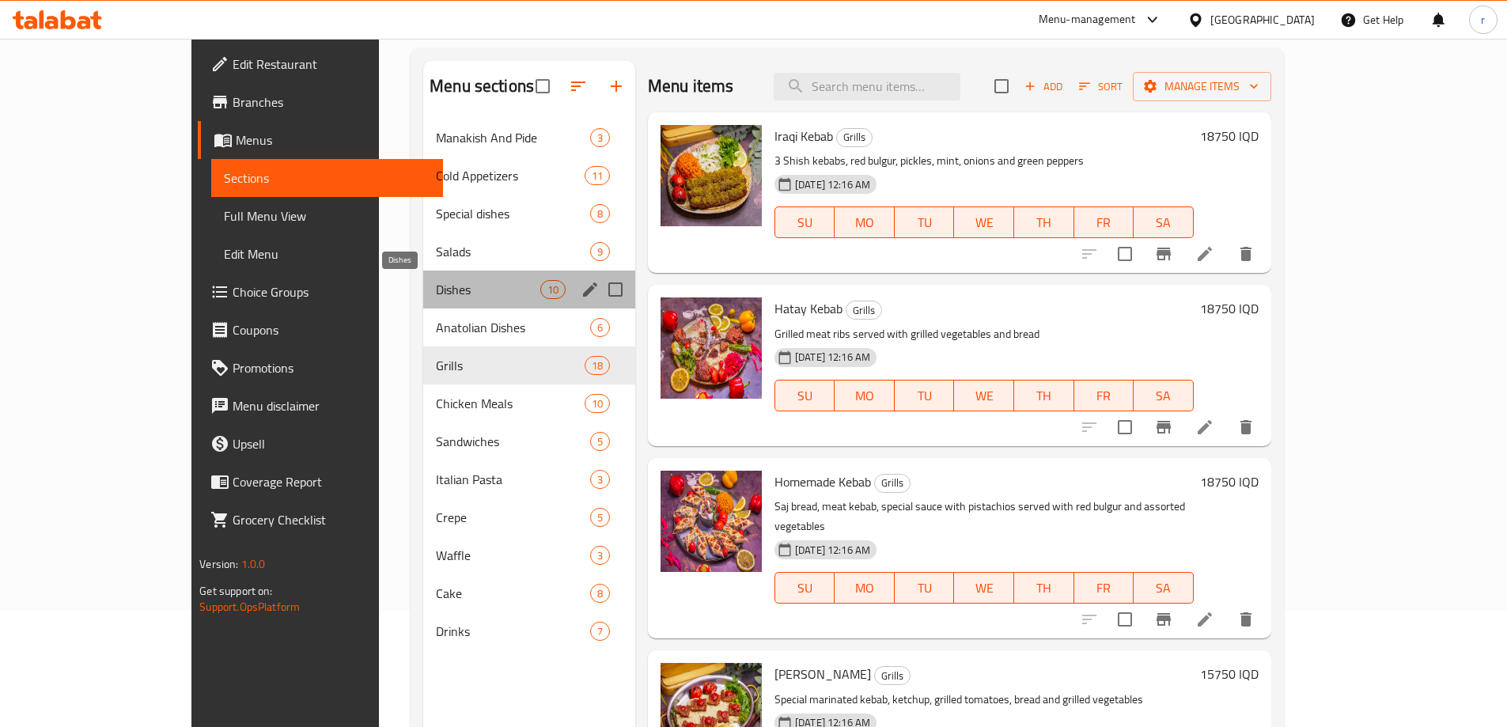
click at [436, 290] on span "Dishes" at bounding box center [488, 289] width 104 height 19
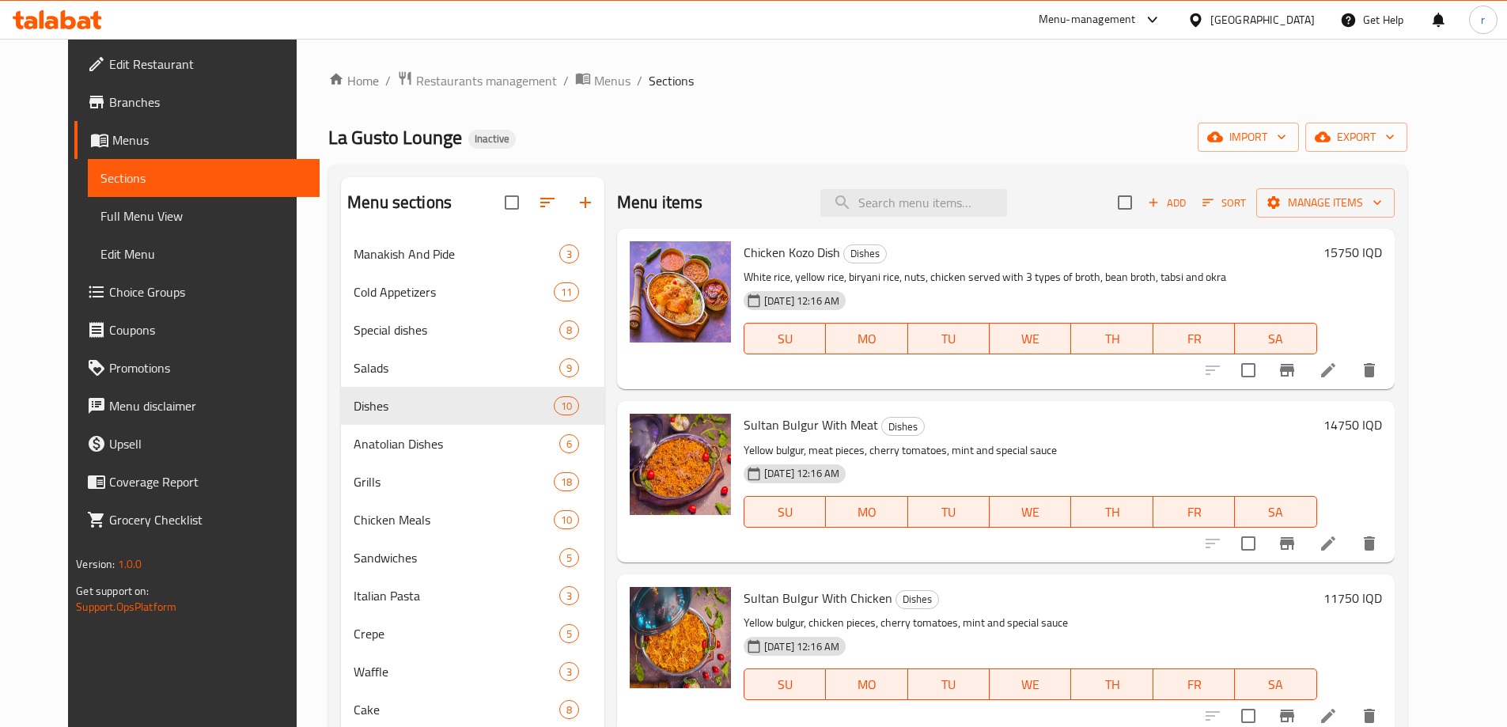
click at [74, 10] on icon at bounding box center [57, 19] width 89 height 19
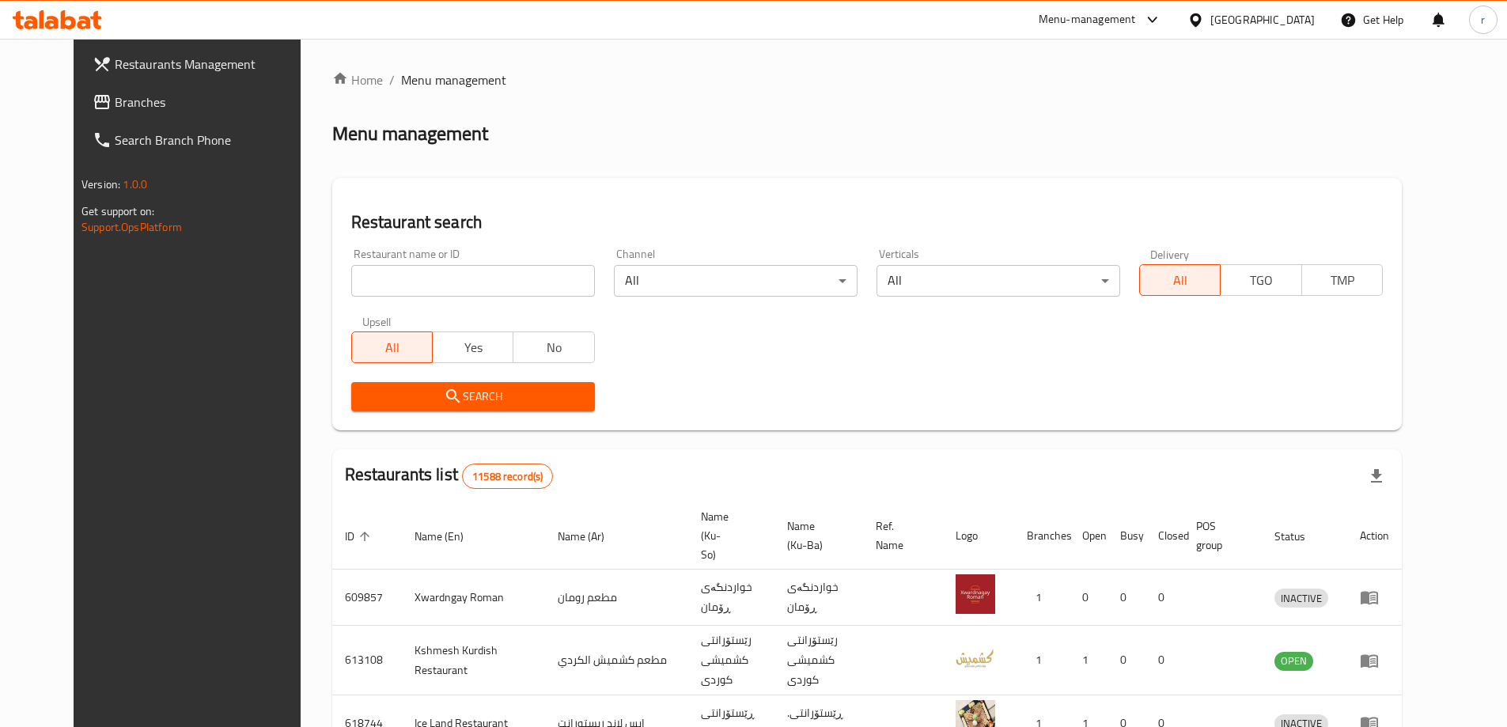
click at [379, 270] on input "search" at bounding box center [473, 281] width 244 height 32
paste input "Chocolate Bar"
type input "Chocolate Bar"
drag, startPoint x: 344, startPoint y: 397, endPoint x: 373, endPoint y: 396, distance: 29.3
click at [364, 397] on span "Search" at bounding box center [473, 397] width 218 height 20
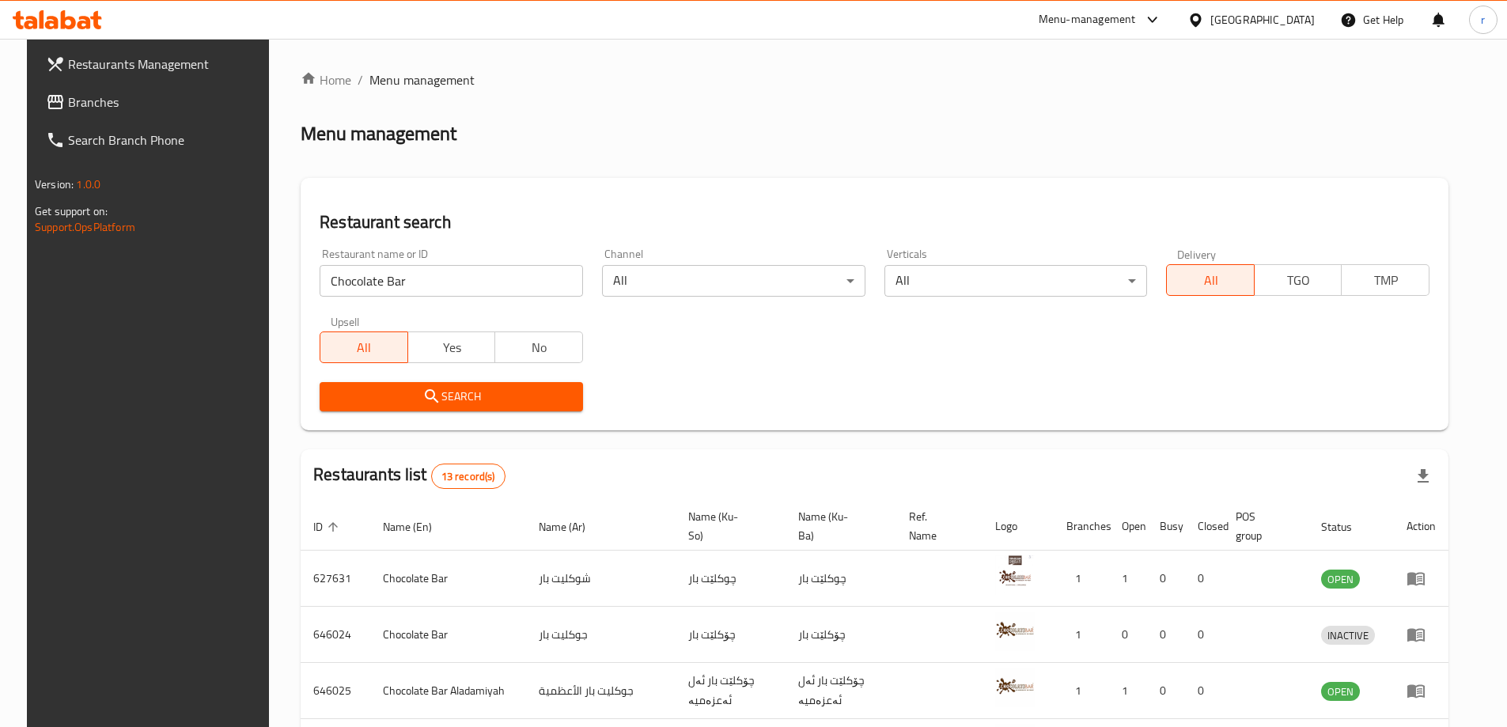
click at [118, 98] on span "Branches" at bounding box center [167, 102] width 198 height 19
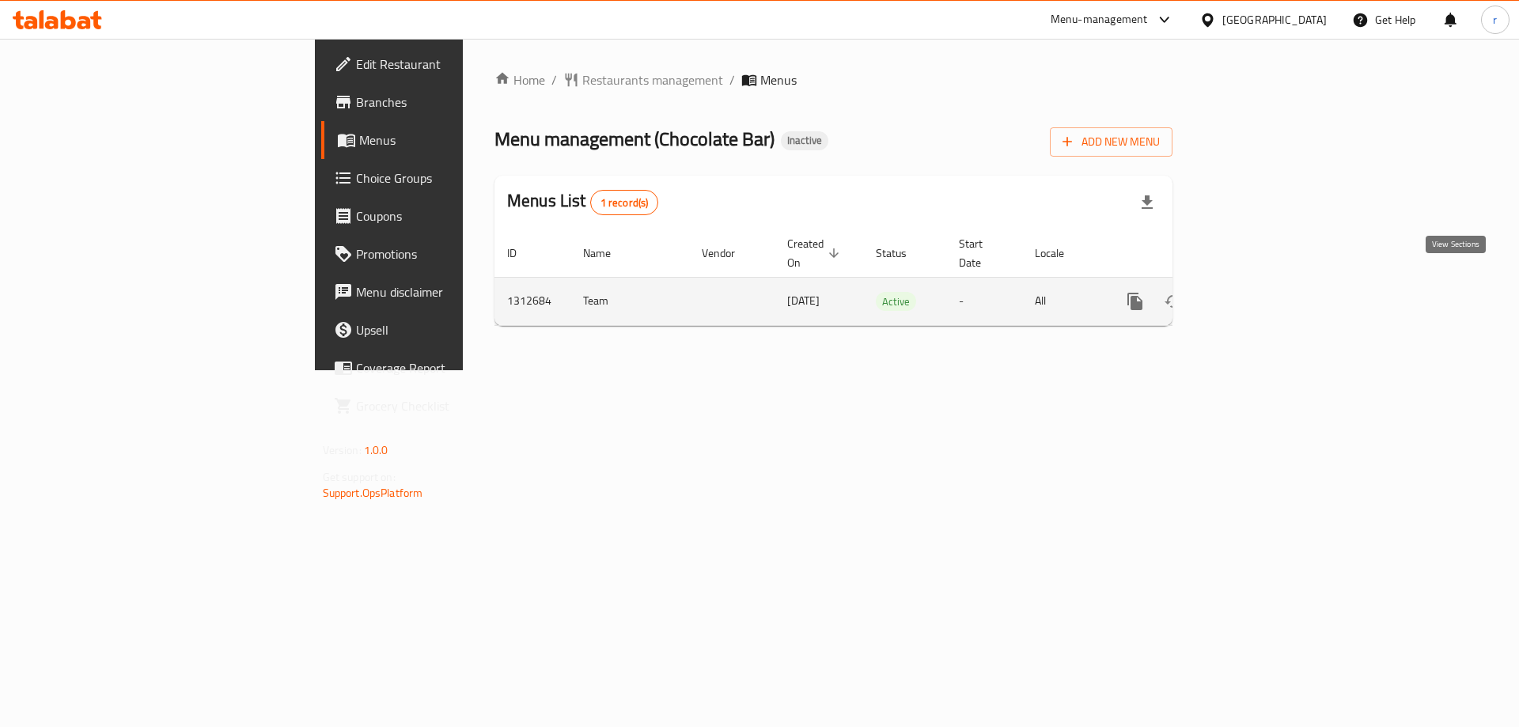
click at [1259, 292] on icon "enhanced table" at bounding box center [1249, 301] width 19 height 19
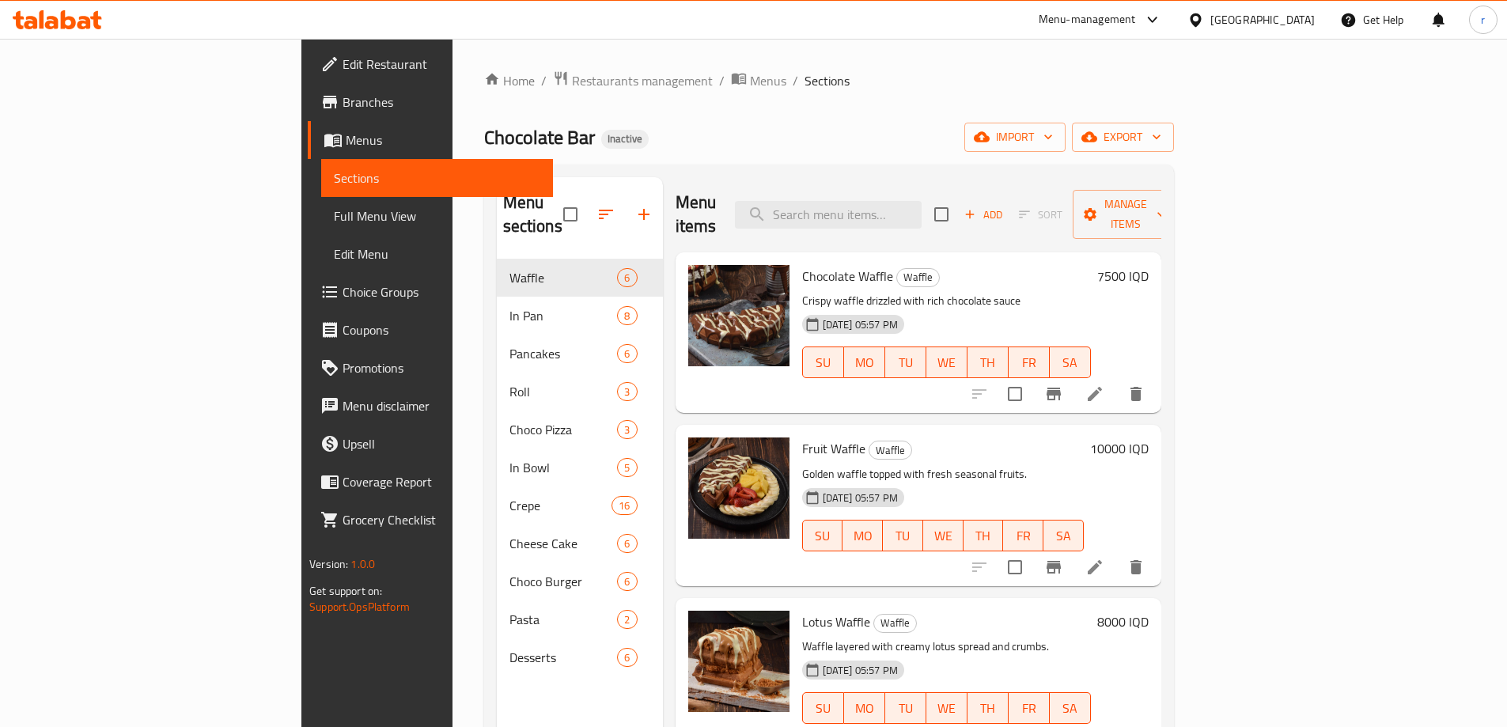
click at [334, 212] on span "Full Menu View" at bounding box center [437, 215] width 206 height 19
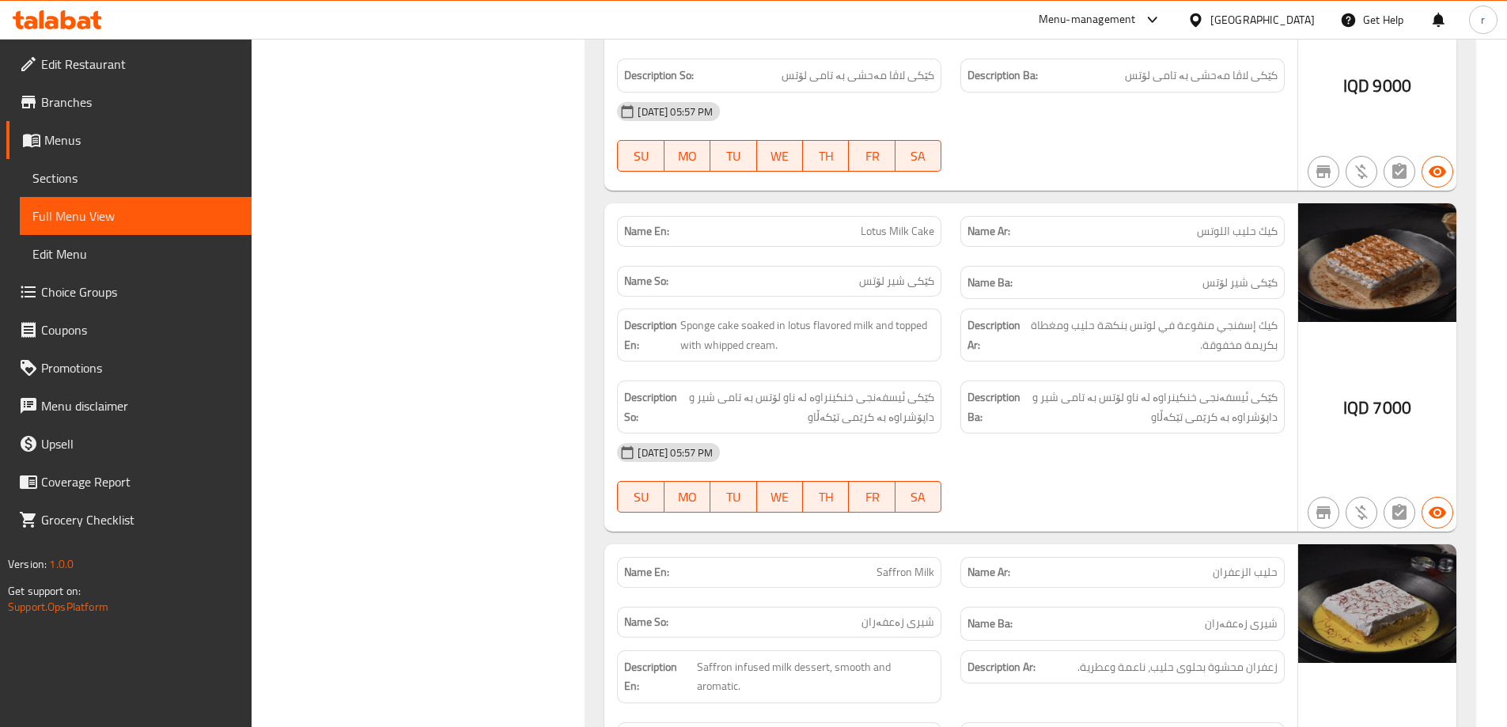
scroll to position [21410, 0]
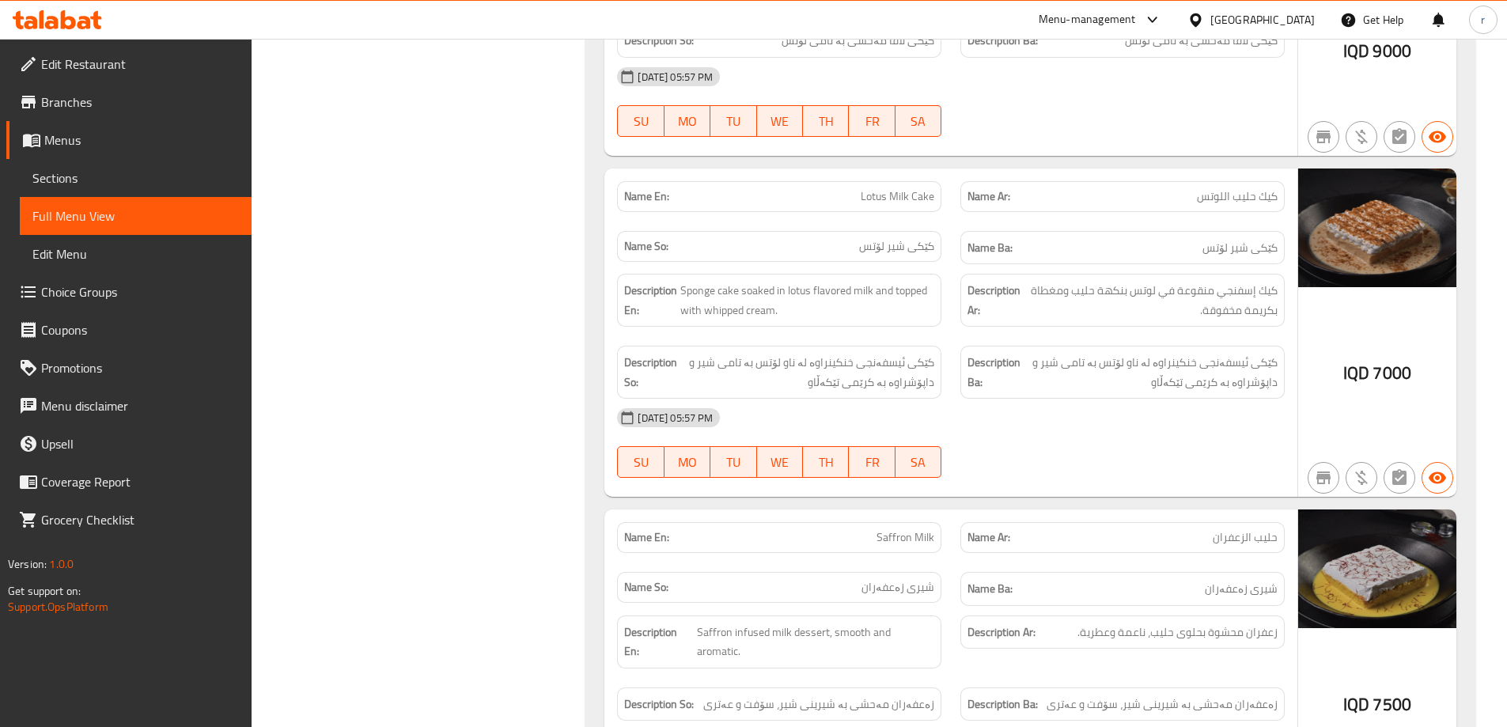
click at [199, 166] on link "Sections" at bounding box center [136, 178] width 232 height 38
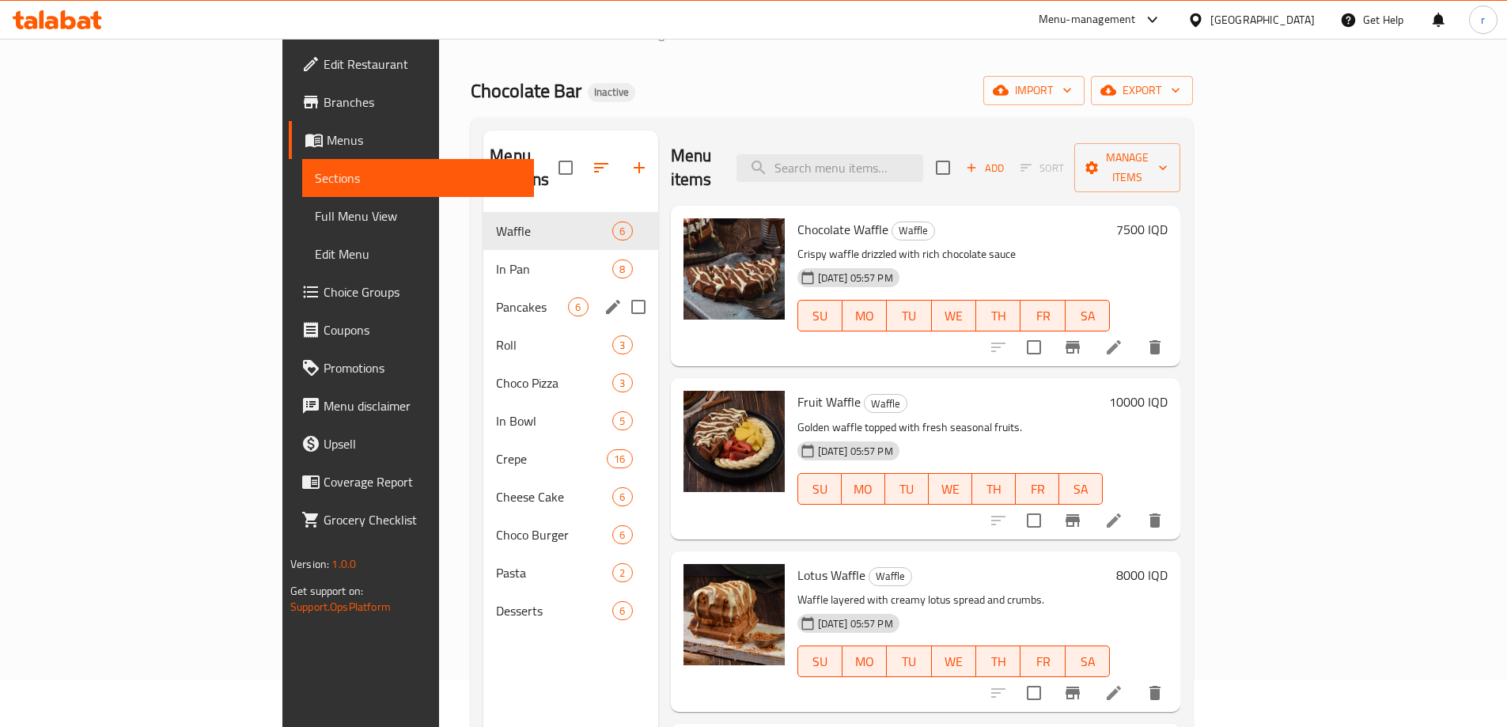
scroll to position [10, 0]
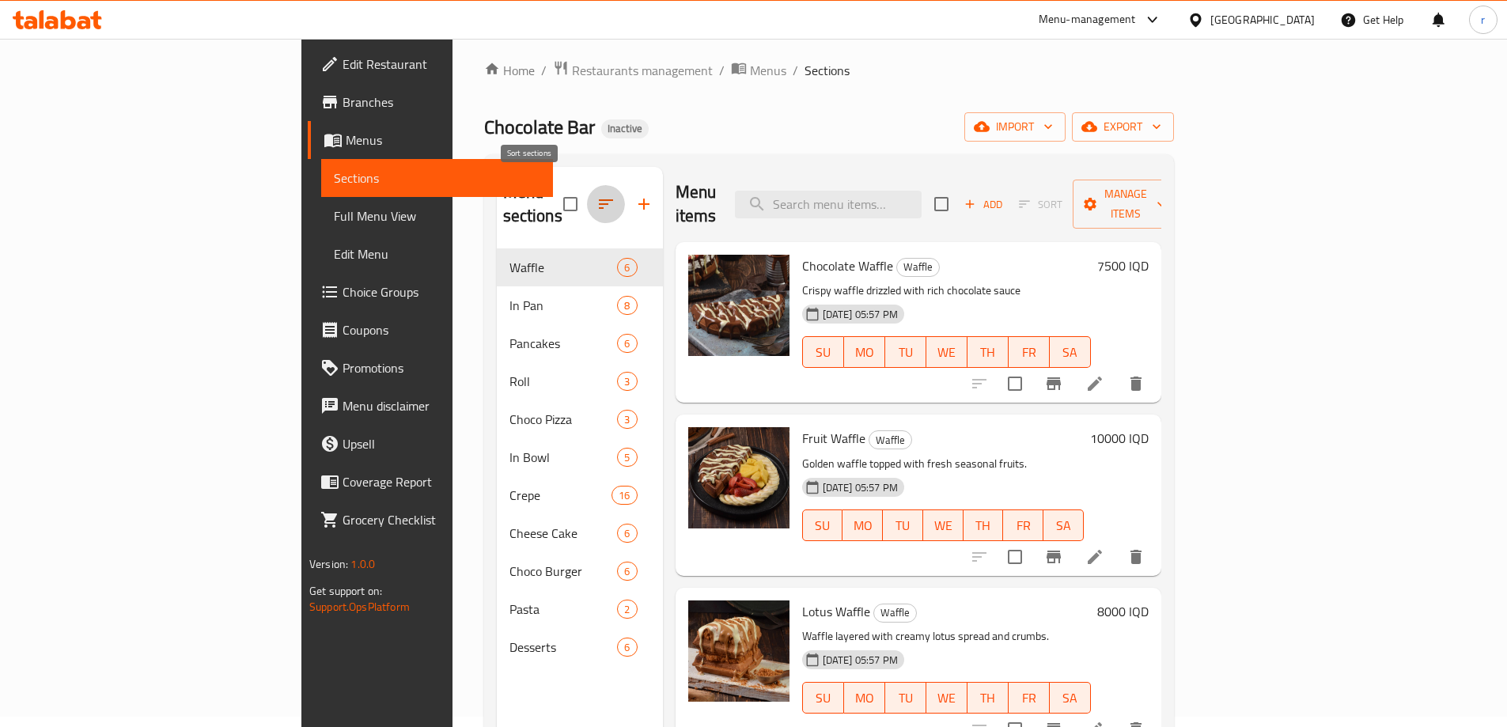
click at [596, 195] on icon "button" at bounding box center [605, 204] width 19 height 19
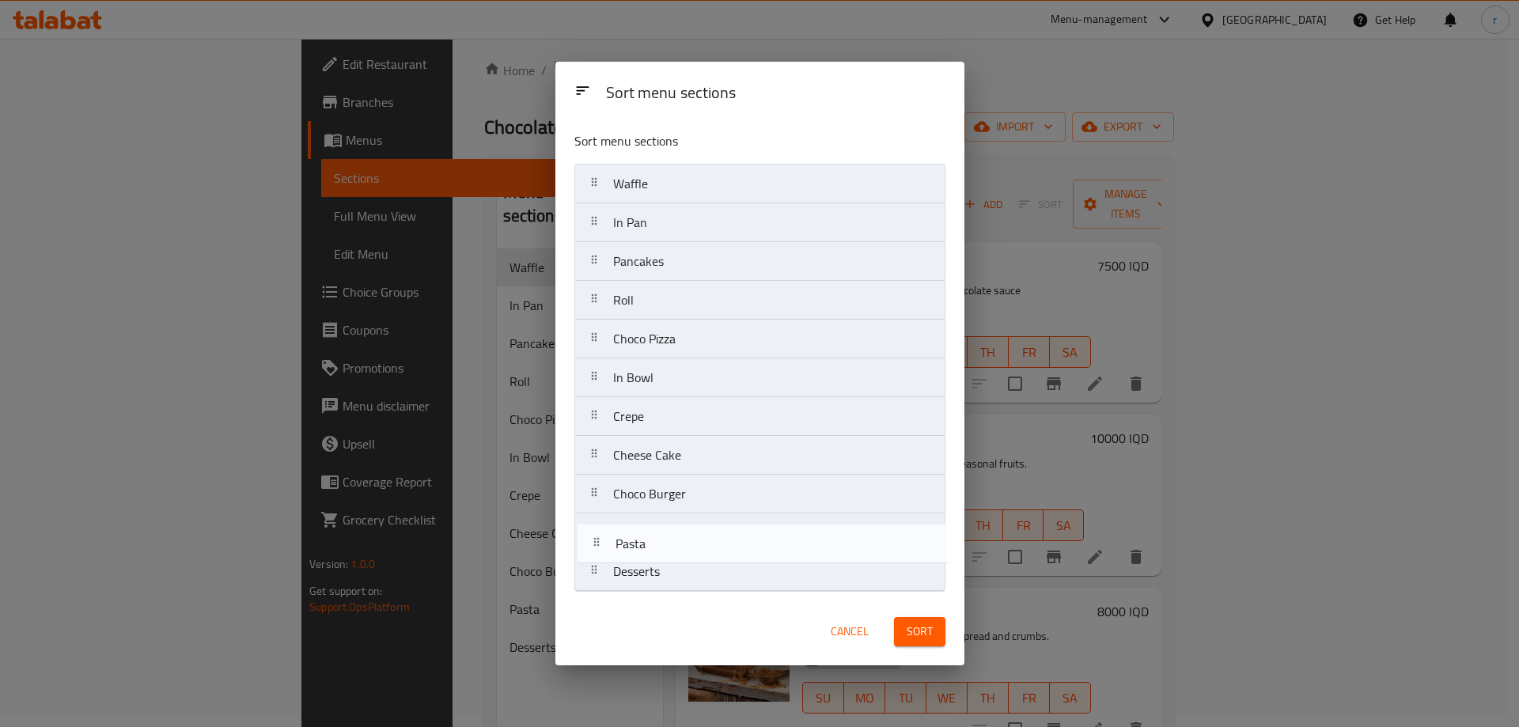
drag, startPoint x: 600, startPoint y: 543, endPoint x: 603, endPoint y: 568, distance: 25.4
click at [603, 568] on nav "Waffle In Pan Pancakes Roll Choco Pizza In Bowl Crepe Cheese Cake Choco Burger …" at bounding box center [759, 378] width 371 height 428
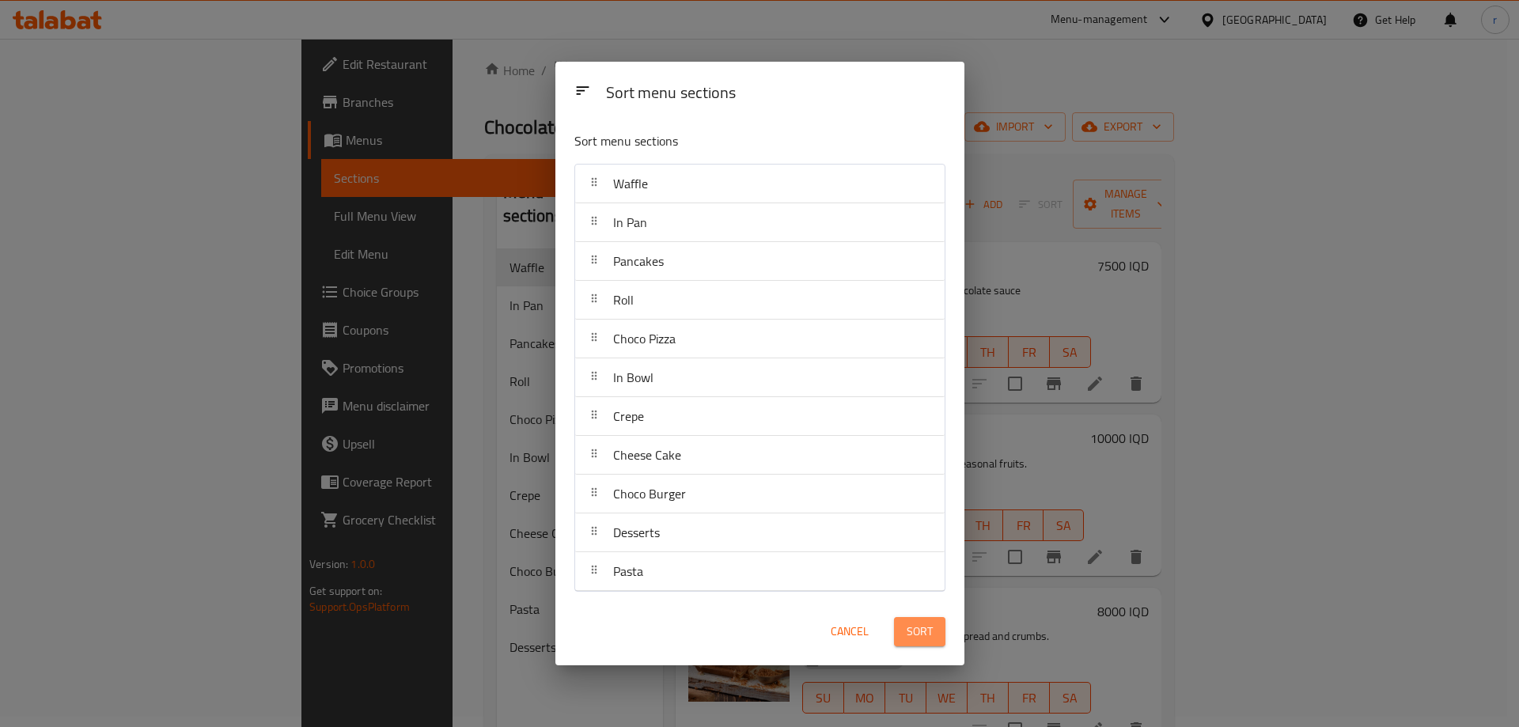
click at [905, 634] on button "Sort" at bounding box center [919, 631] width 51 height 29
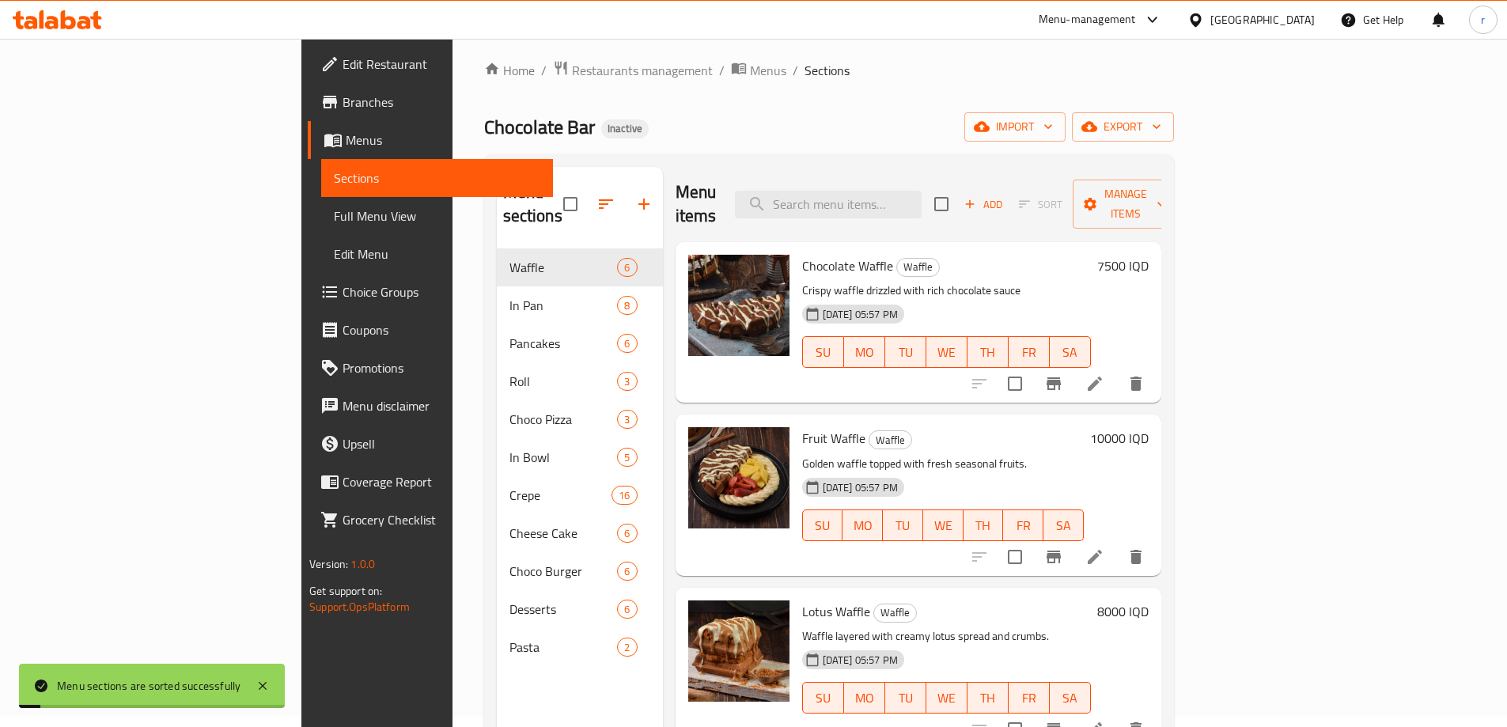
click at [334, 215] on span "Full Menu View" at bounding box center [437, 215] width 206 height 19
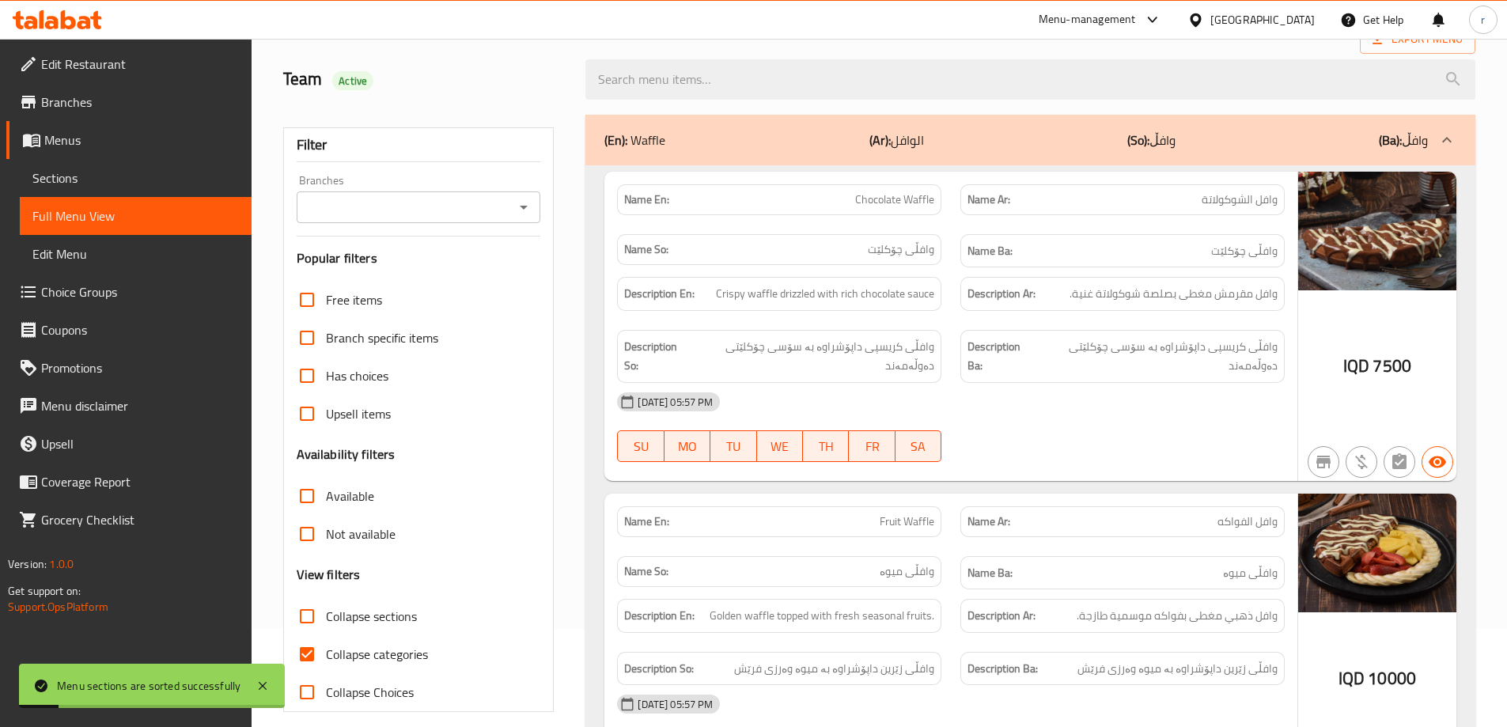
scroll to position [327, 0]
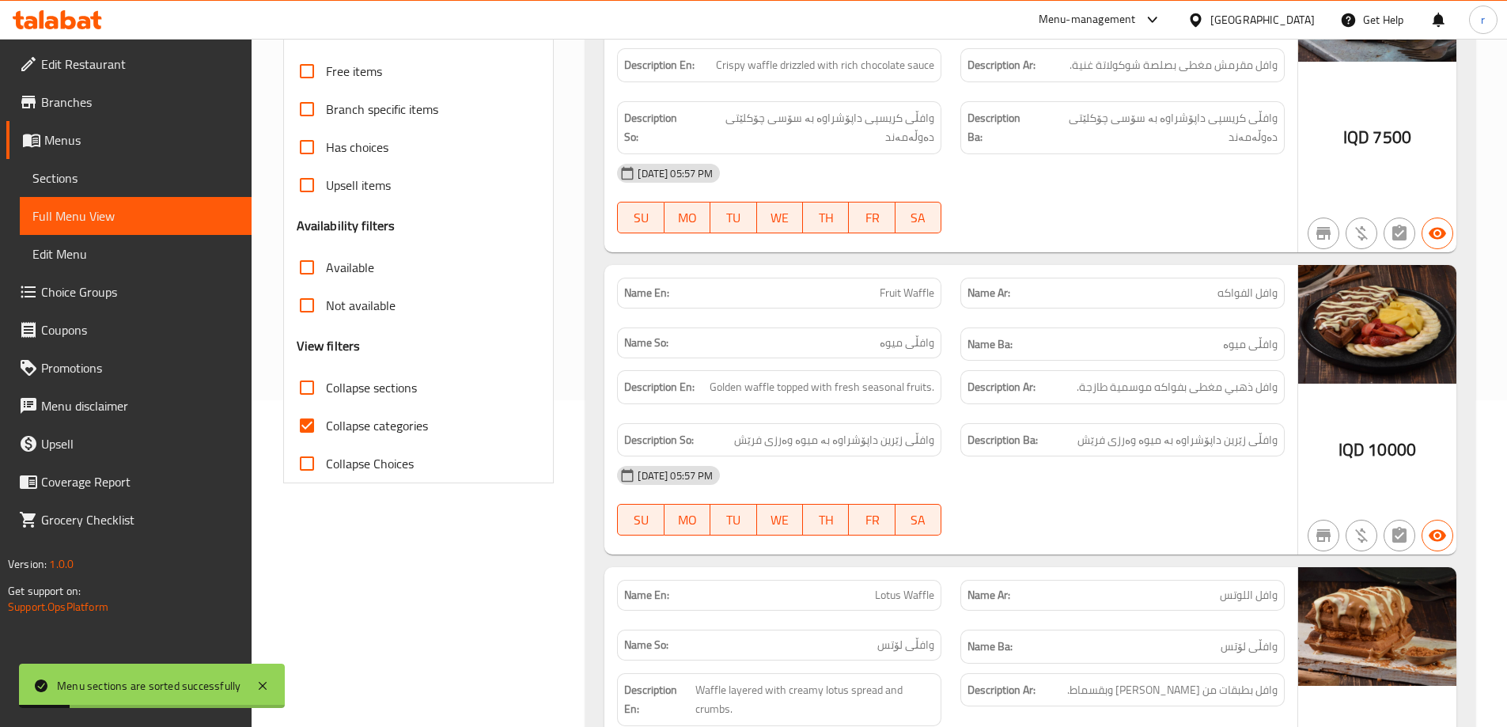
click at [311, 379] on input "Collapse sections" at bounding box center [307, 388] width 38 height 38
checkbox input "true"
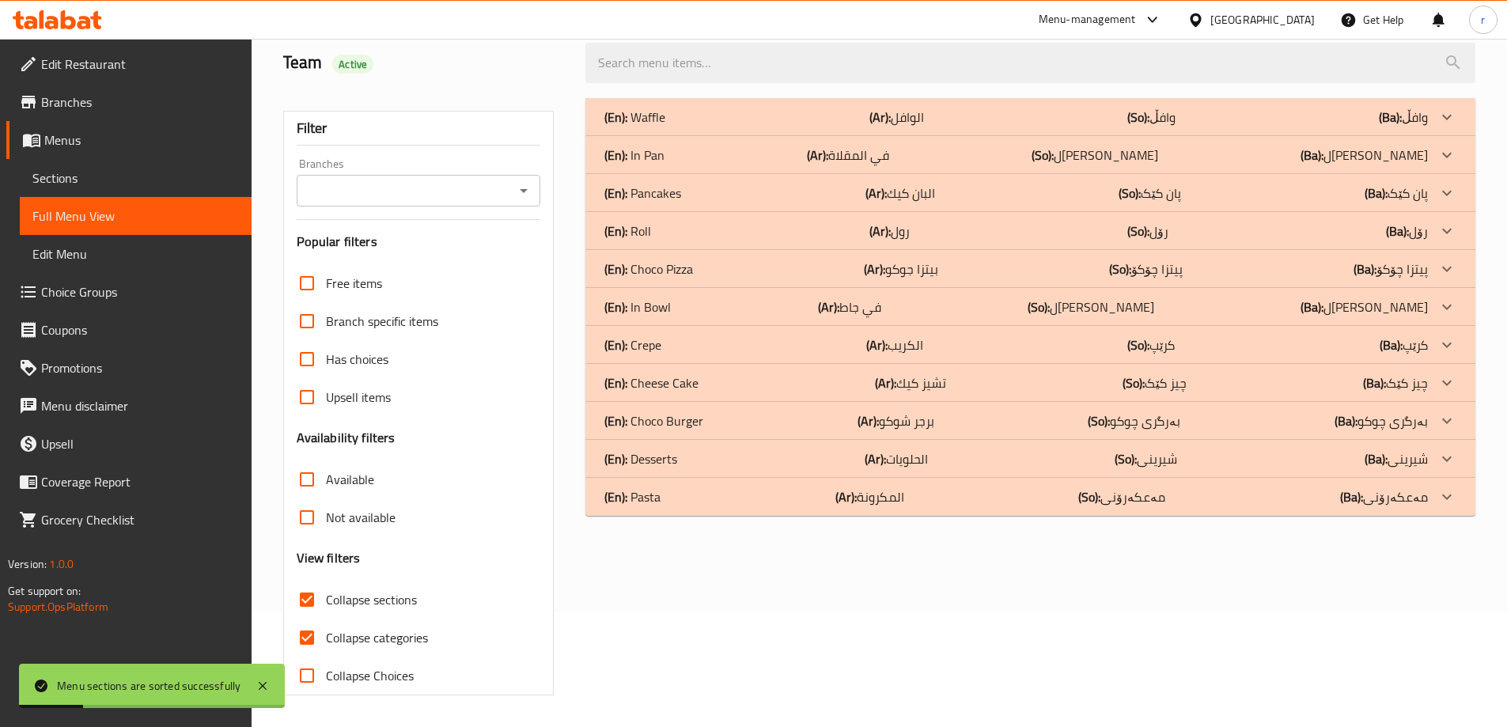
scroll to position [115, 0]
click at [307, 642] on input "Collapse categories" at bounding box center [307, 638] width 38 height 38
checkbox input "false"
click at [310, 601] on input "Collapse sections" at bounding box center [307, 600] width 38 height 38
checkbox input "false"
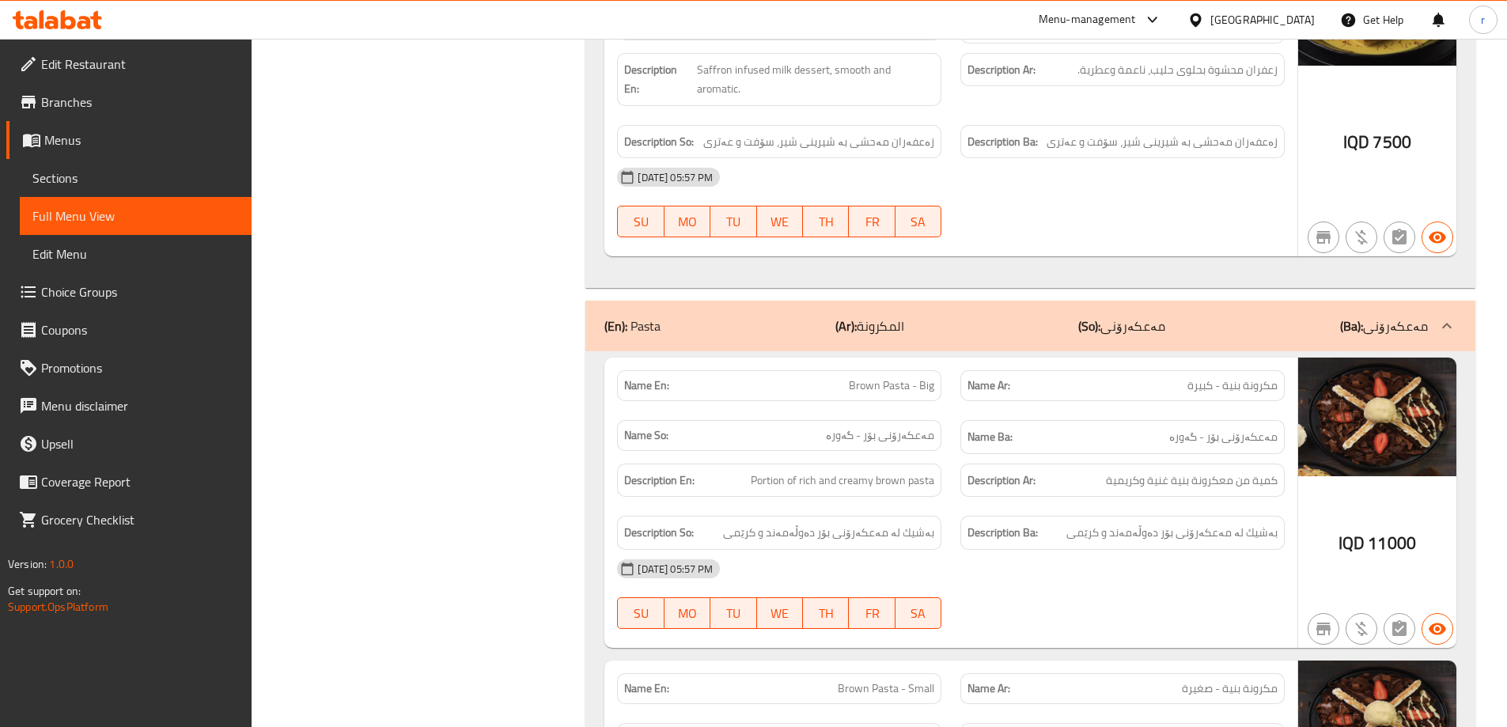
click at [661, 316] on p "(En): Pasta" at bounding box center [632, 325] width 56 height 19
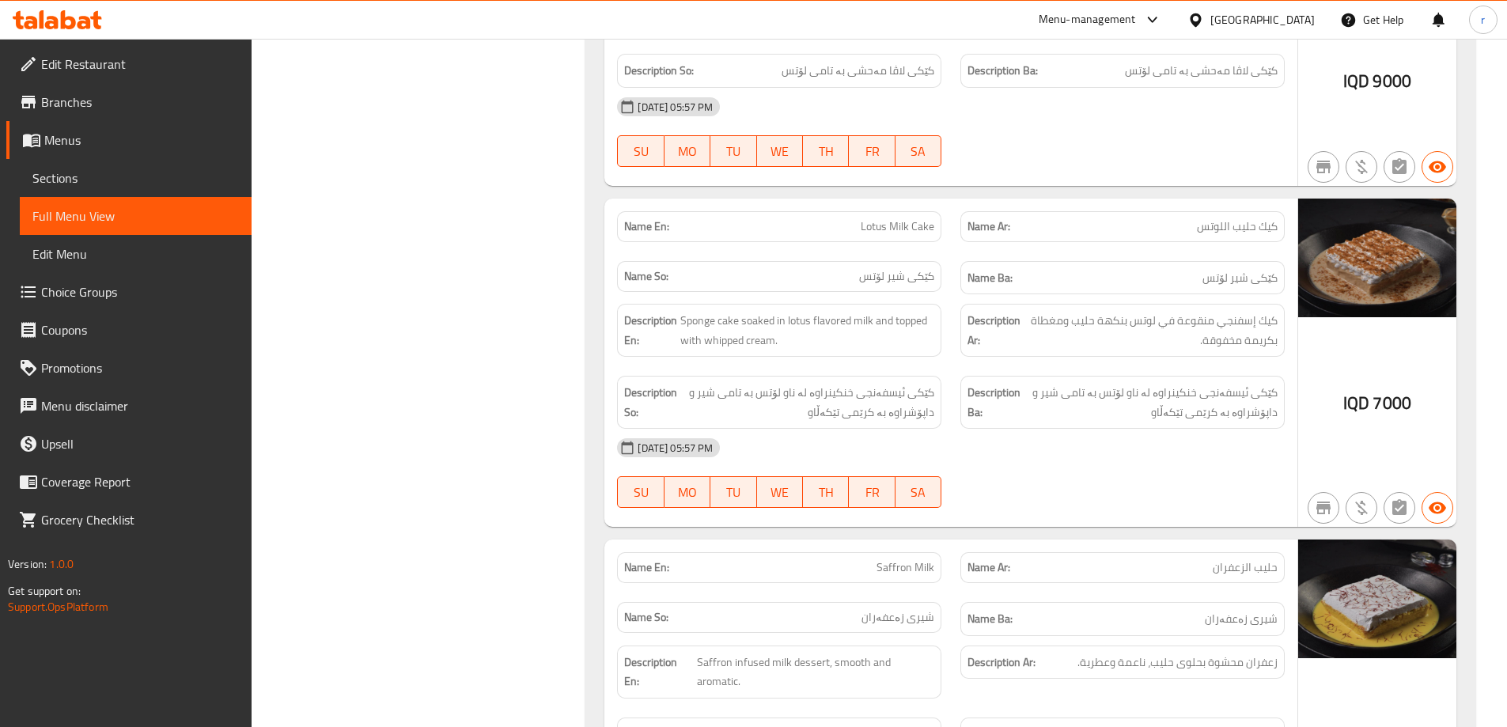
scroll to position [20767, 0]
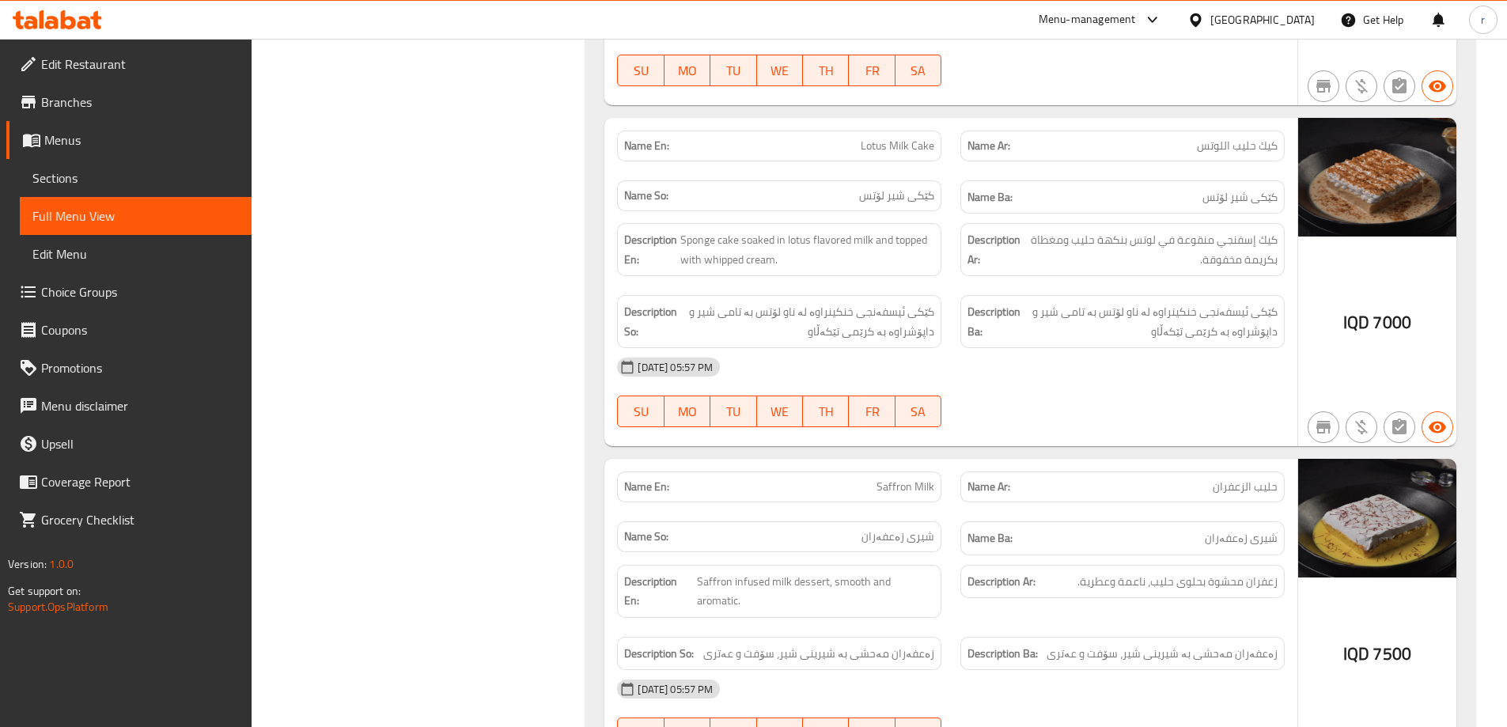
click at [155, 184] on span "Sections" at bounding box center [135, 177] width 206 height 19
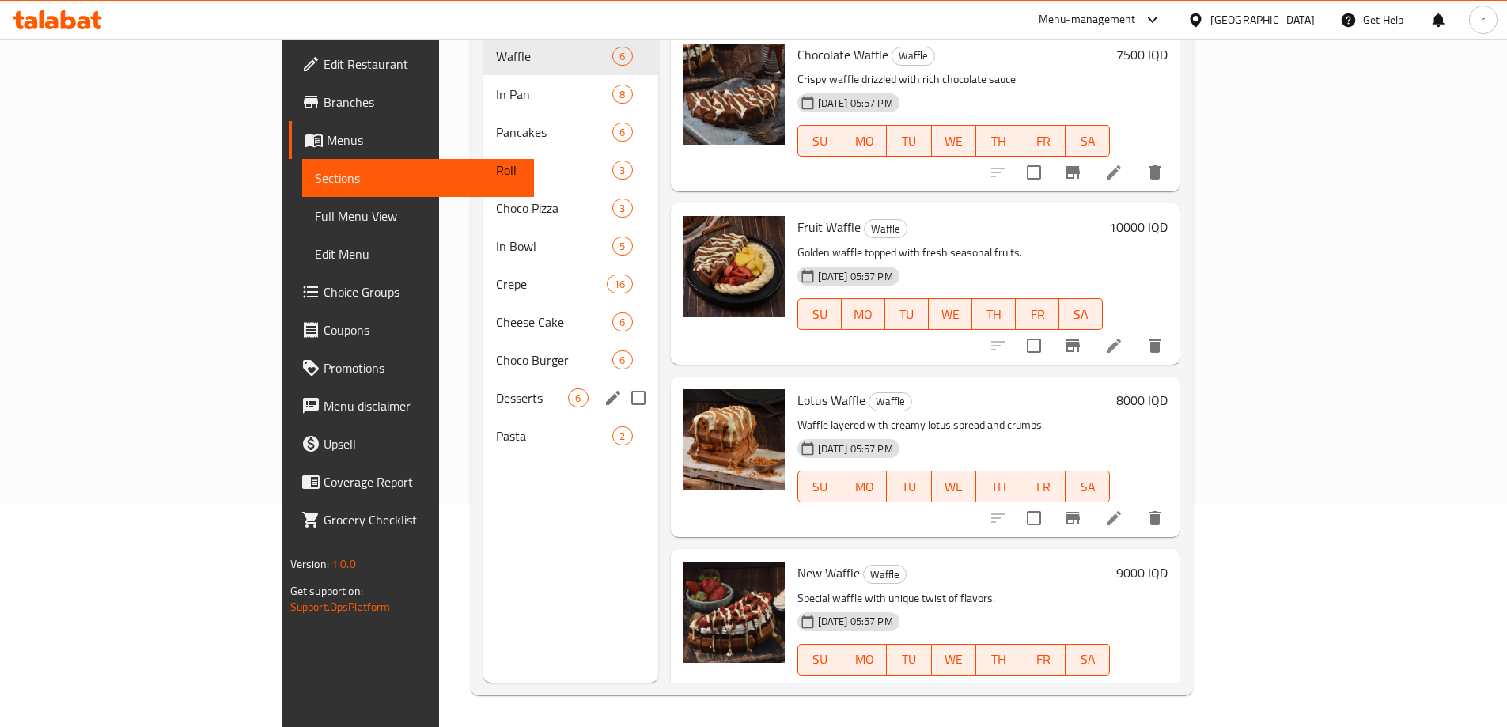
scroll to position [221, 0]
click at [496, 426] on span "Pasta" at bounding box center [532, 435] width 72 height 19
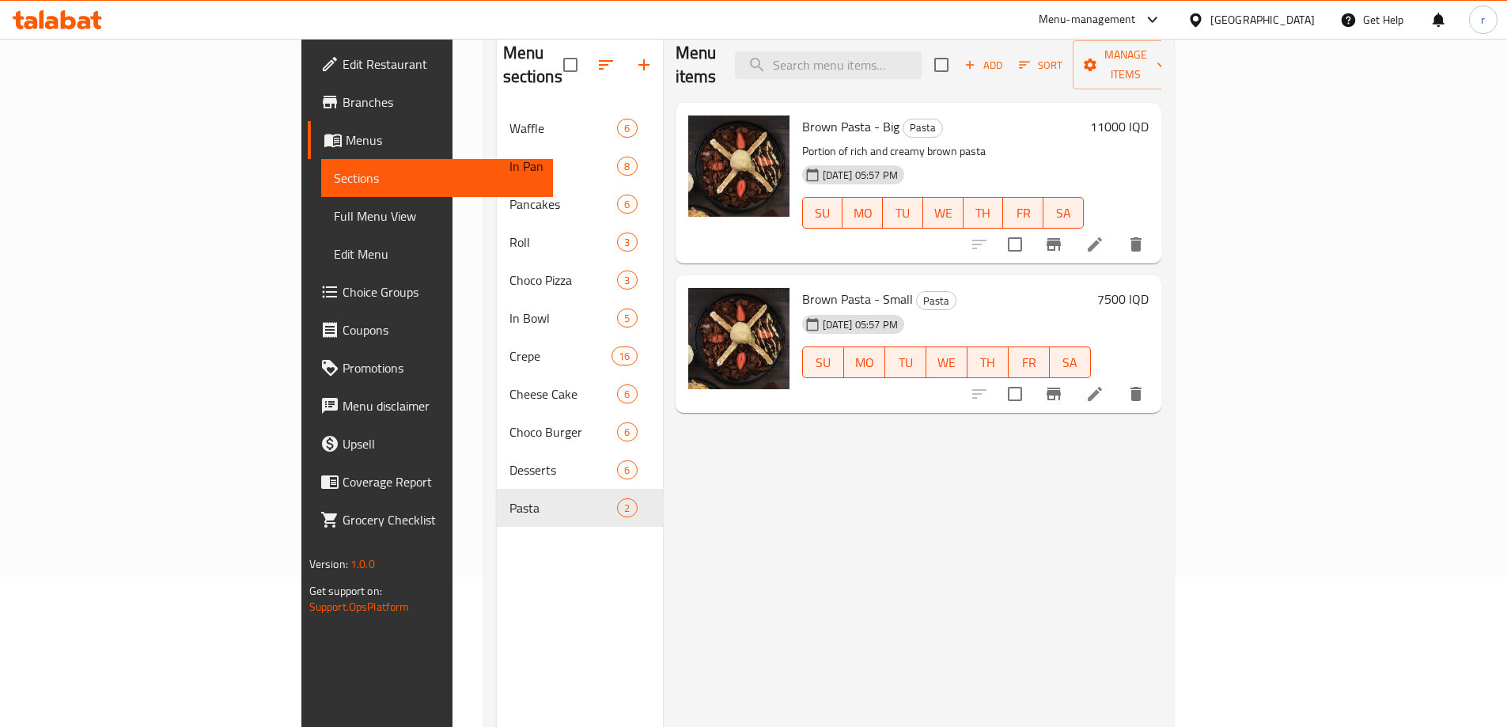
scroll to position [116, 0]
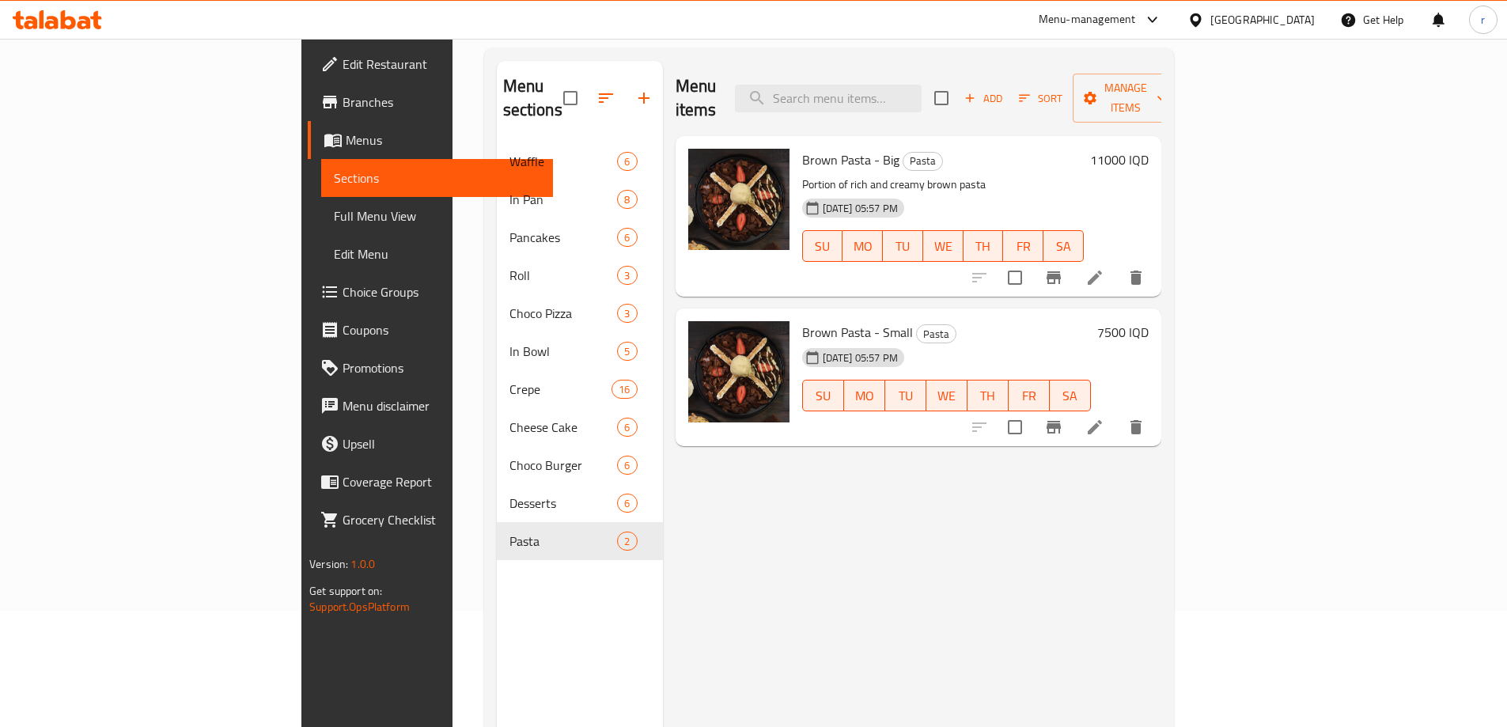
click at [343, 72] on span "Edit Restaurant" at bounding box center [442, 64] width 198 height 19
